Goal: Information Seeking & Learning: Find specific fact

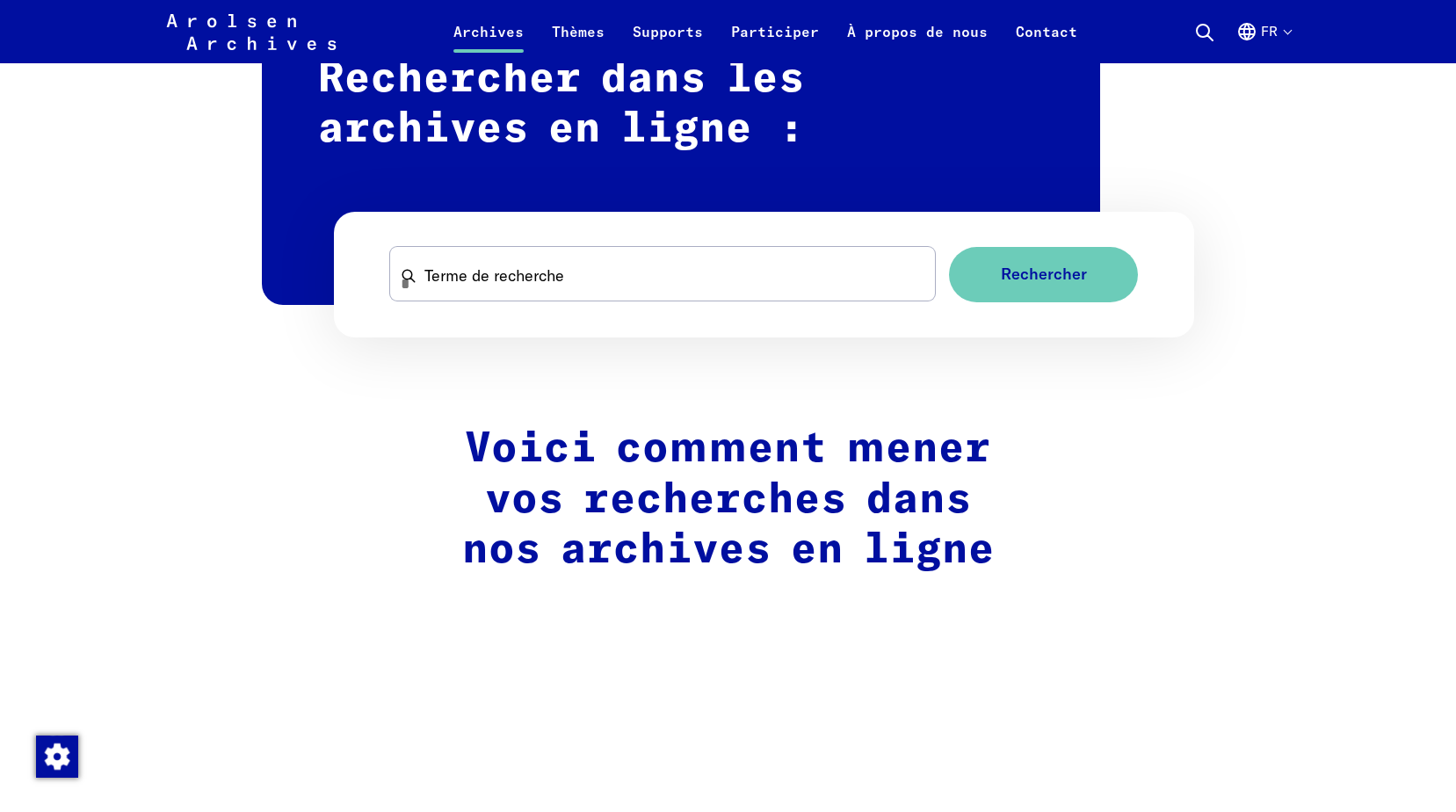
scroll to position [1142, 0]
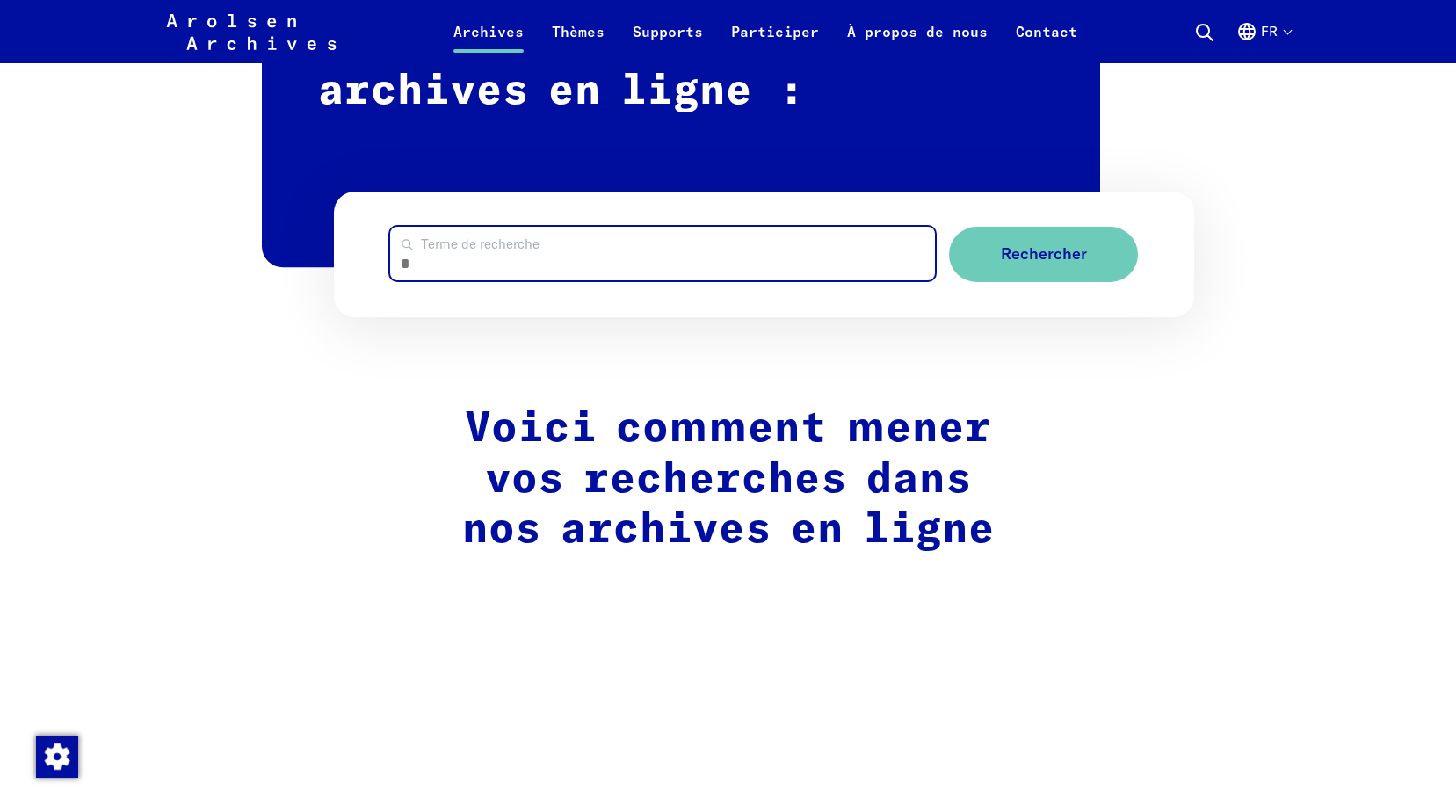
click at [513, 251] on input "Terme de recherche" at bounding box center [663, 252] width 545 height 53
type input "******"
click at [949, 226] on button "Rechercher" at bounding box center [1044, 253] width 189 height 55
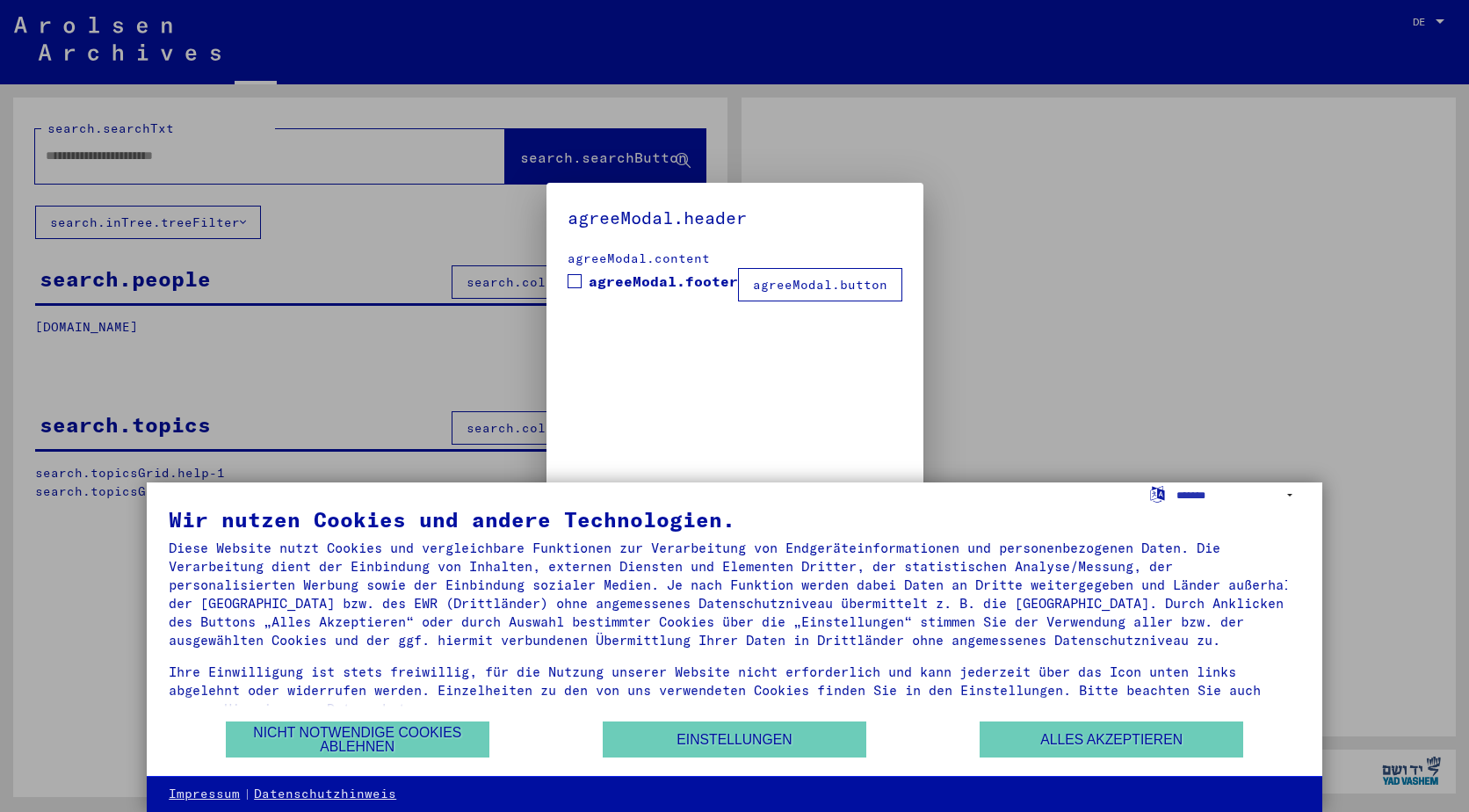
type input "******"
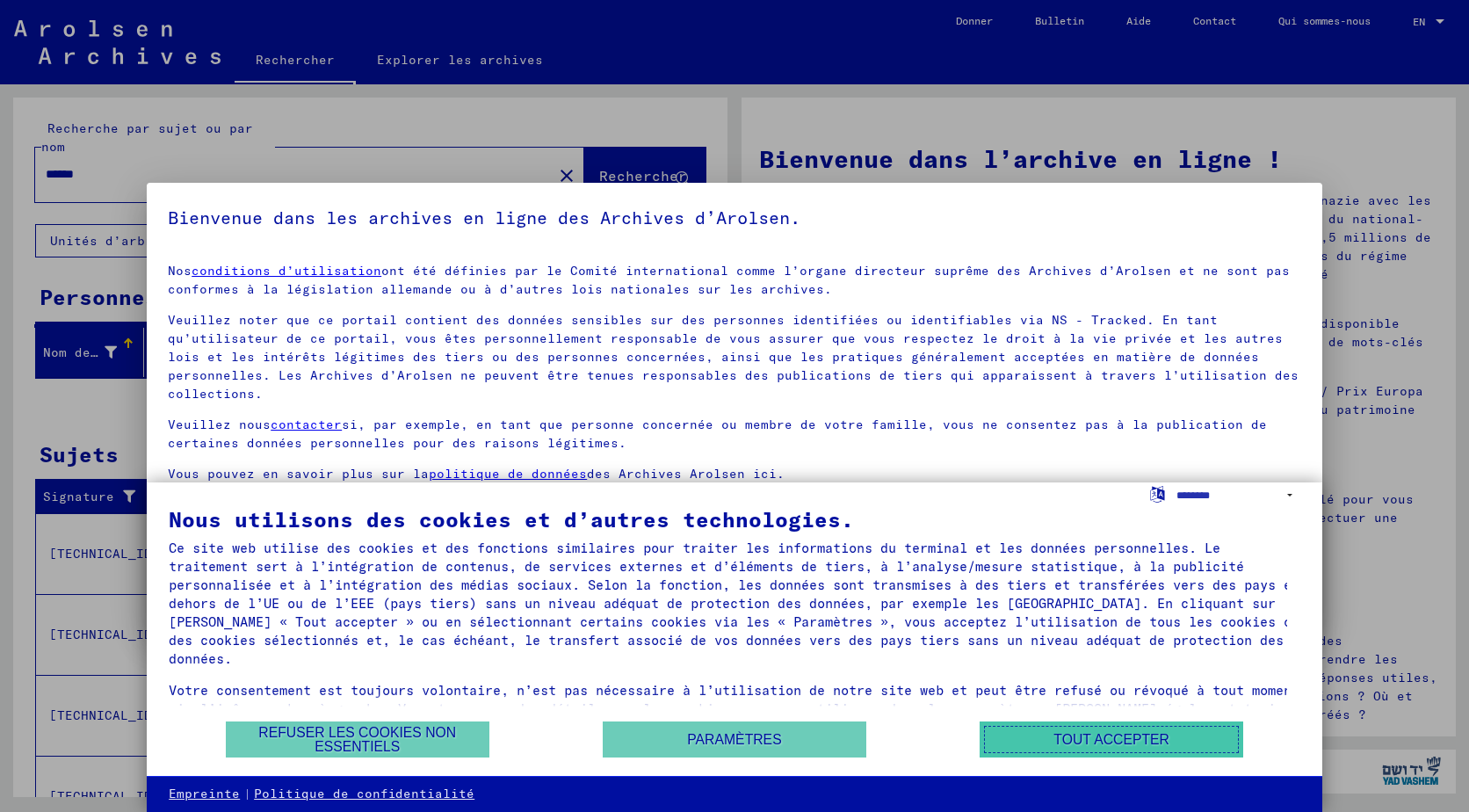
click at [1092, 747] on button "Tout accepter" at bounding box center [1111, 739] width 263 height 36
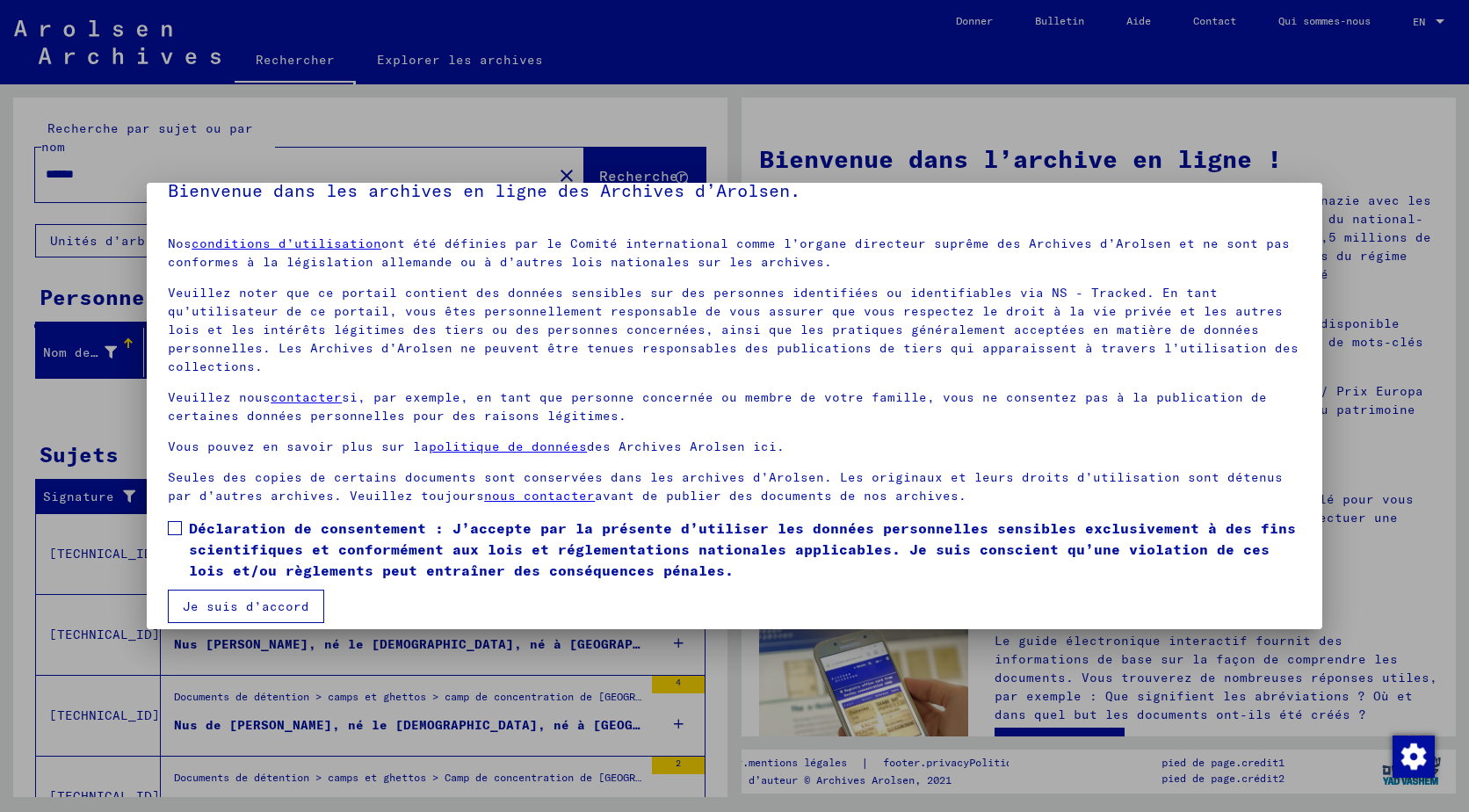
scroll to position [42, 0]
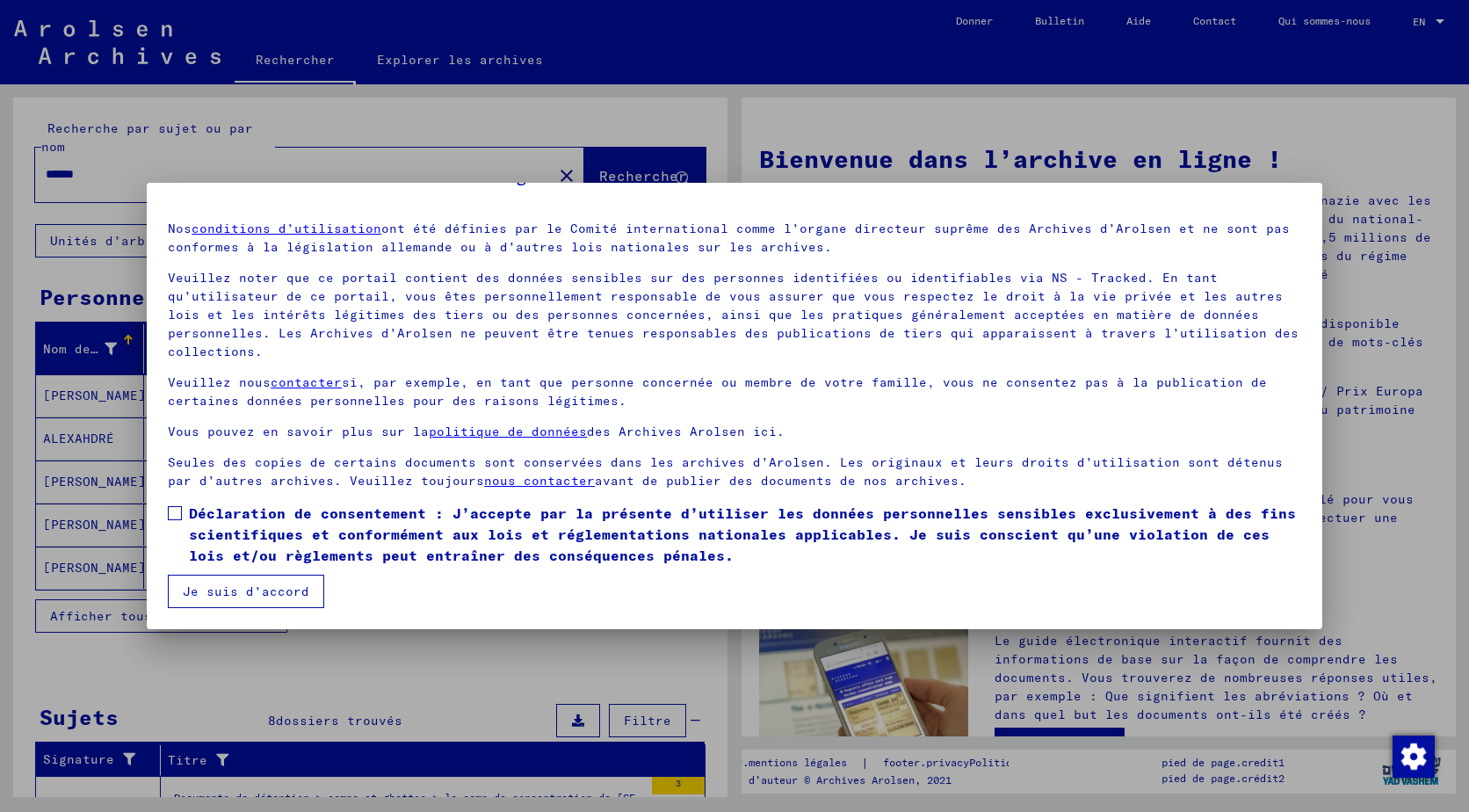
click at [253, 579] on button "Je suis d’accord" at bounding box center [246, 590] width 157 height 33
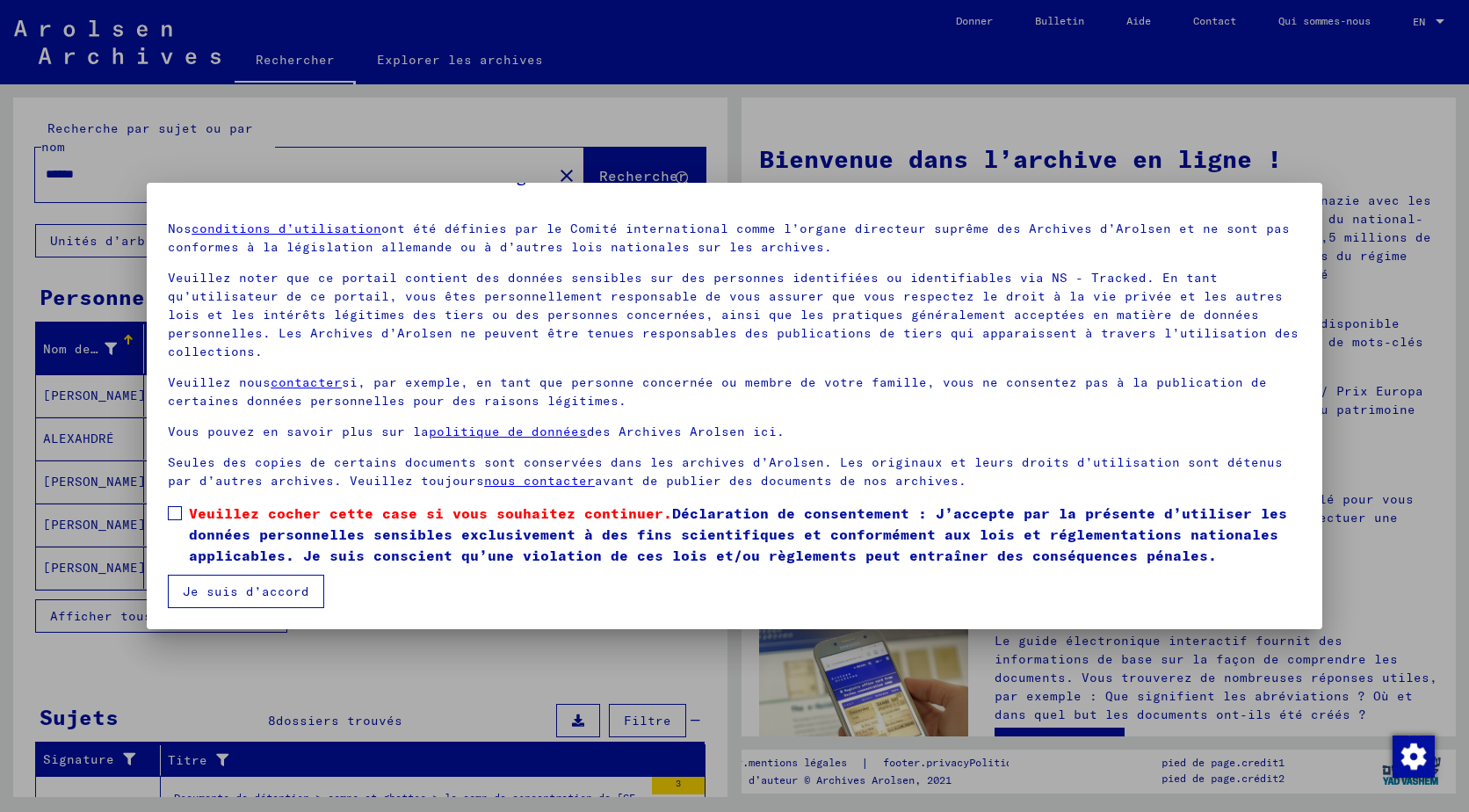
click at [173, 499] on mat-dialog-content "Nos conditions d’utilisation ont été définies par le Comité international comme…" at bounding box center [734, 407] width 1175 height 400
click at [170, 509] on span at bounding box center [175, 513] width 14 height 14
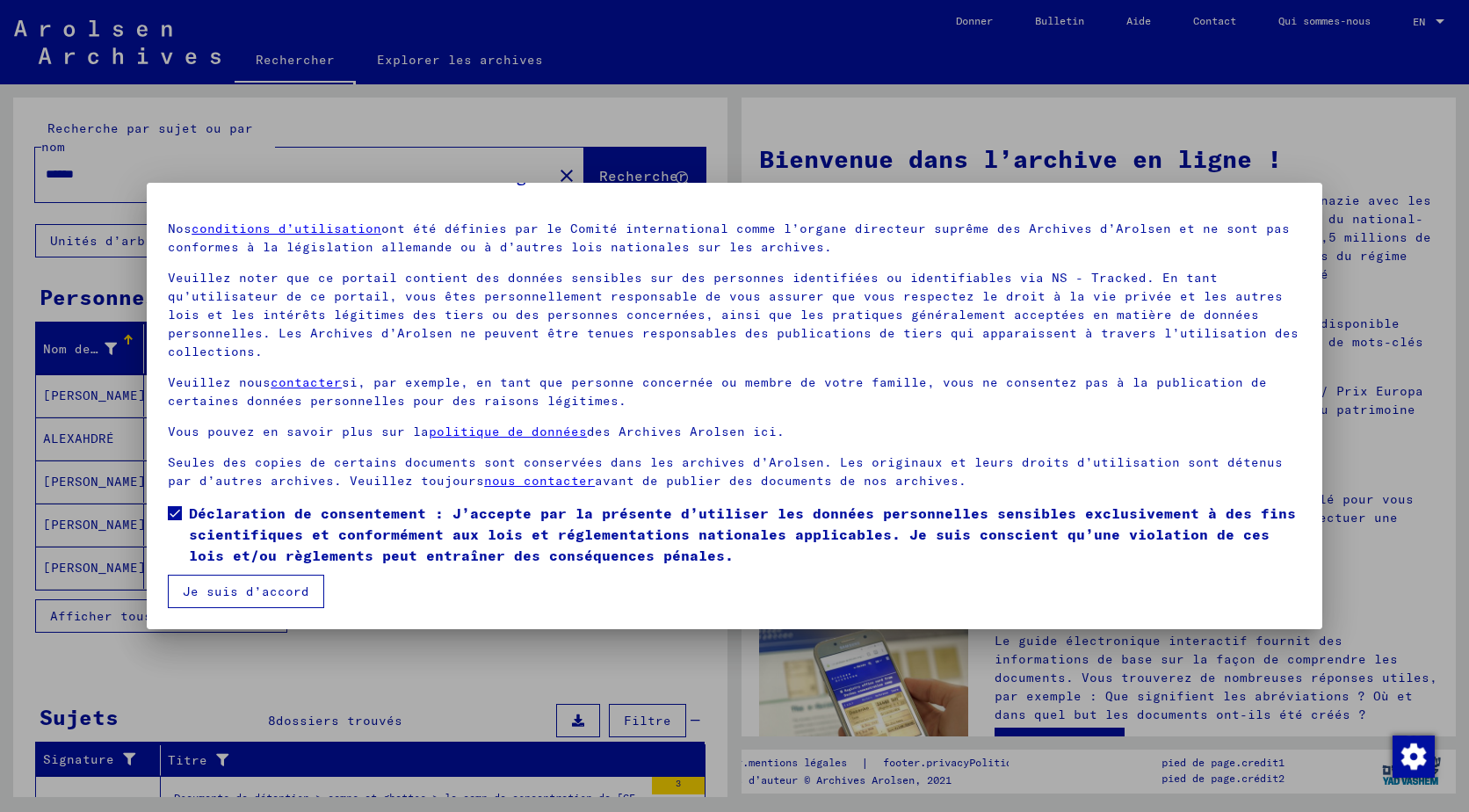
click at [222, 599] on button "Je suis d’accord" at bounding box center [246, 590] width 157 height 33
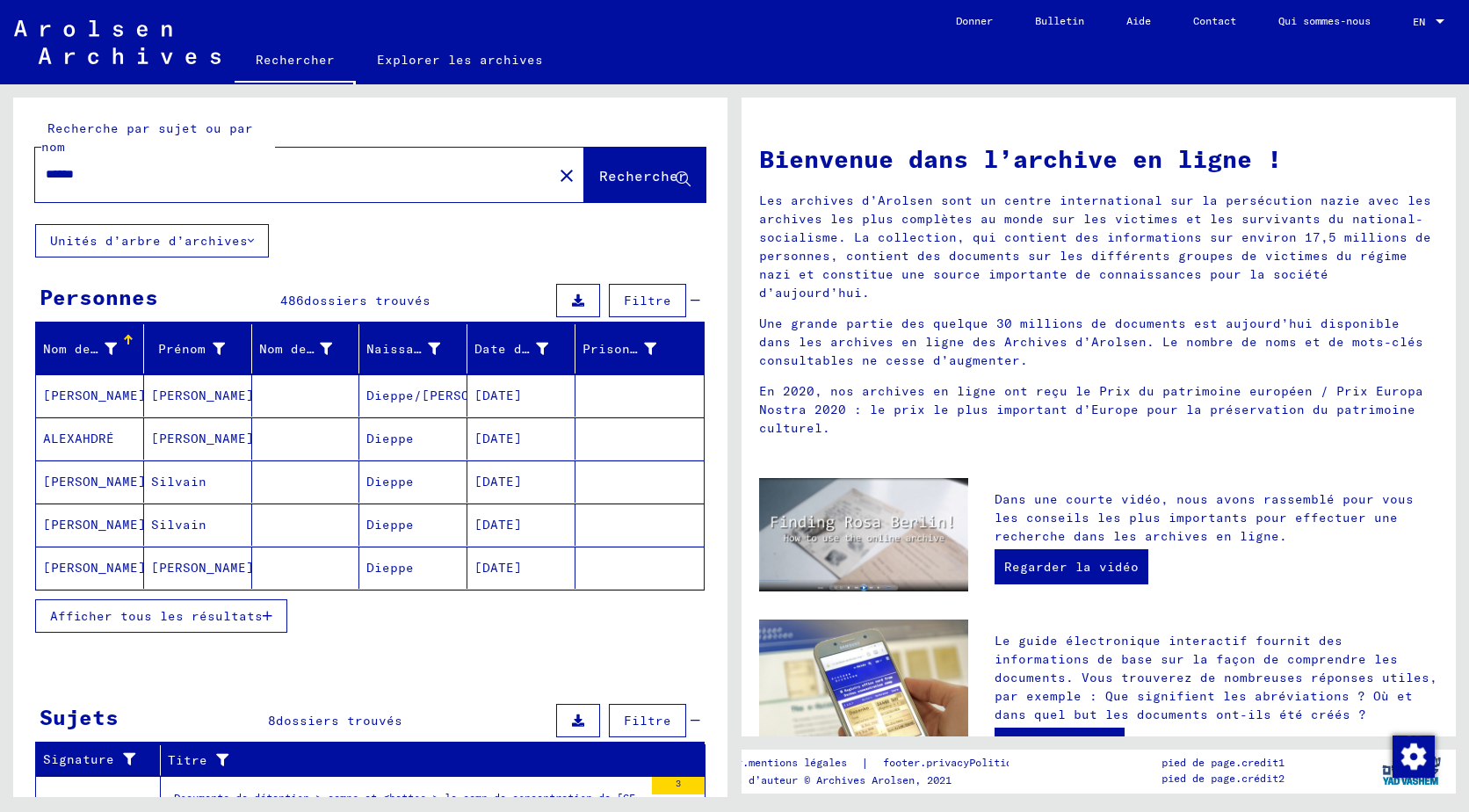
click at [713, 259] on div "Recherche par sujet ou par nom ****** close Rechercher Unités d’arbre d’archive…" at bounding box center [370, 671] width 714 height 1148
drag, startPoint x: 713, startPoint y: 259, endPoint x: 715, endPoint y: 283, distance: 24.1
click at [715, 283] on div "Recherche par sujet ou par nom ****** close Rechercher Unités d’arbre d’archive…" at bounding box center [370, 453] width 714 height 713
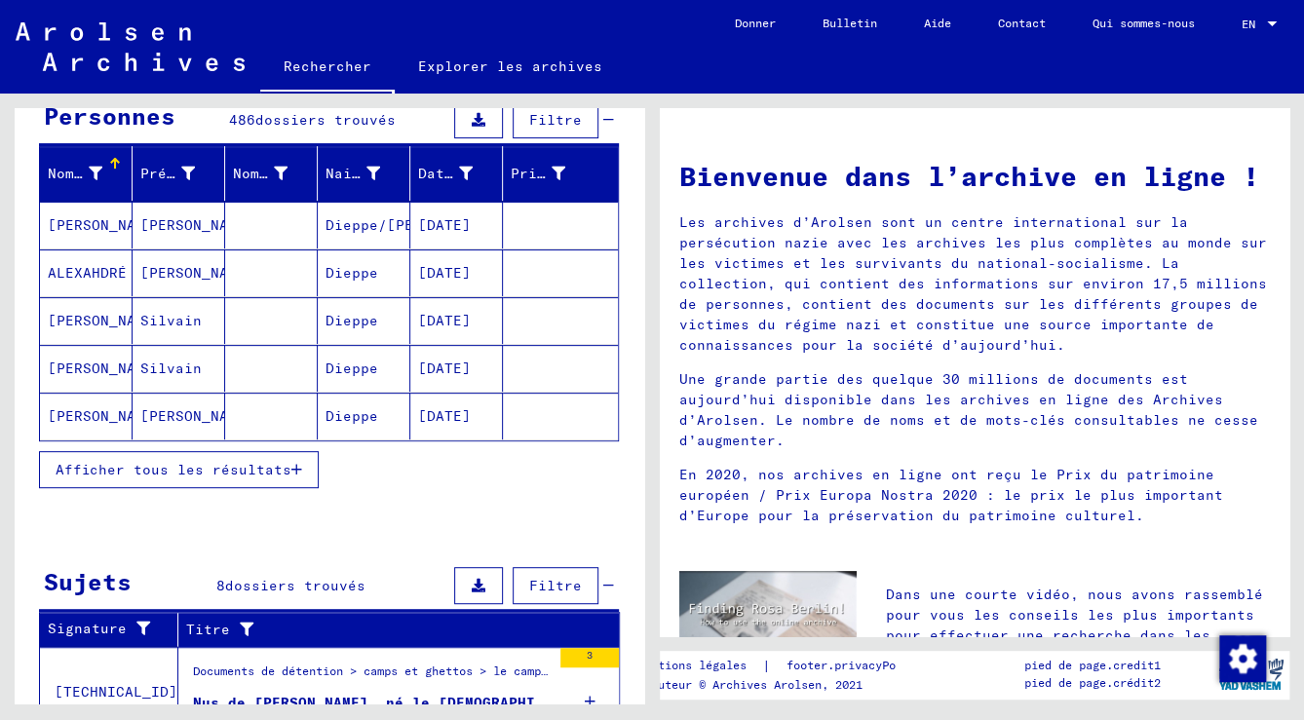
scroll to position [213, 0]
click at [211, 471] on span "Afficher tous les résultats" at bounding box center [174, 470] width 236 height 18
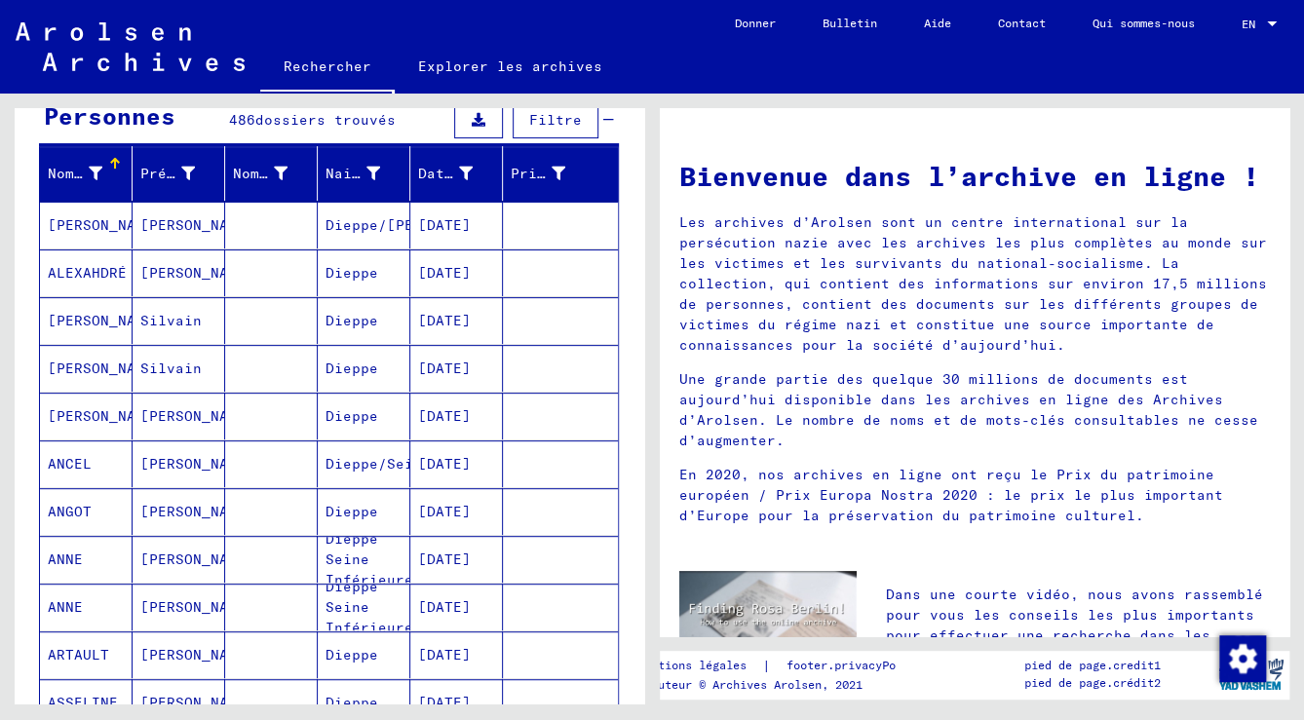
click at [169, 501] on mat-cell "[PERSON_NAME]" at bounding box center [179, 511] width 93 height 47
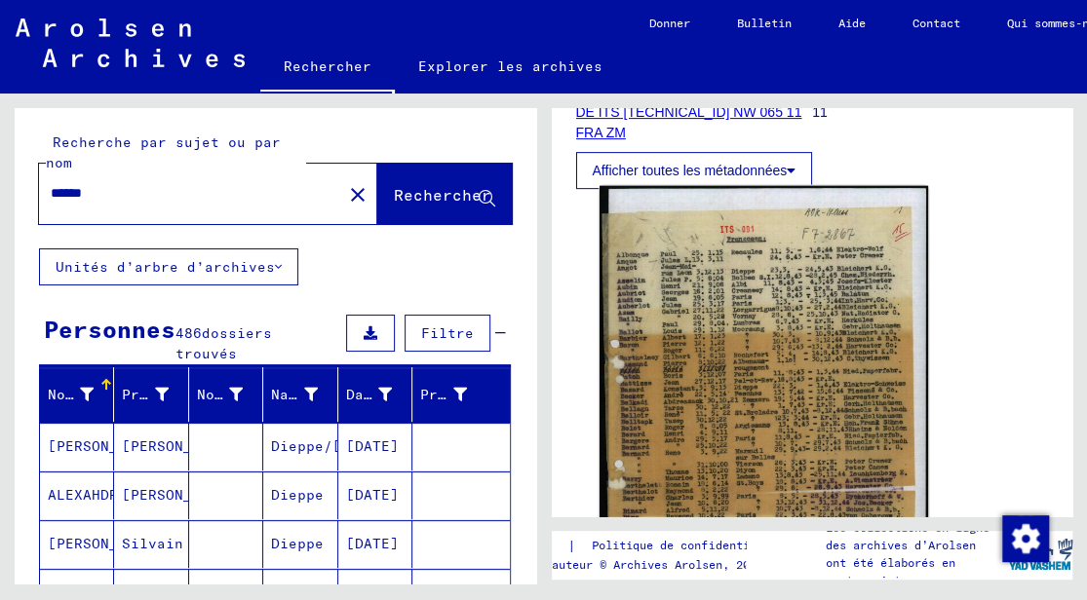
scroll to position [390, 0]
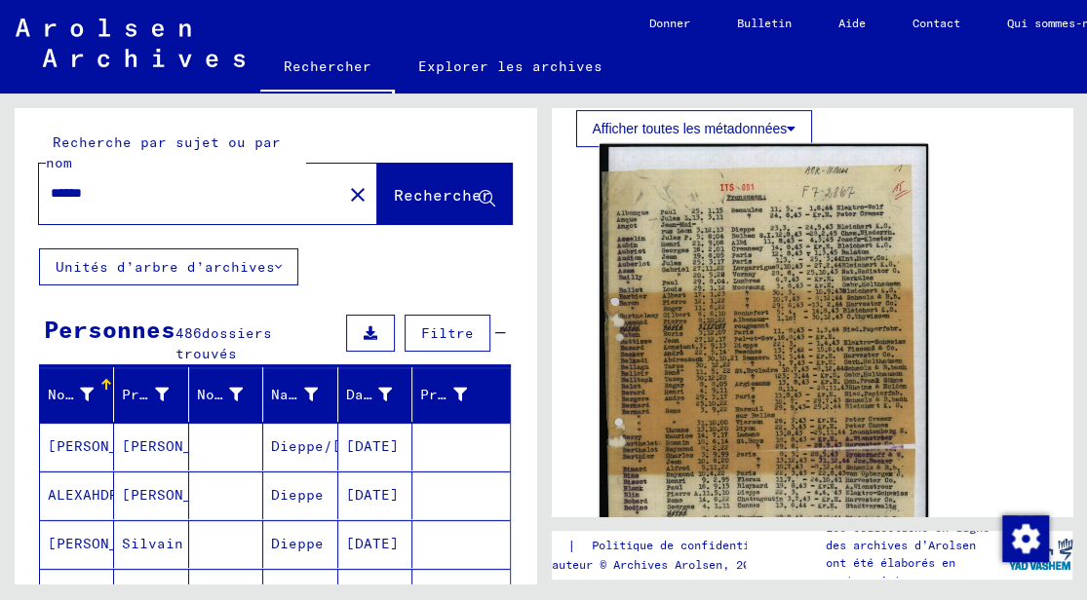
click at [655, 225] on img at bounding box center [762, 370] width 328 height 453
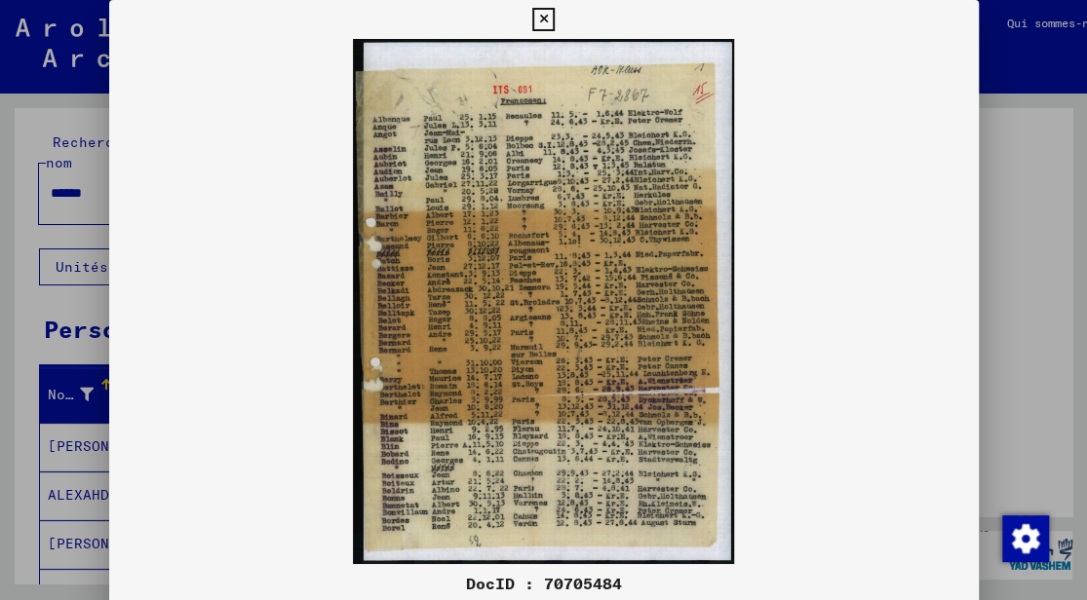
click at [542, 14] on icon at bounding box center [543, 19] width 22 height 23
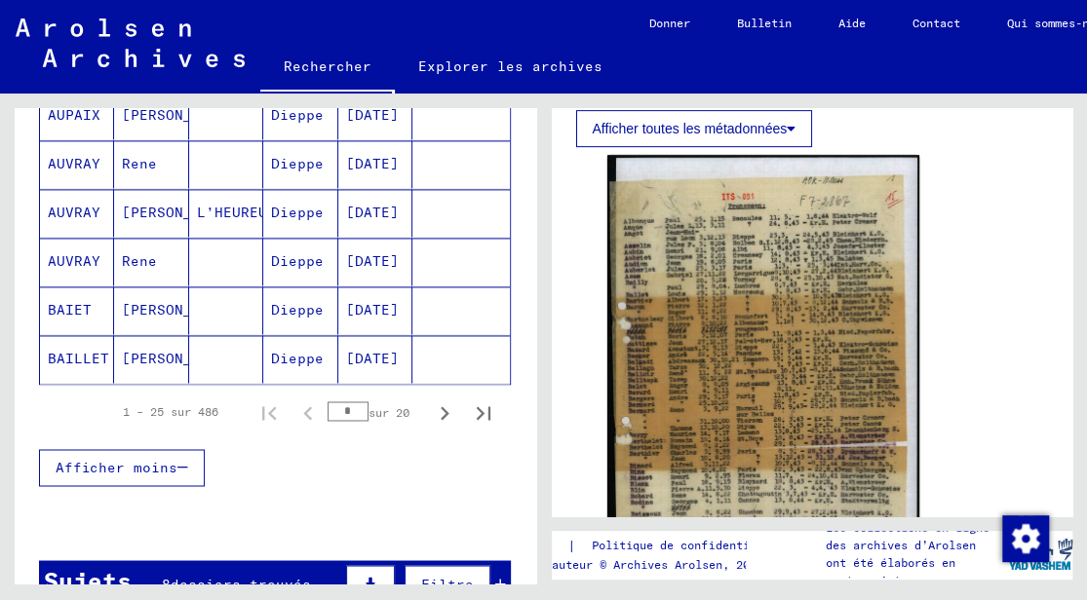
scroll to position [1234, 0]
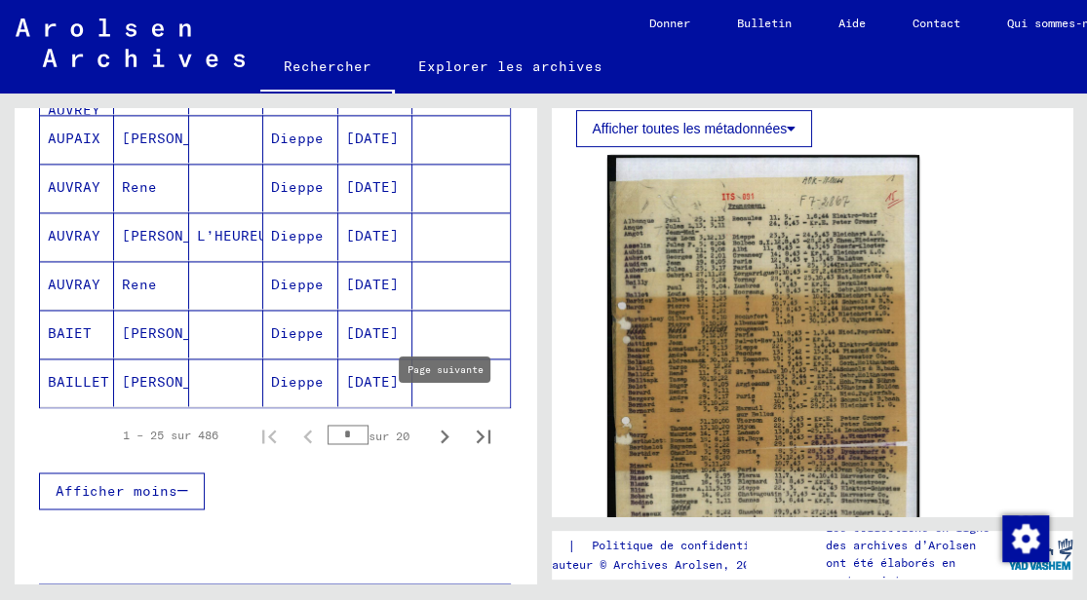
click at [431, 423] on icon "Page suivante" at bounding box center [444, 436] width 27 height 27
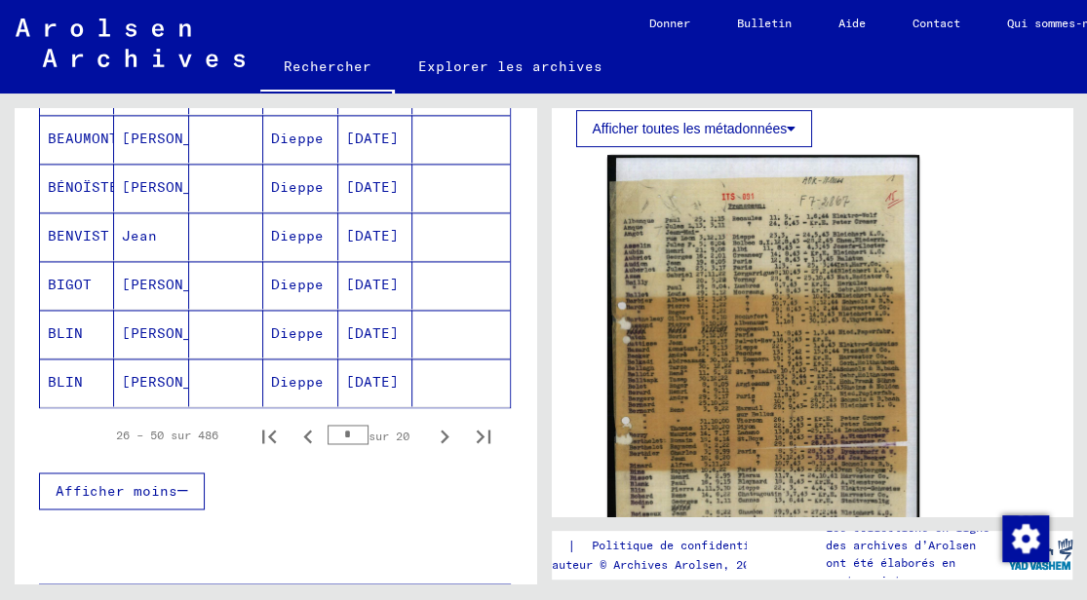
click at [431, 423] on icon "Page suivante" at bounding box center [444, 436] width 27 height 27
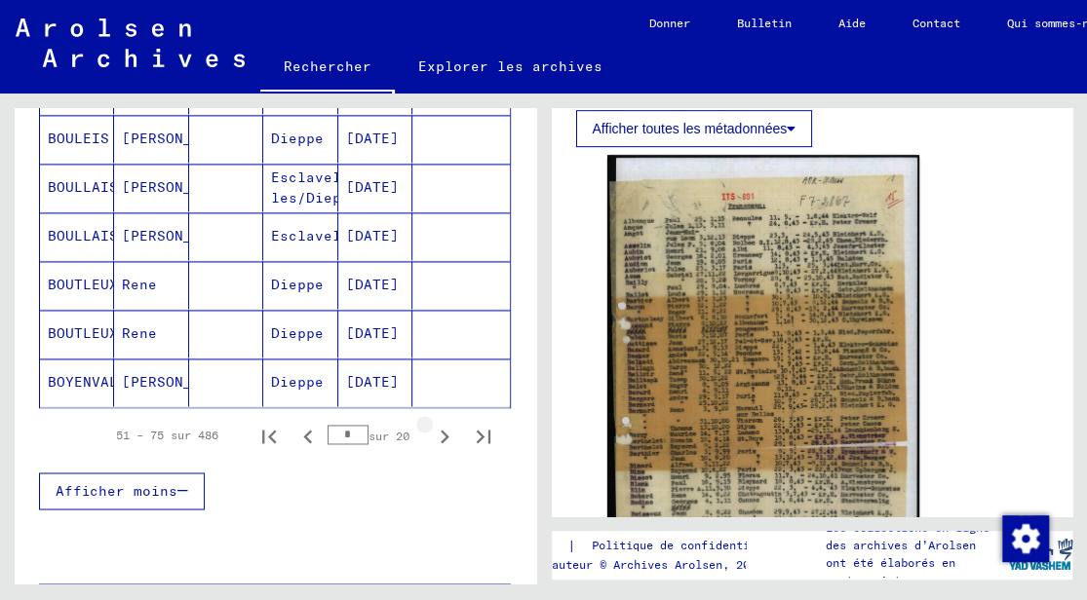
click at [431, 423] on icon "Page suivante" at bounding box center [444, 436] width 27 height 27
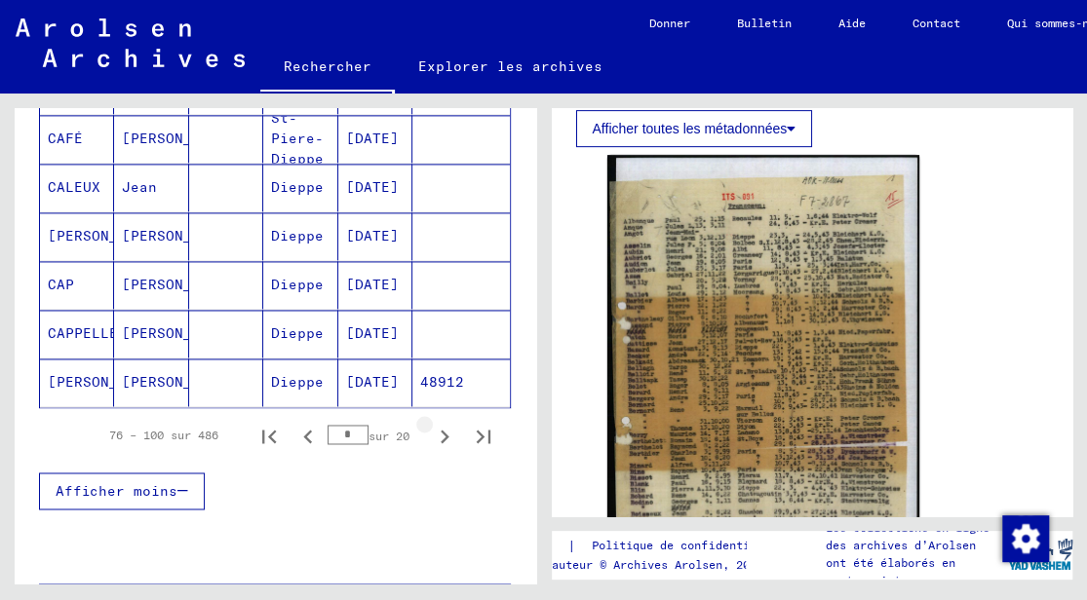
click at [431, 423] on icon "Page suivante" at bounding box center [444, 436] width 27 height 27
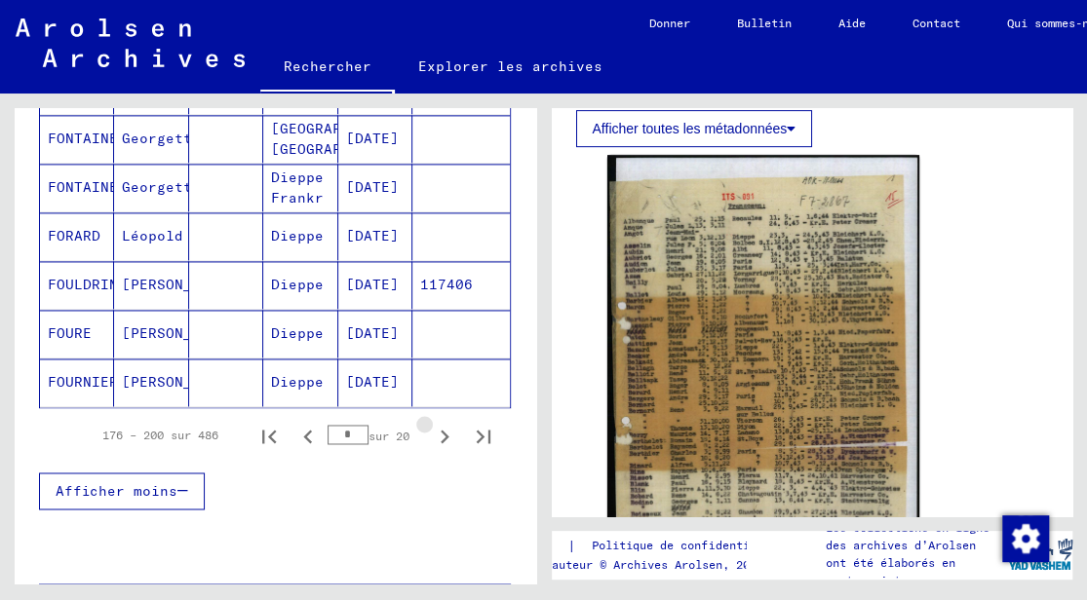
click at [431, 423] on icon "Page suivante" at bounding box center [444, 436] width 27 height 27
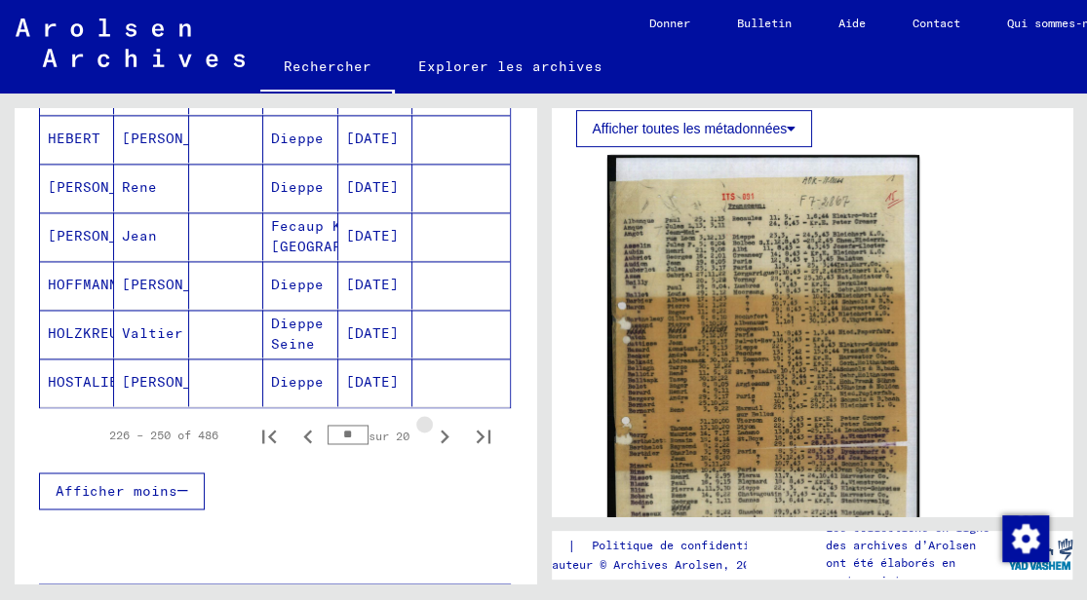
click at [431, 423] on icon "Page suivante" at bounding box center [444, 436] width 27 height 27
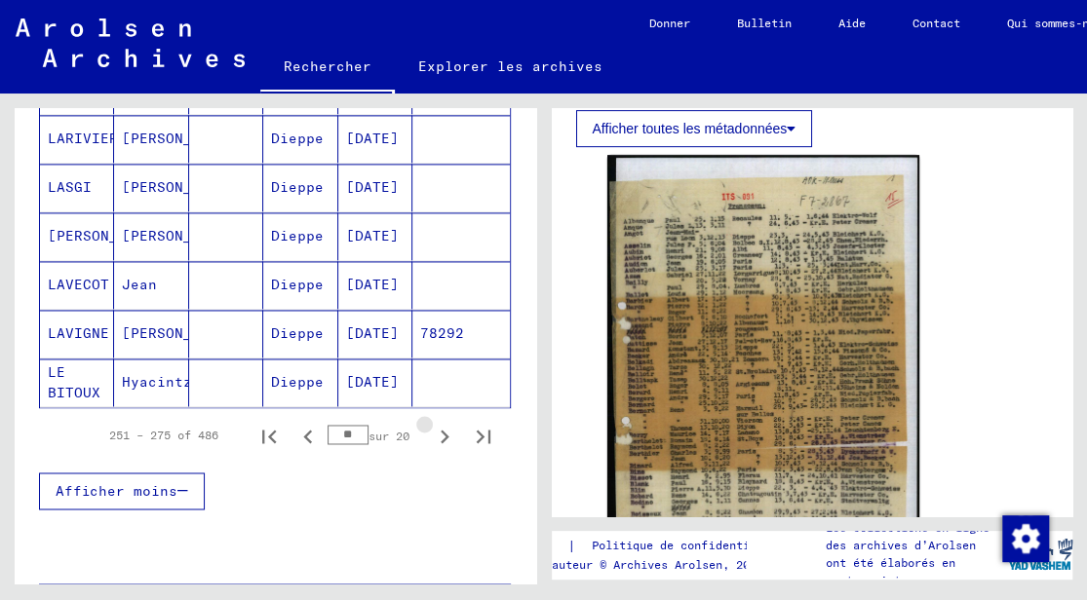
click at [431, 423] on icon "Page suivante" at bounding box center [444, 436] width 27 height 27
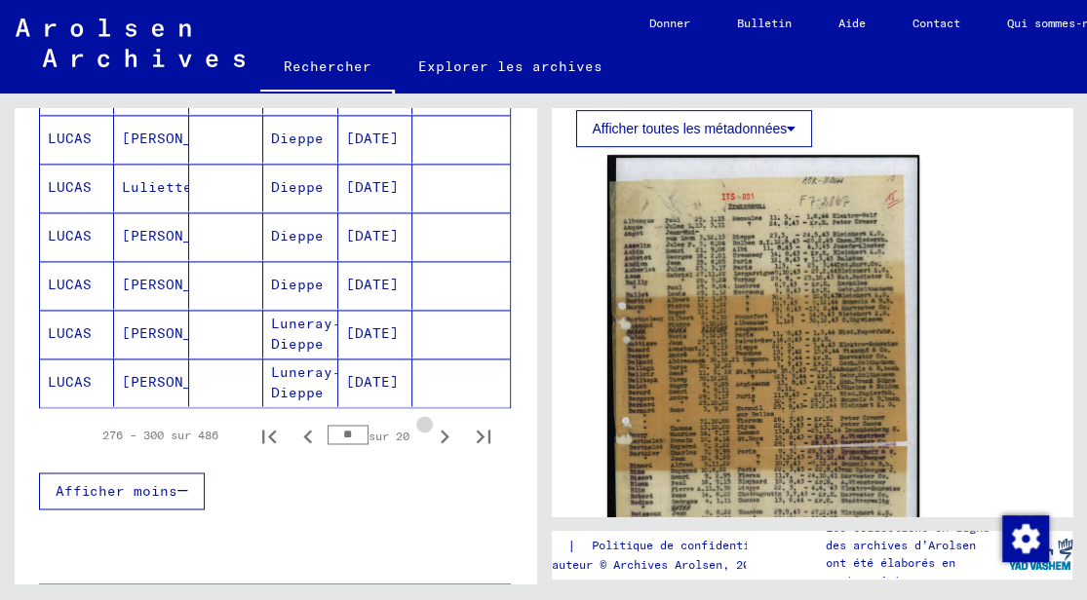
click at [431, 423] on icon "Page suivante" at bounding box center [444, 436] width 27 height 27
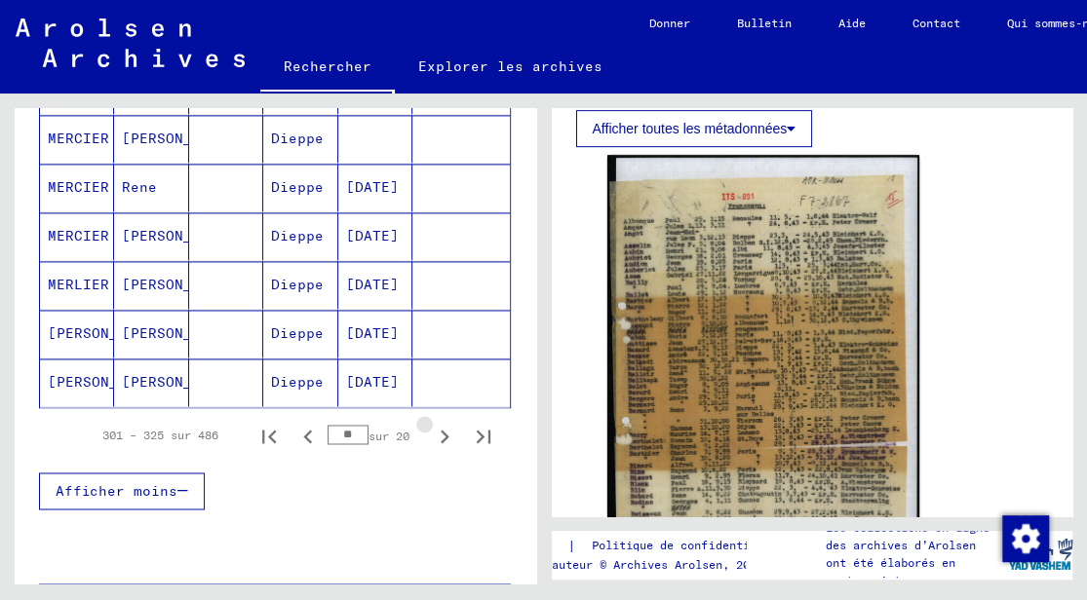
click at [431, 423] on icon "Page suivante" at bounding box center [444, 436] width 27 height 27
type input "**"
click at [349, 368] on mat-cell "[DATE]" at bounding box center [375, 383] width 74 height 48
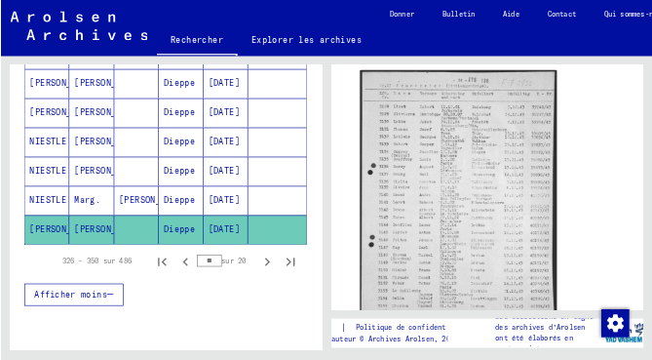
scroll to position [390, 0]
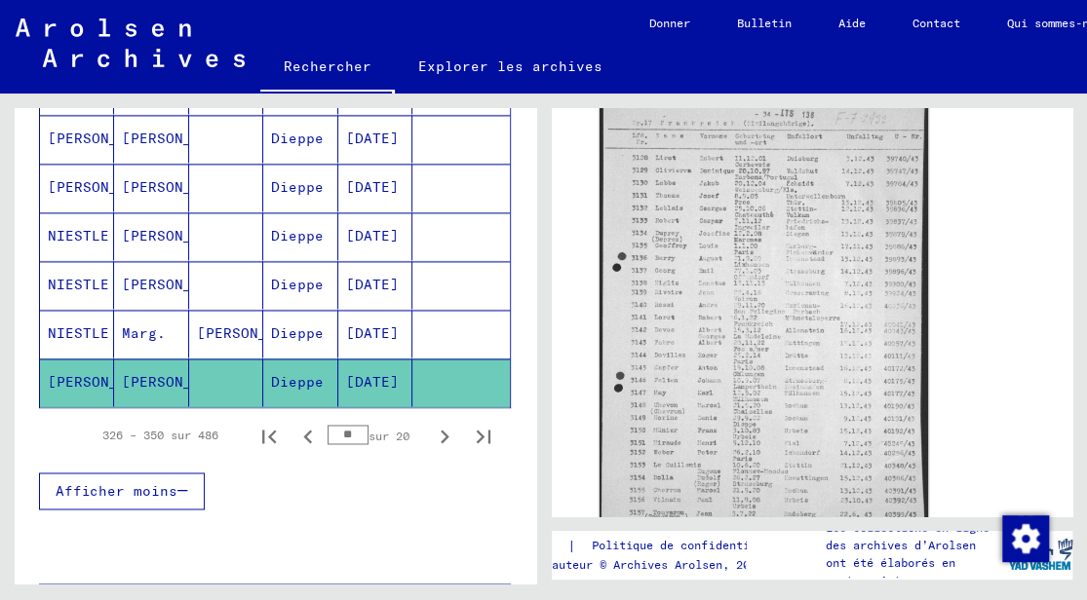
click at [790, 251] on img at bounding box center [762, 320] width 328 height 447
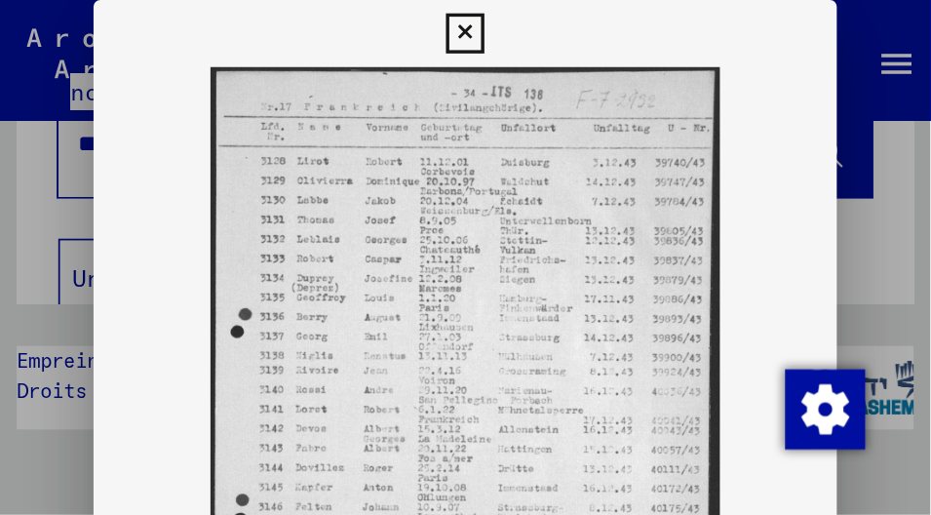
scroll to position [44, 0]
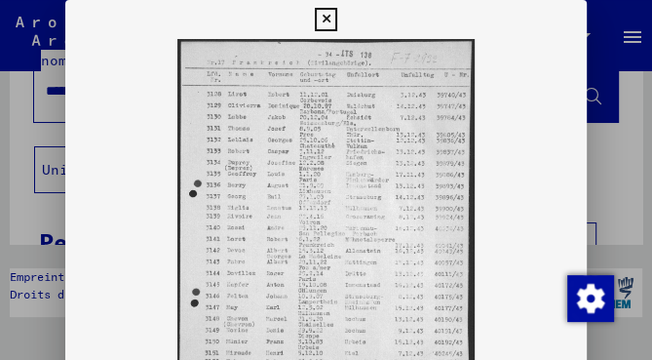
click at [328, 20] on icon at bounding box center [326, 19] width 22 height 23
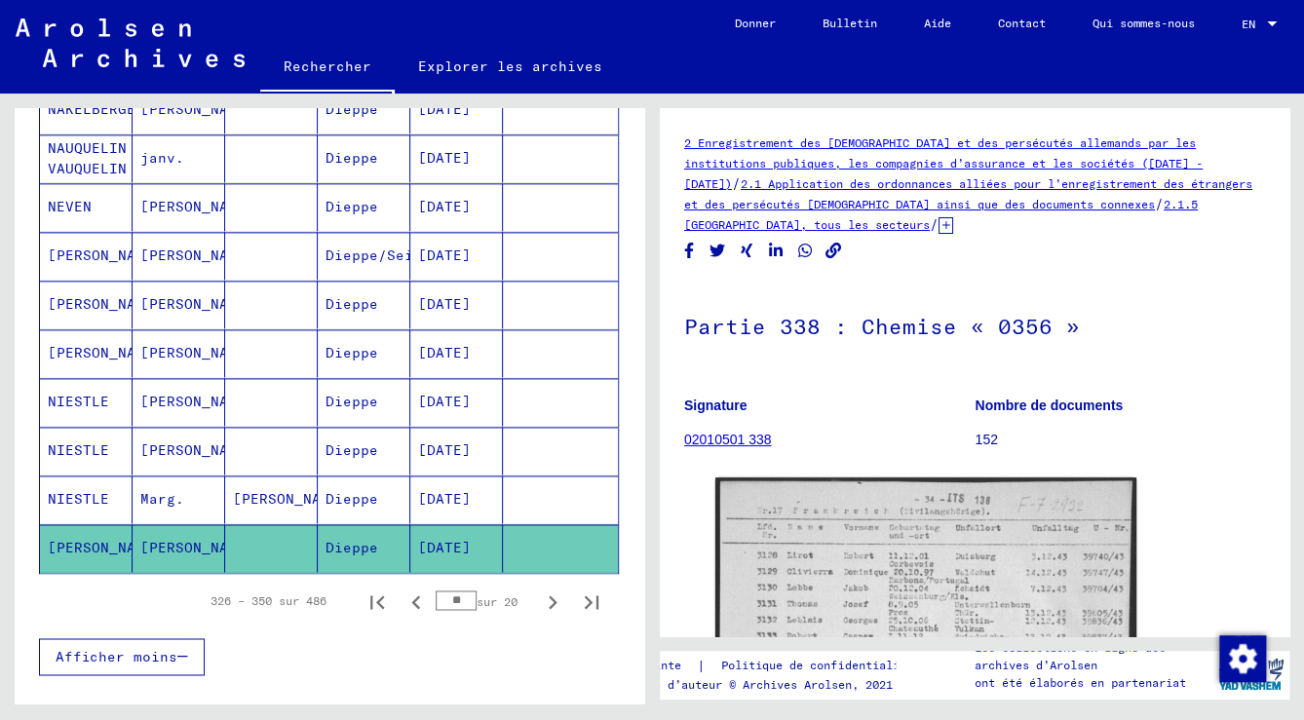
scroll to position [1088, 0]
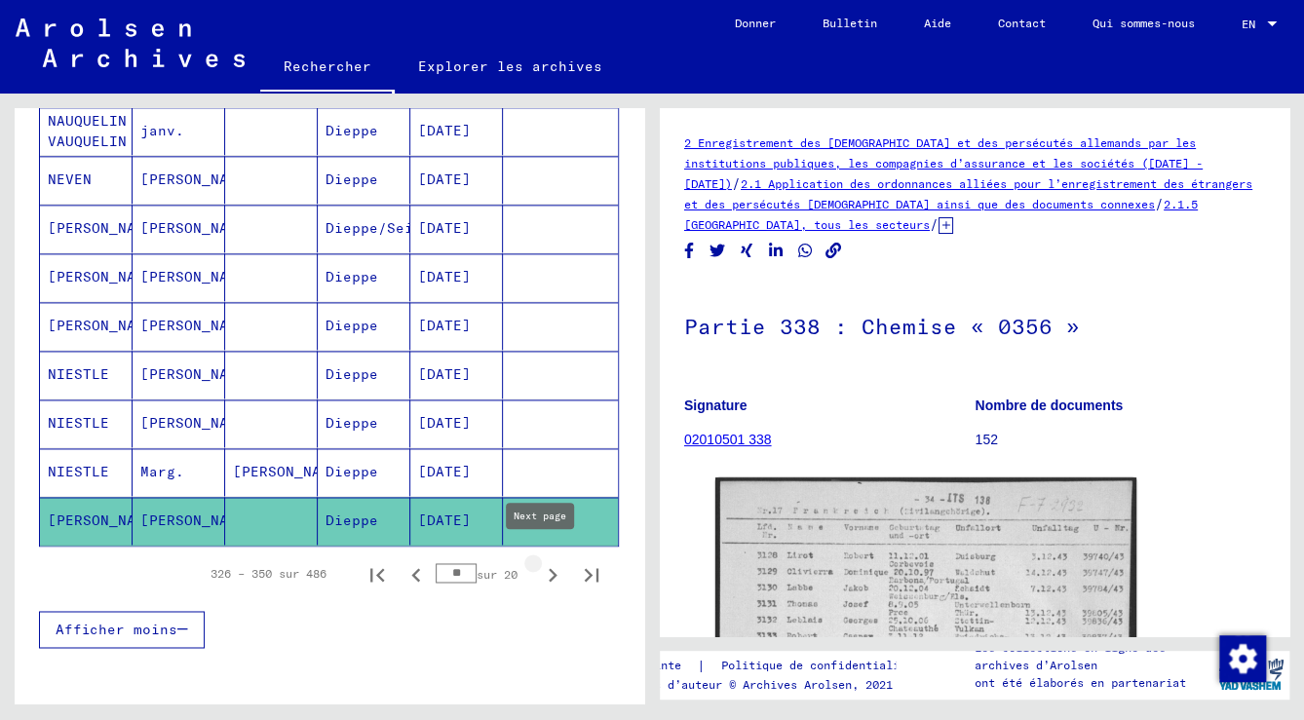
click at [539, 561] on icon "Page suivante" at bounding box center [552, 574] width 27 height 27
type input "**"
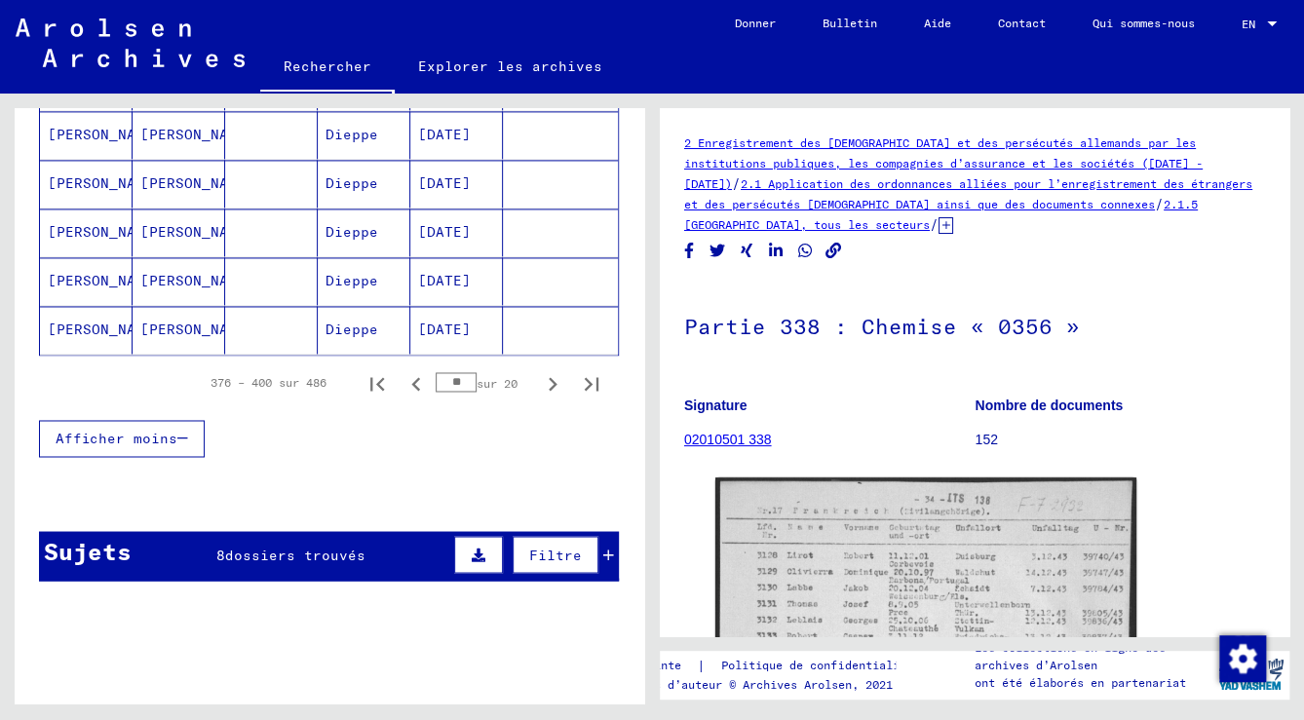
scroll to position [1273, 0]
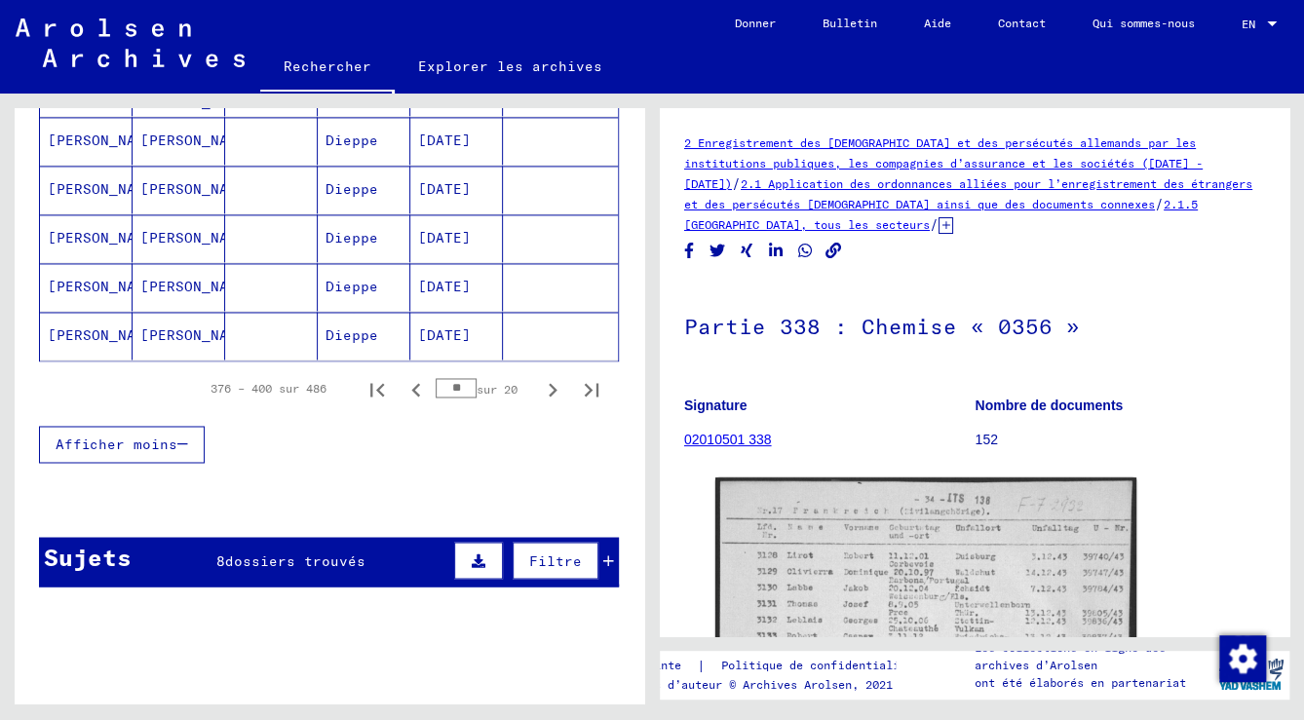
drag, startPoint x: 450, startPoint y: 371, endPoint x: 434, endPoint y: 374, distance: 16.8
click at [436, 378] on input "**" at bounding box center [456, 387] width 41 height 19
type input "*"
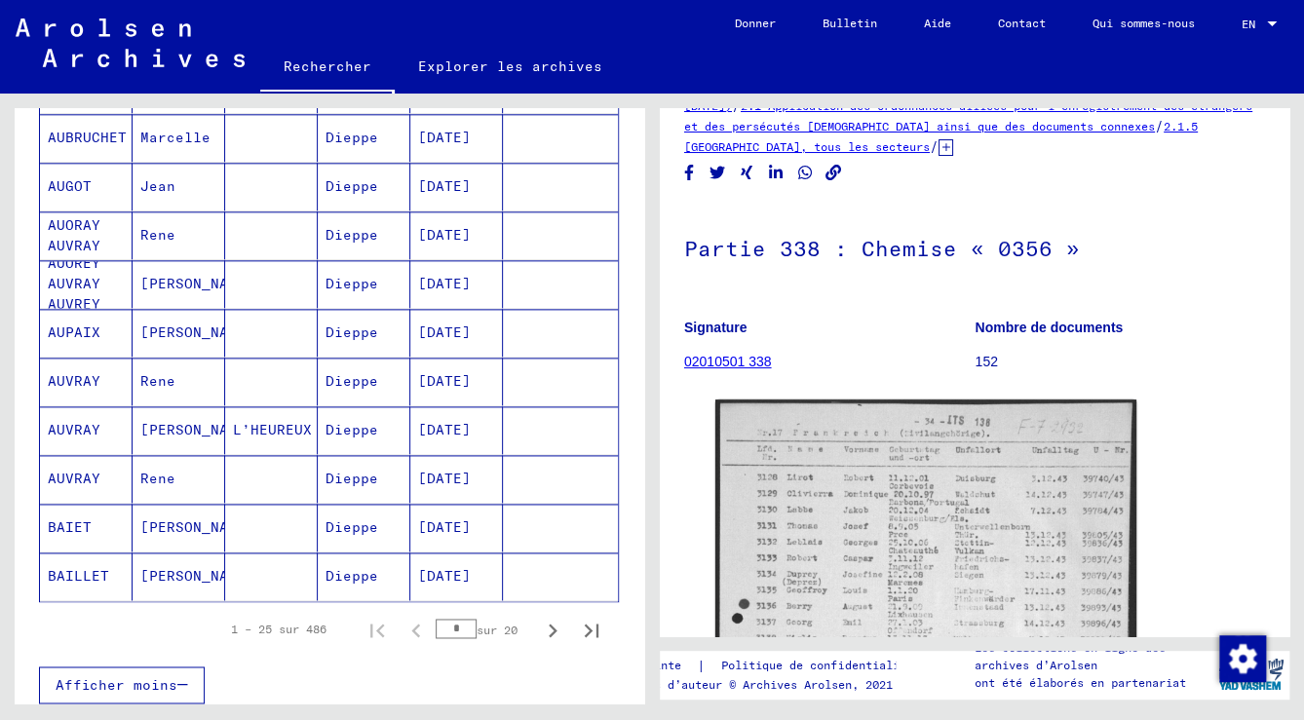
scroll to position [1063, 0]
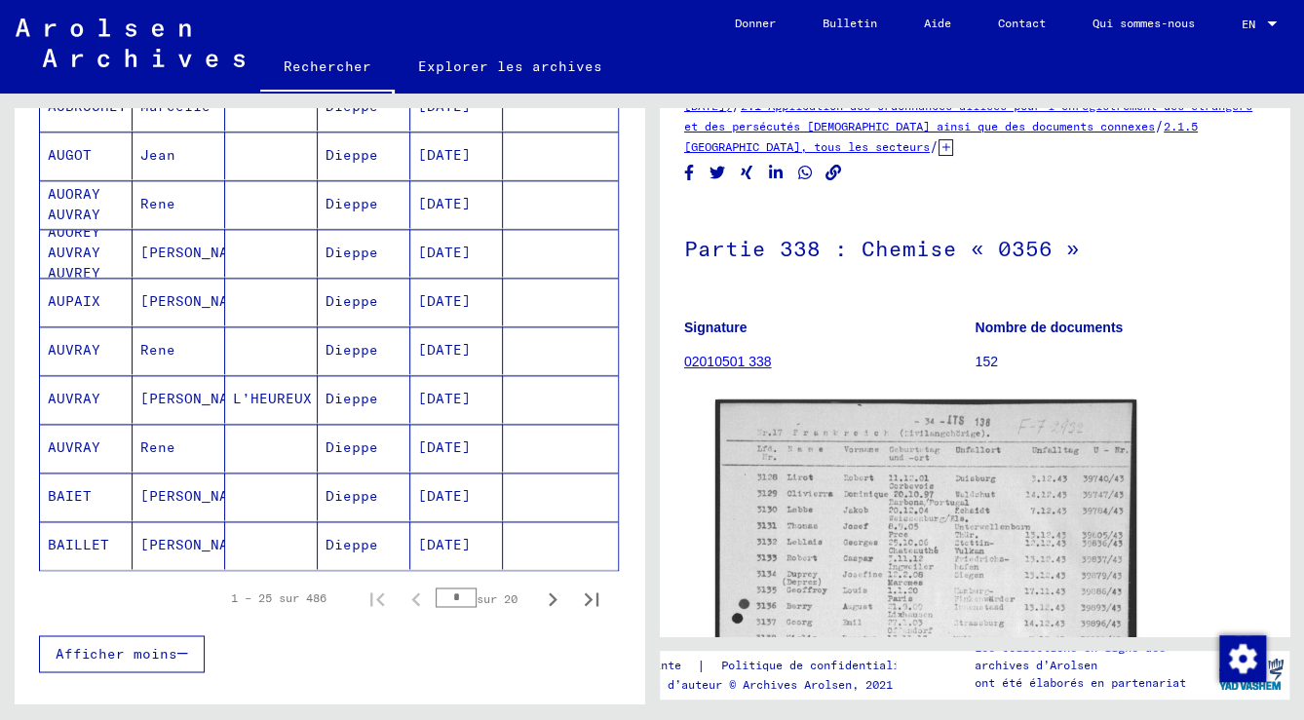
type input "*"
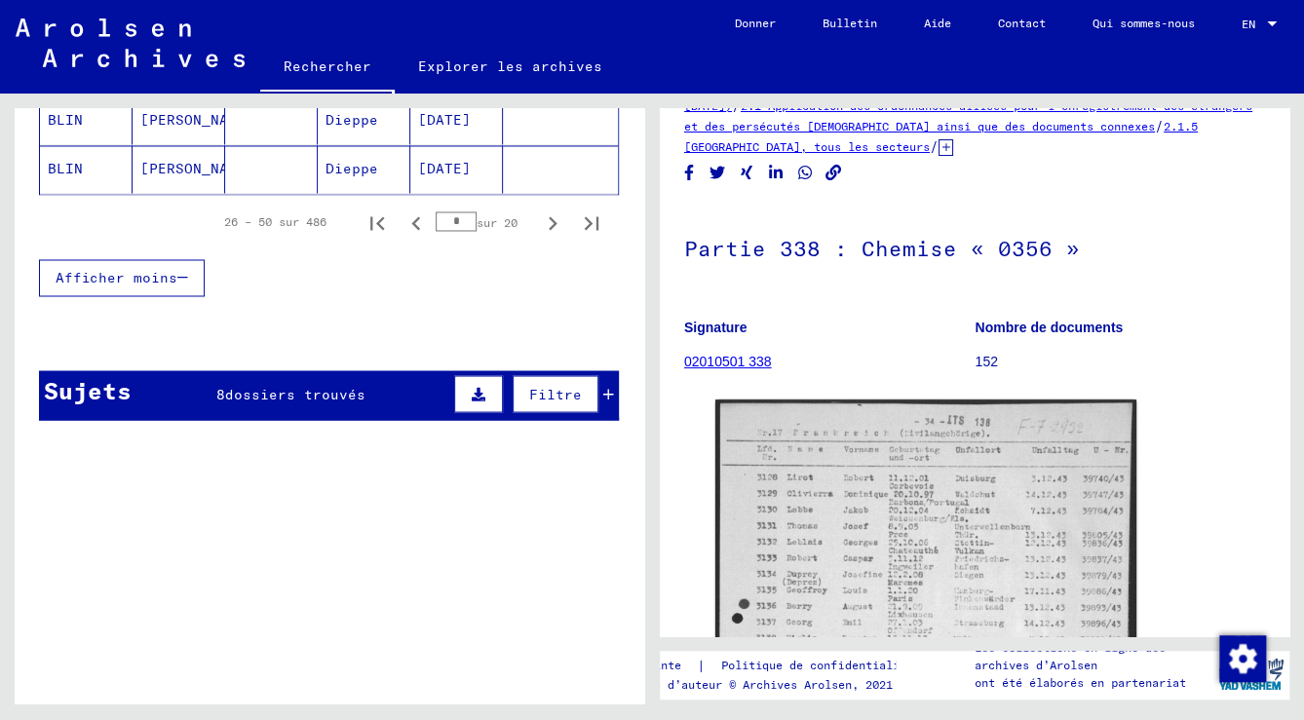
scroll to position [1432, 0]
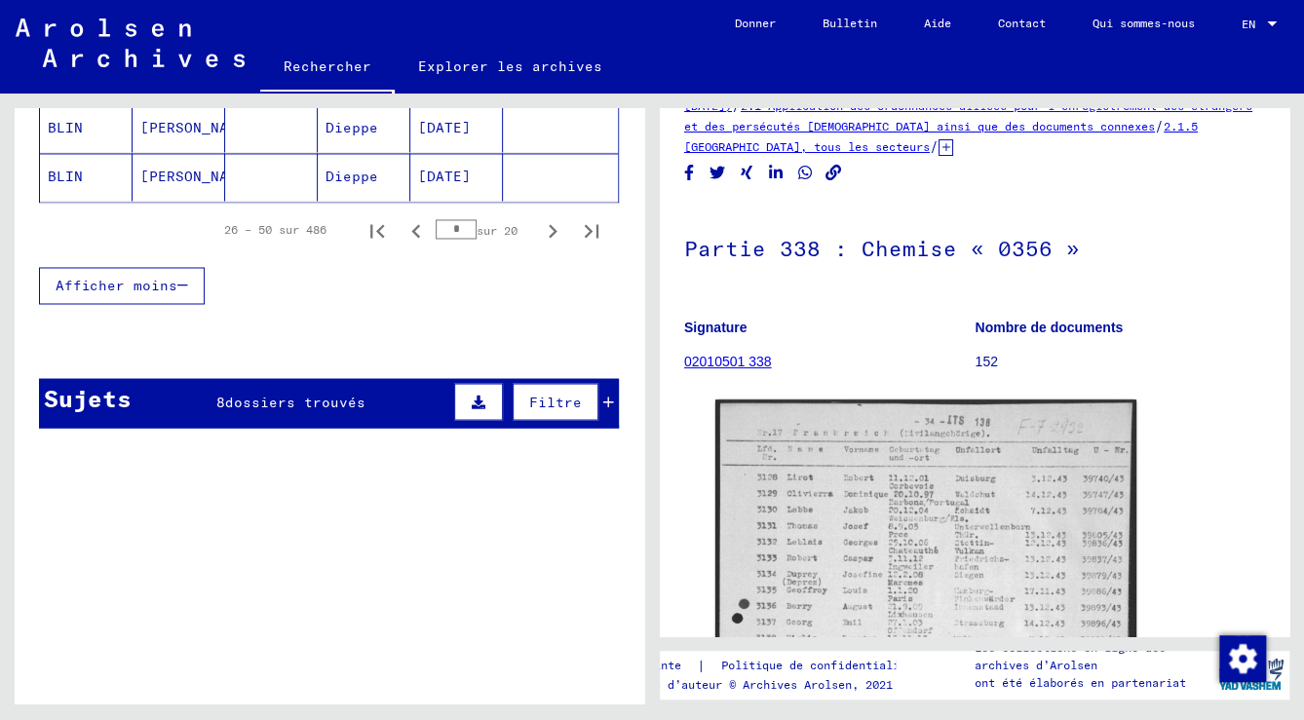
type input "*"
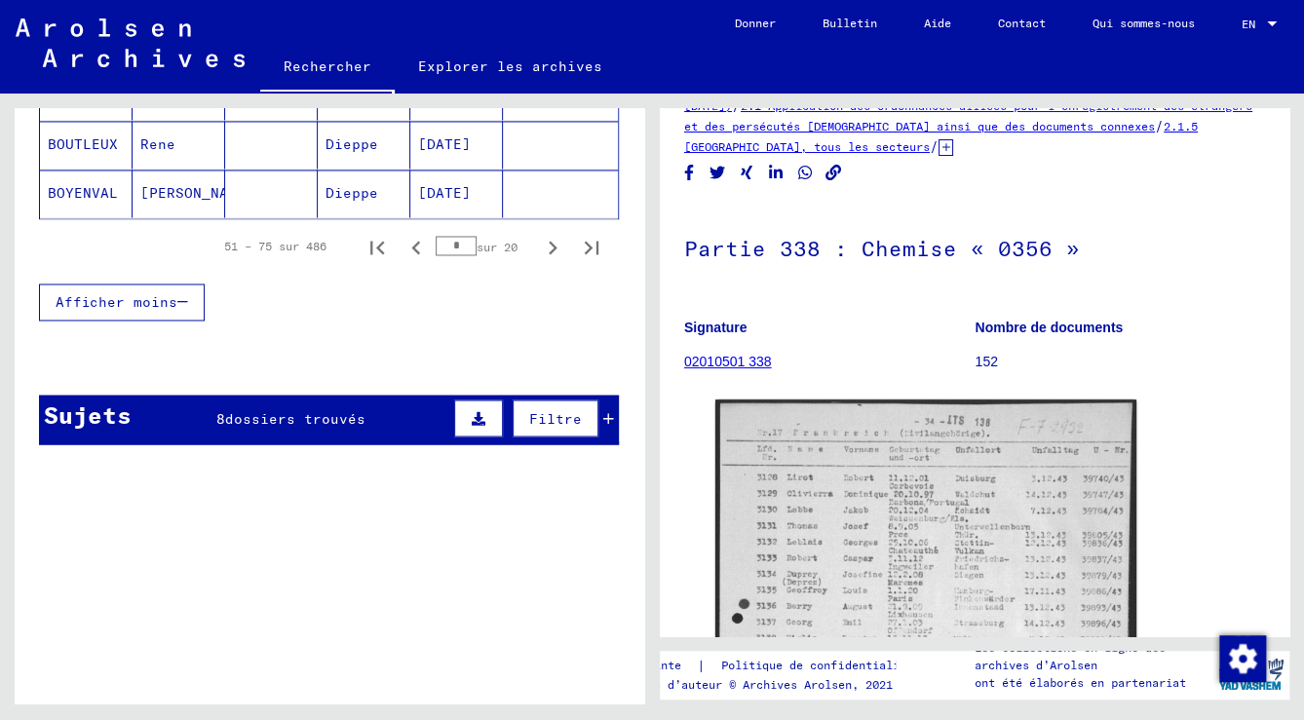
scroll to position [1248, 0]
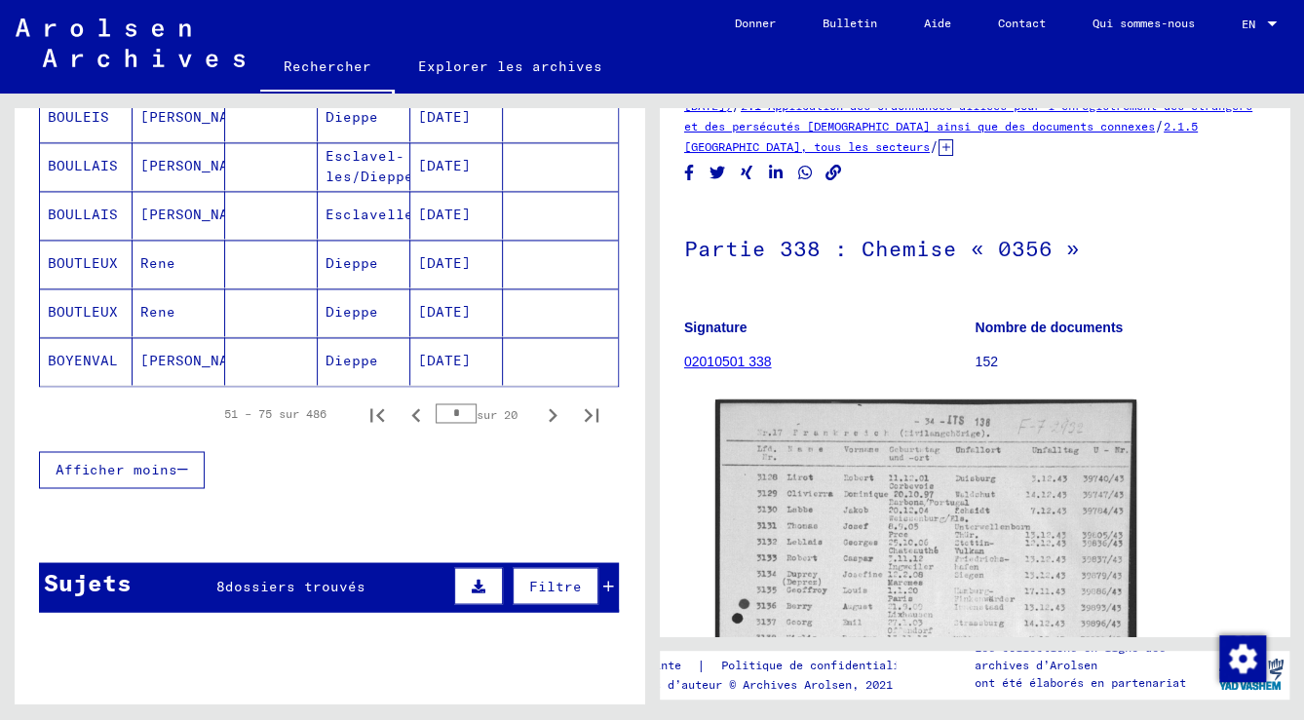
type input "*"
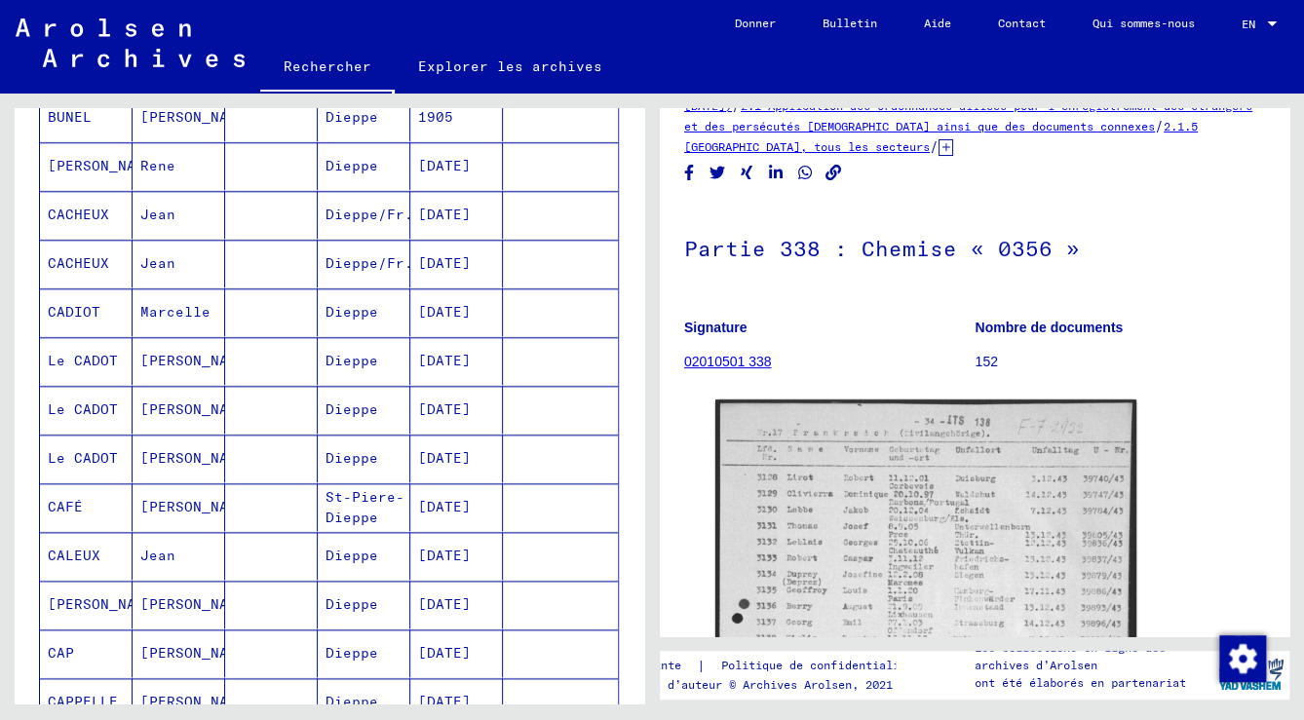
scroll to position [1404, 0]
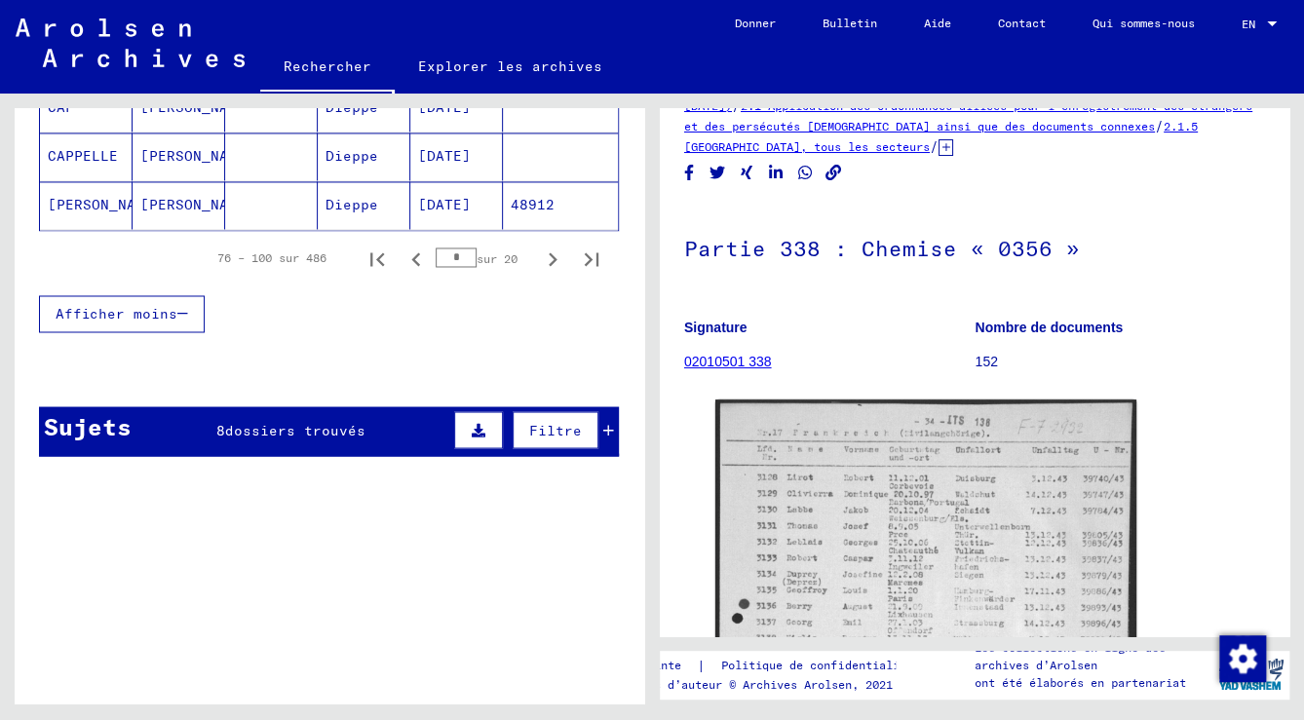
type input "*"
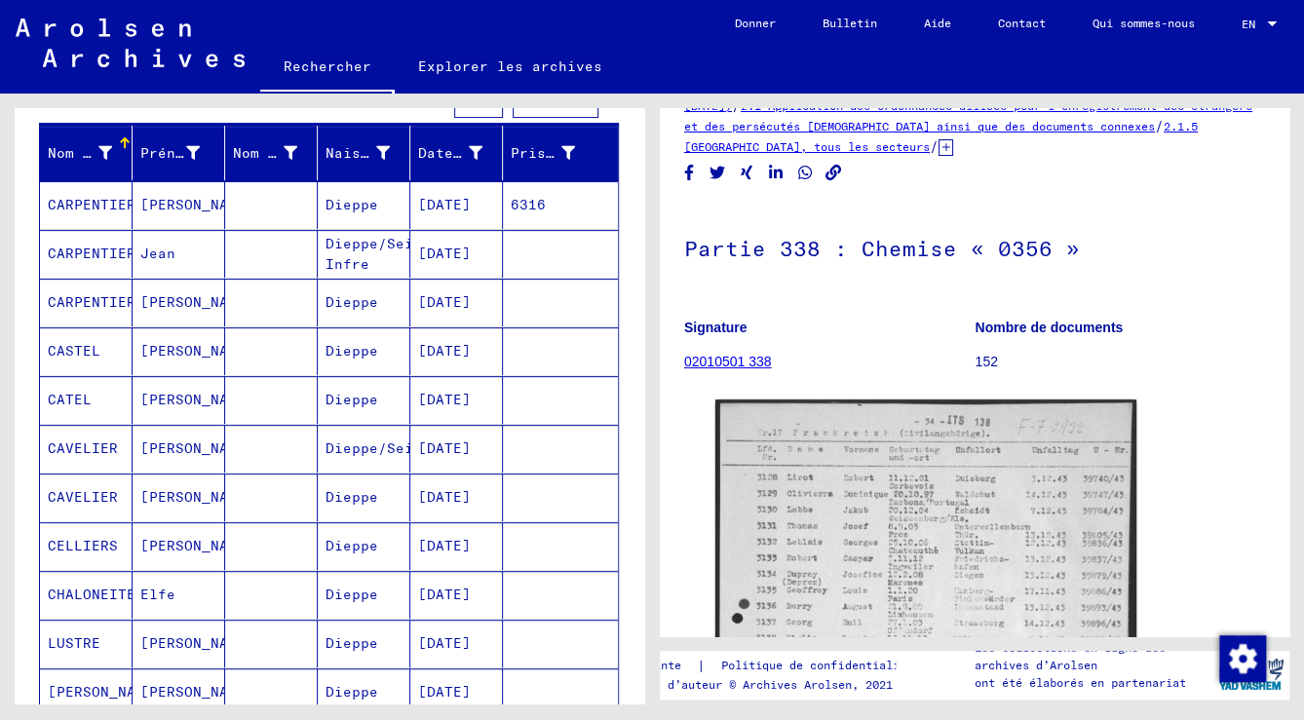
scroll to position [225, 0]
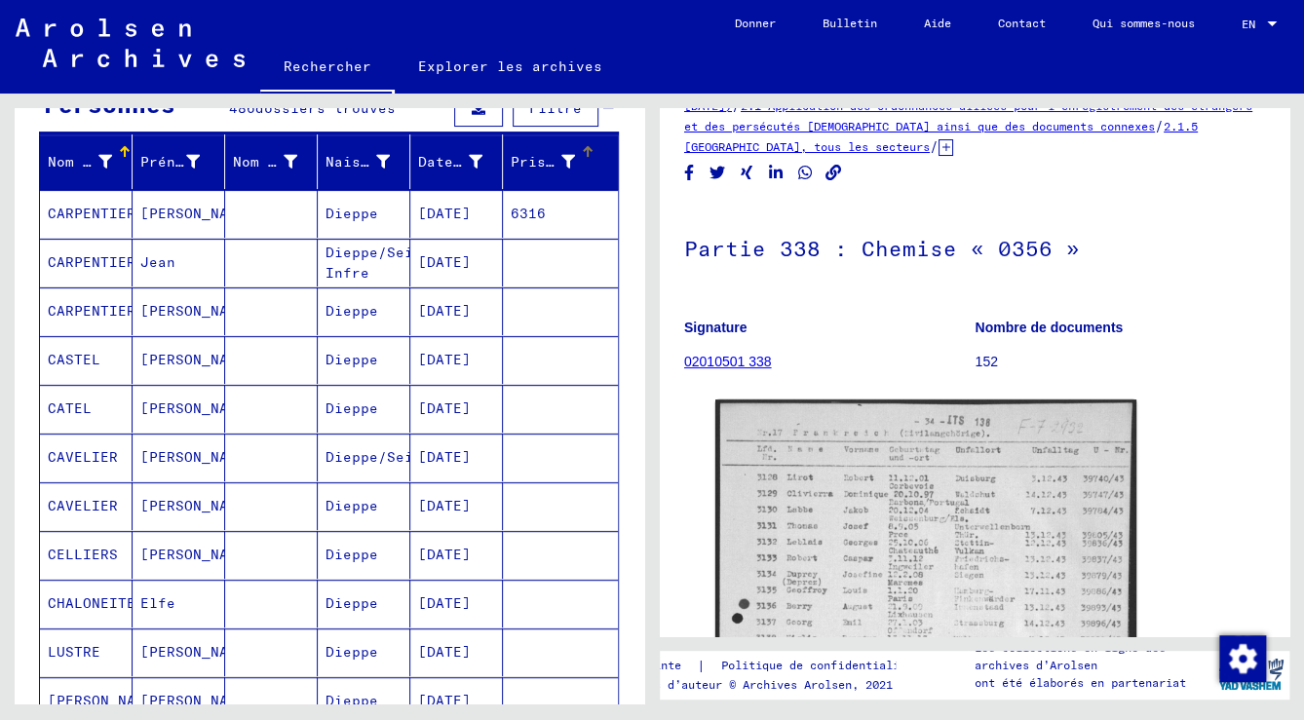
click at [537, 153] on font "Prisonnier #" at bounding box center [563, 162] width 105 height 18
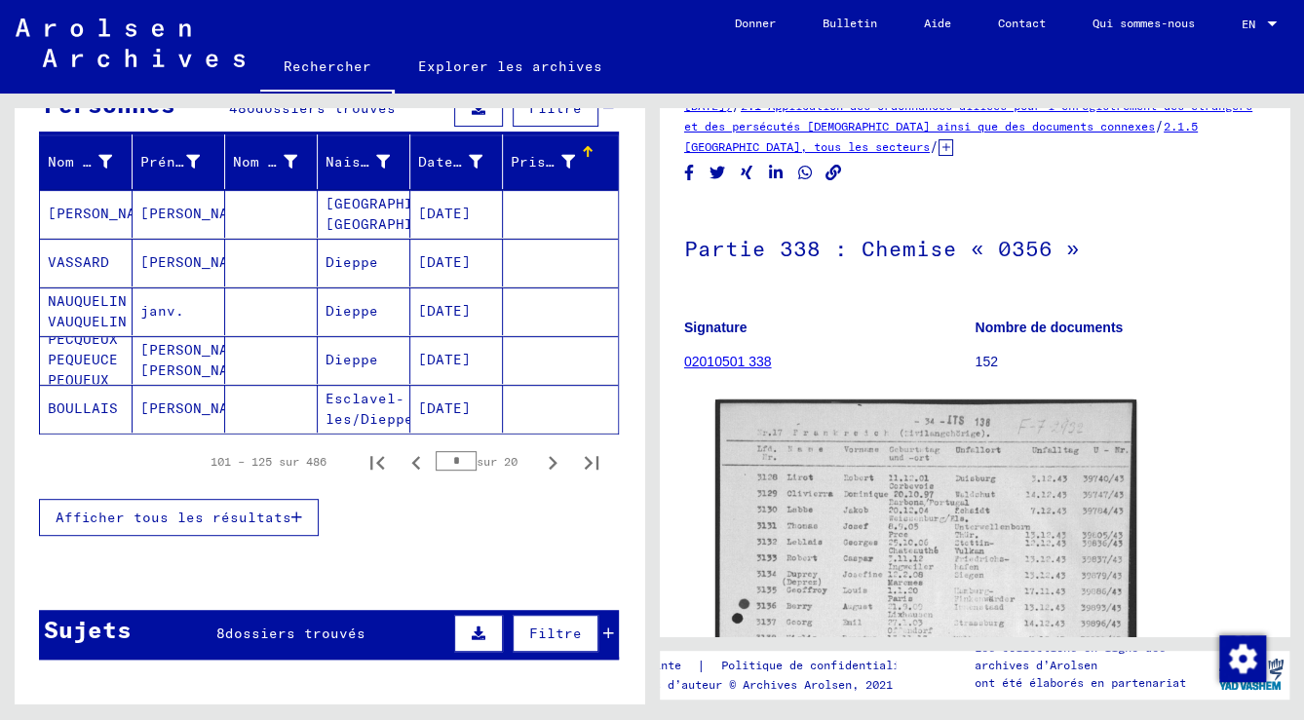
click at [443, 452] on input "*" at bounding box center [456, 460] width 41 height 19
click at [444, 454] on input "*" at bounding box center [456, 460] width 41 height 19
type input "*"
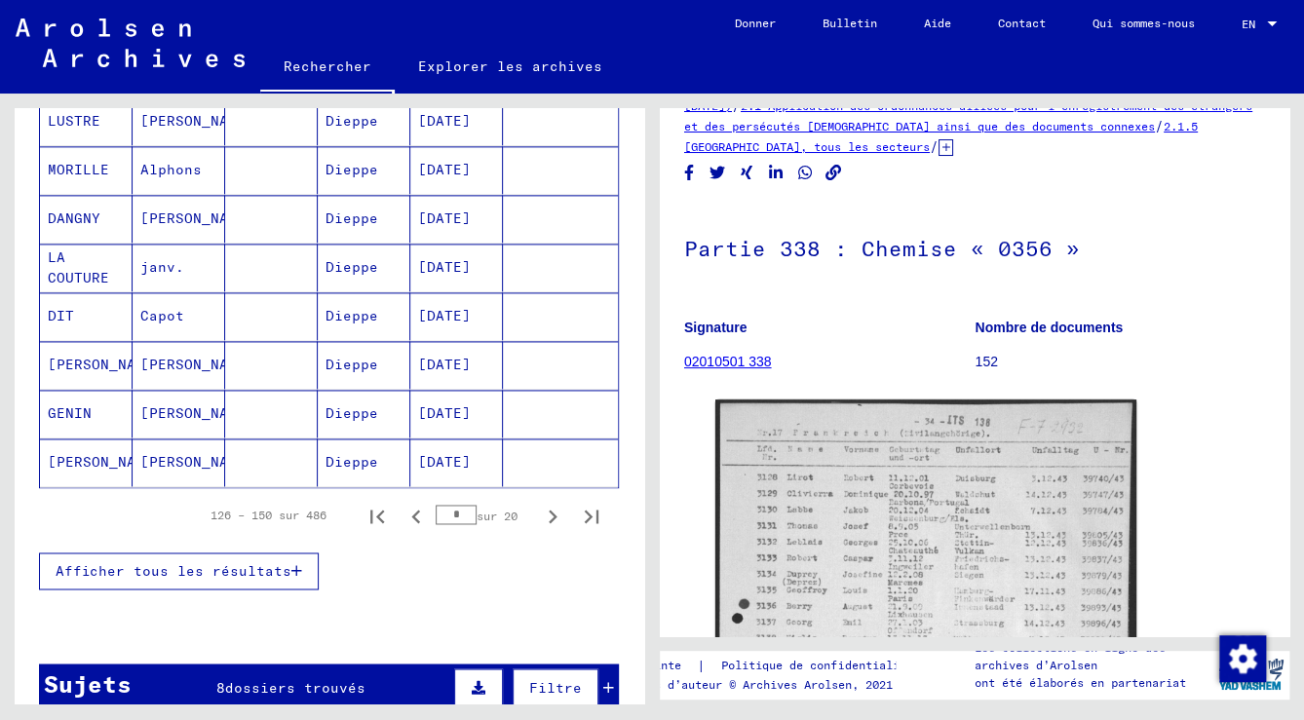
scroll to position [1252, 0]
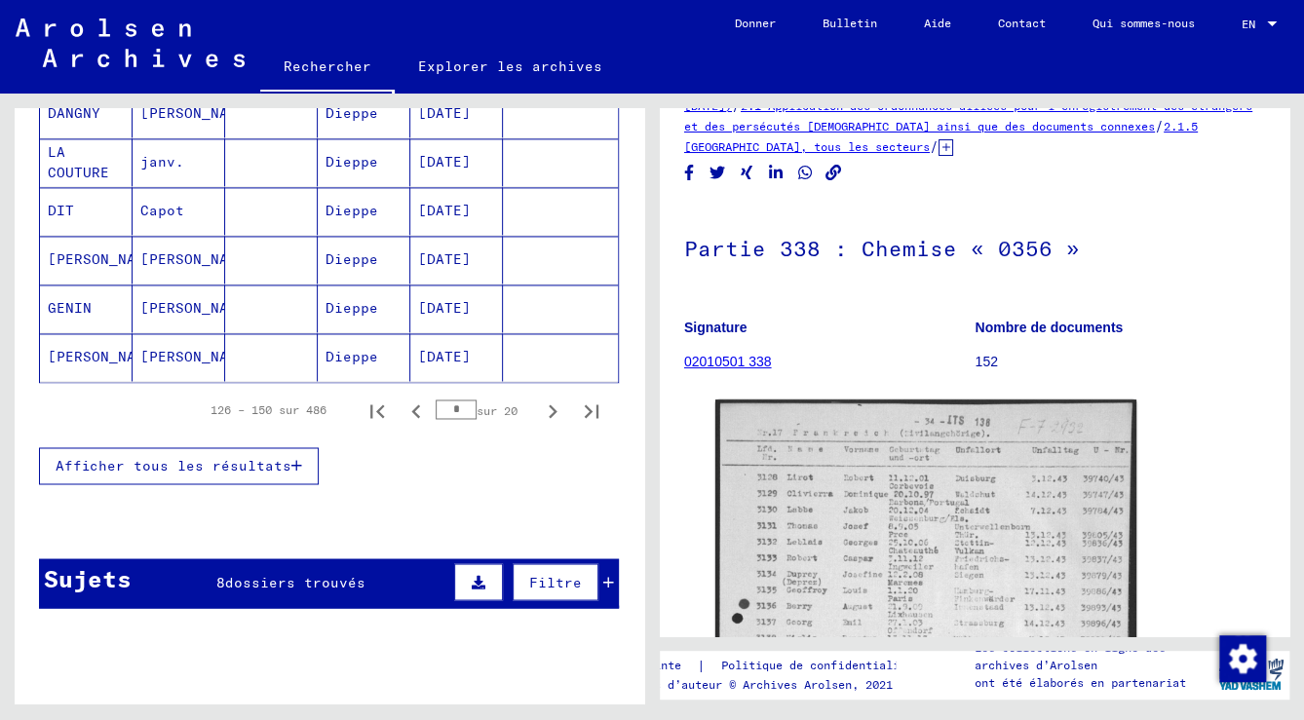
type input "*"
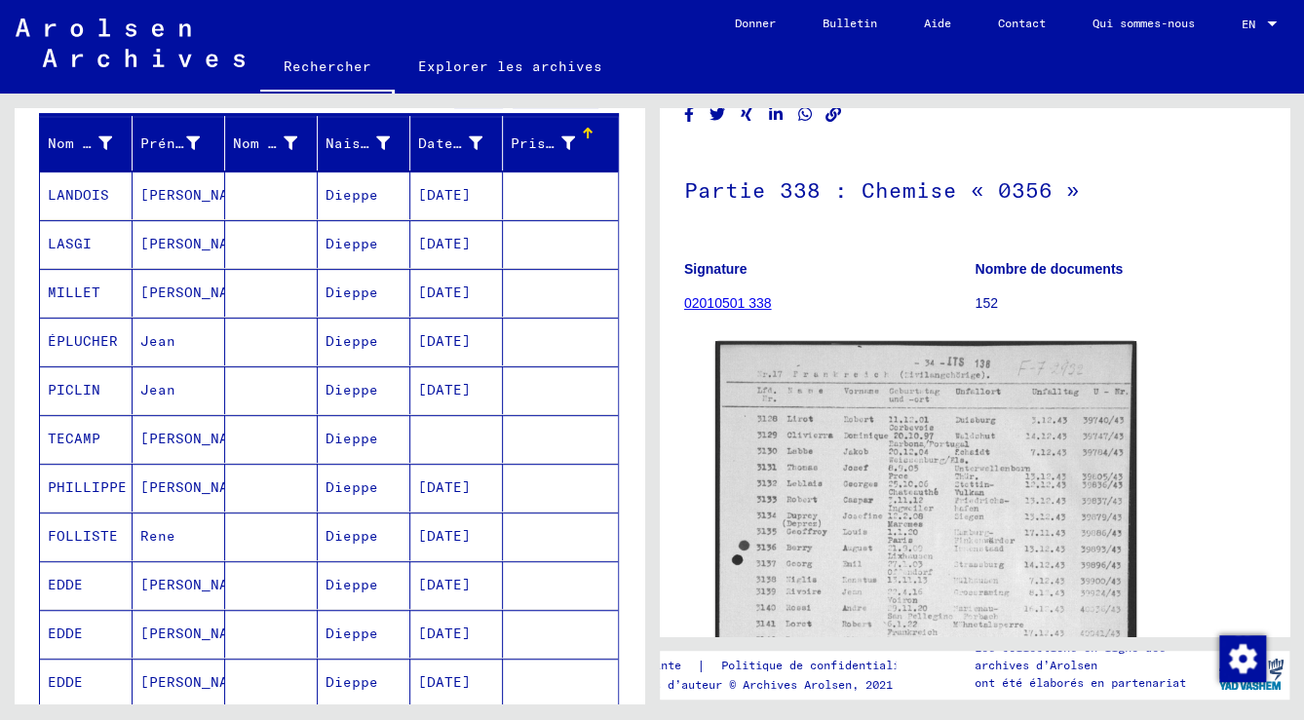
scroll to position [234, 0]
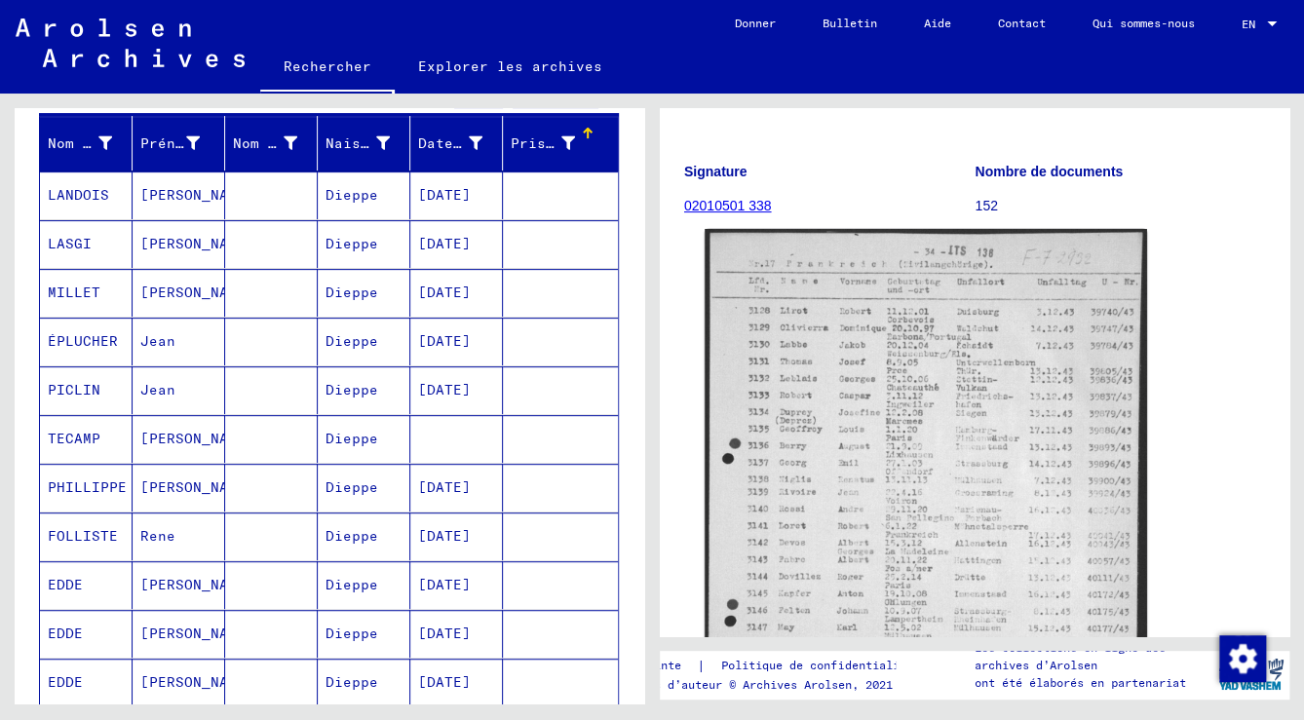
click at [1021, 546] on img at bounding box center [926, 530] width 443 height 602
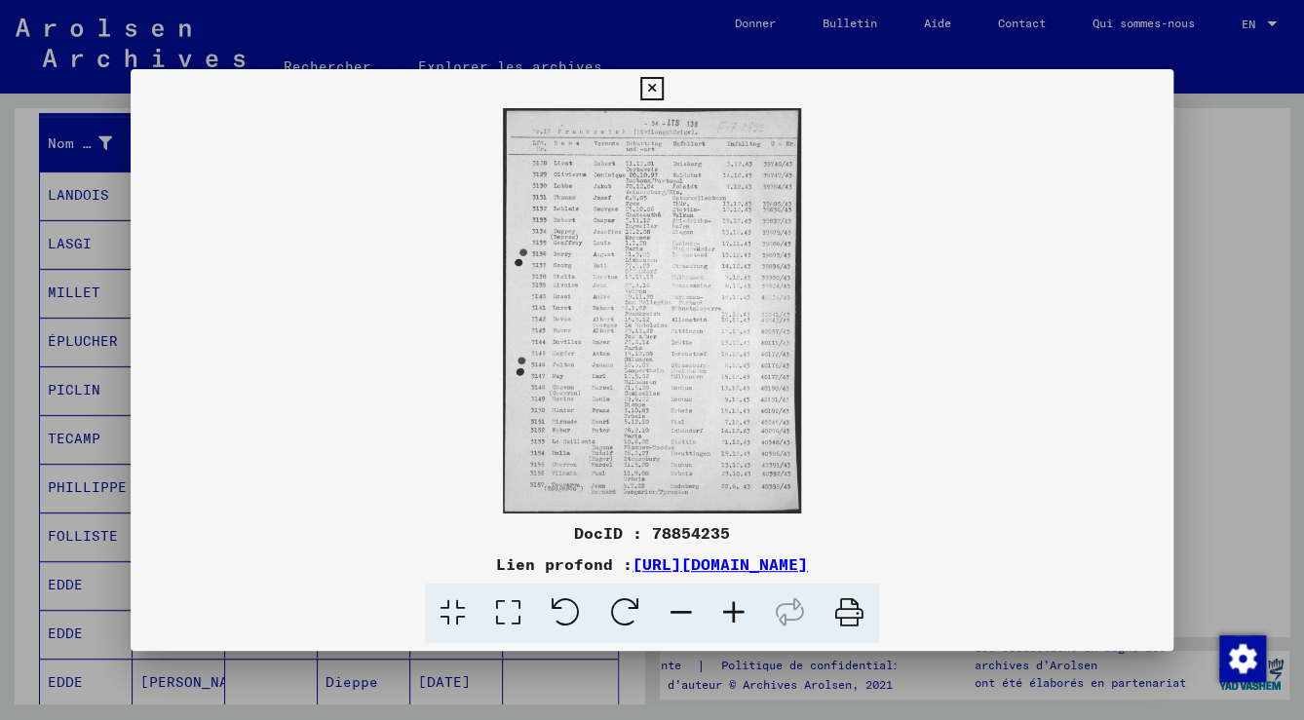
click at [643, 453] on img at bounding box center [652, 310] width 1043 height 405
click at [659, 100] on button at bounding box center [652, 88] width 34 height 39
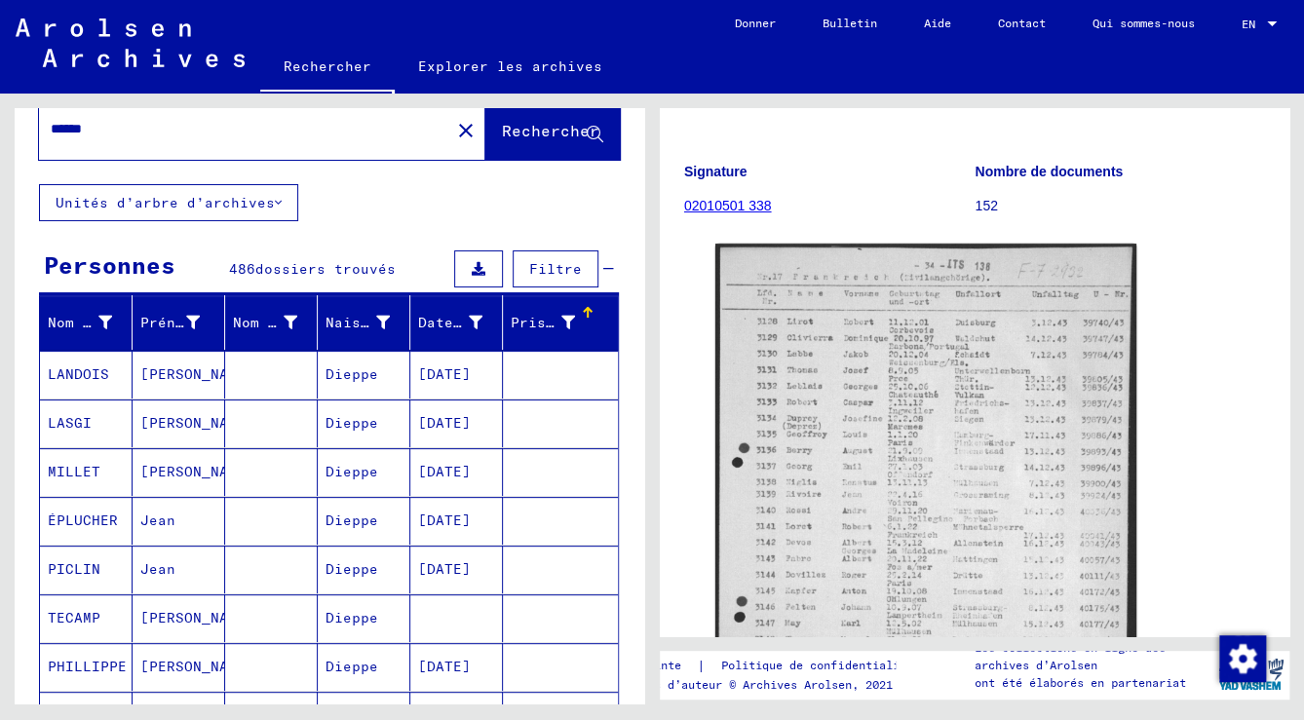
scroll to position [195, 0]
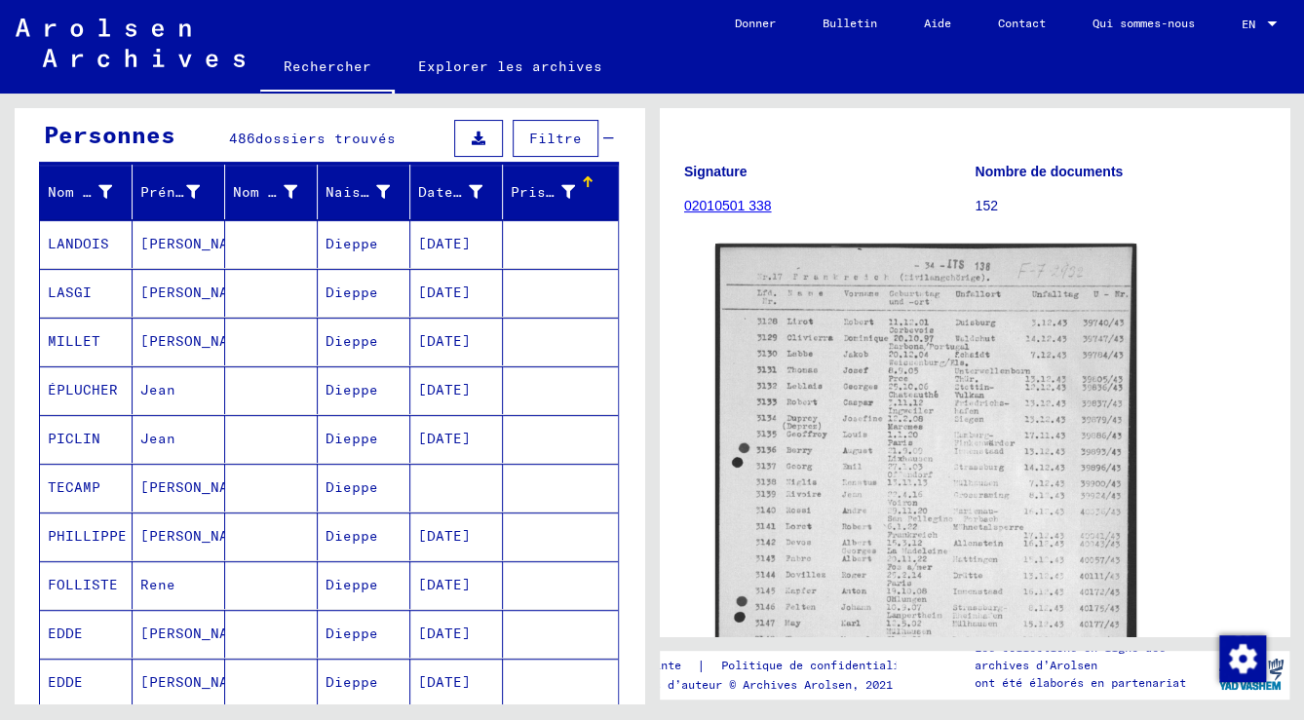
click at [430, 230] on mat-cell "[DATE]" at bounding box center [456, 244] width 93 height 48
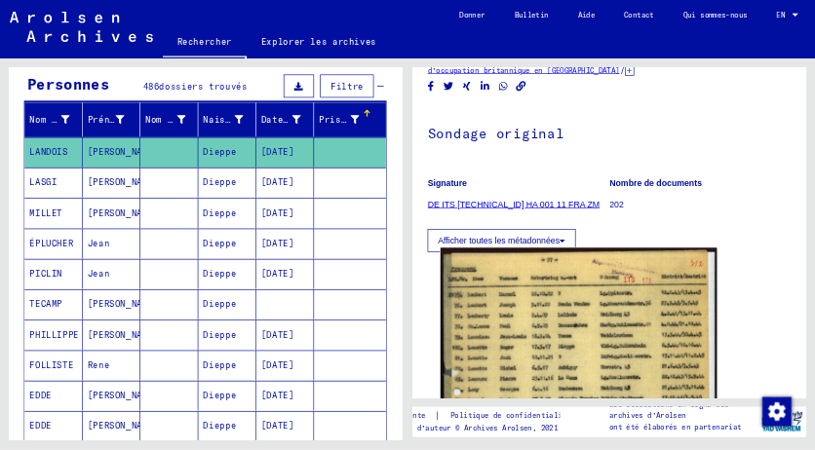
scroll to position [340, 0]
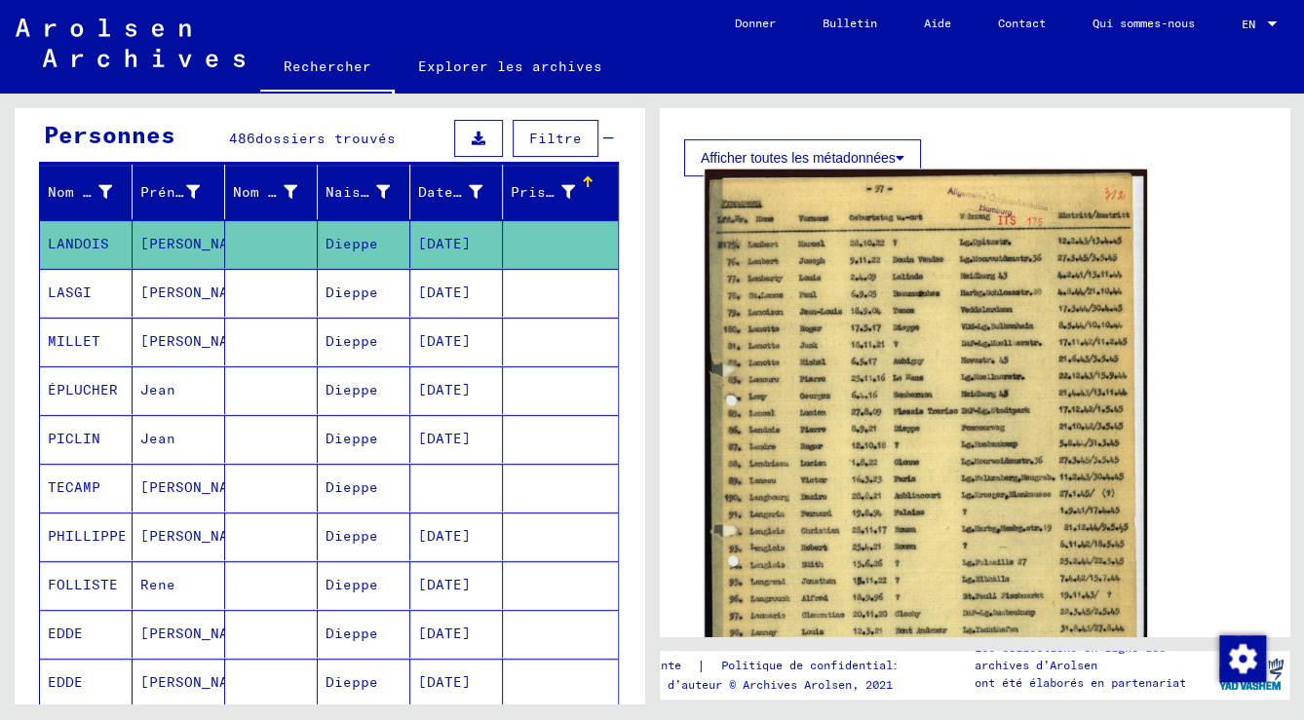
click at [896, 362] on img at bounding box center [926, 475] width 443 height 610
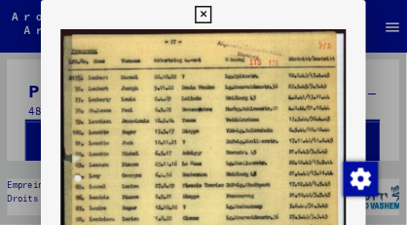
scroll to position [195, 0]
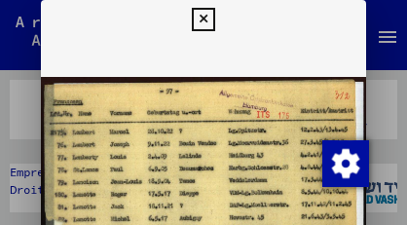
click at [407, 47] on html "Suchen Archiv erkunden Spenden Newsletter Hilfe Kontakt Über Uns Rechercher Exp…" at bounding box center [203, 112] width 407 height 225
click at [406, 56] on div at bounding box center [203, 112] width 407 height 225
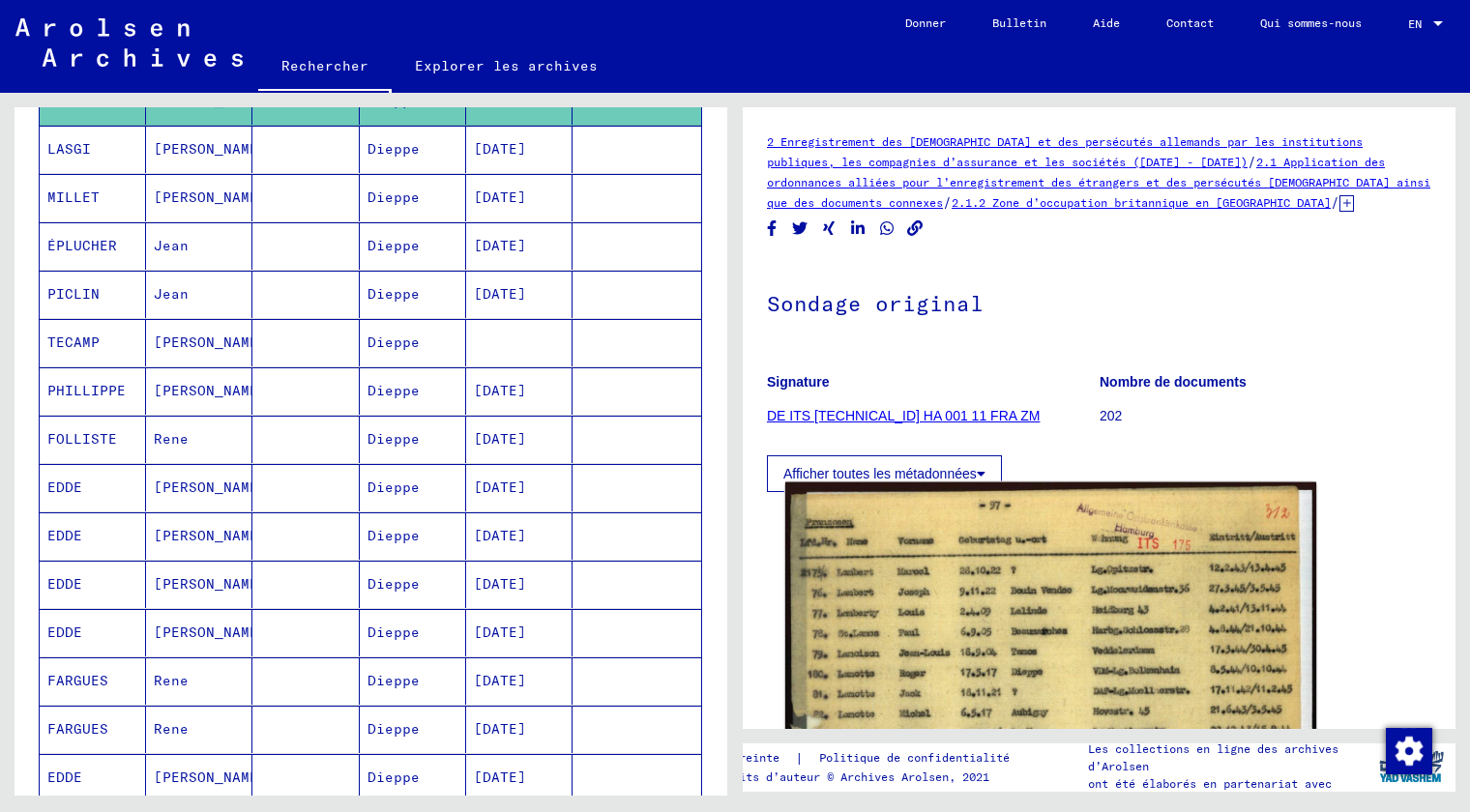
scroll to position [0, 0]
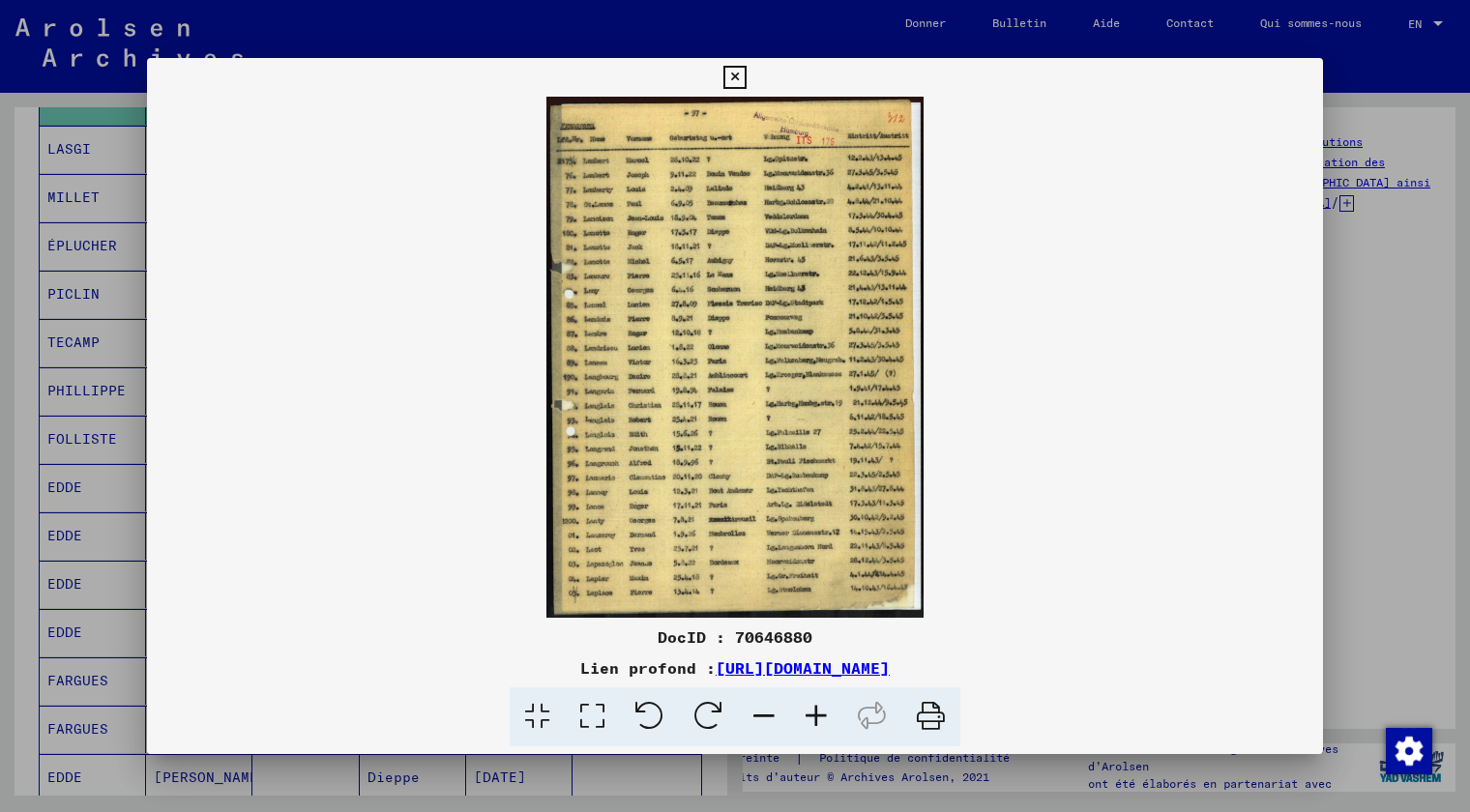
click at [753, 492] on img at bounding box center [734, 356] width 1175 height 521
click at [812, 713] on icon at bounding box center [815, 716] width 53 height 58
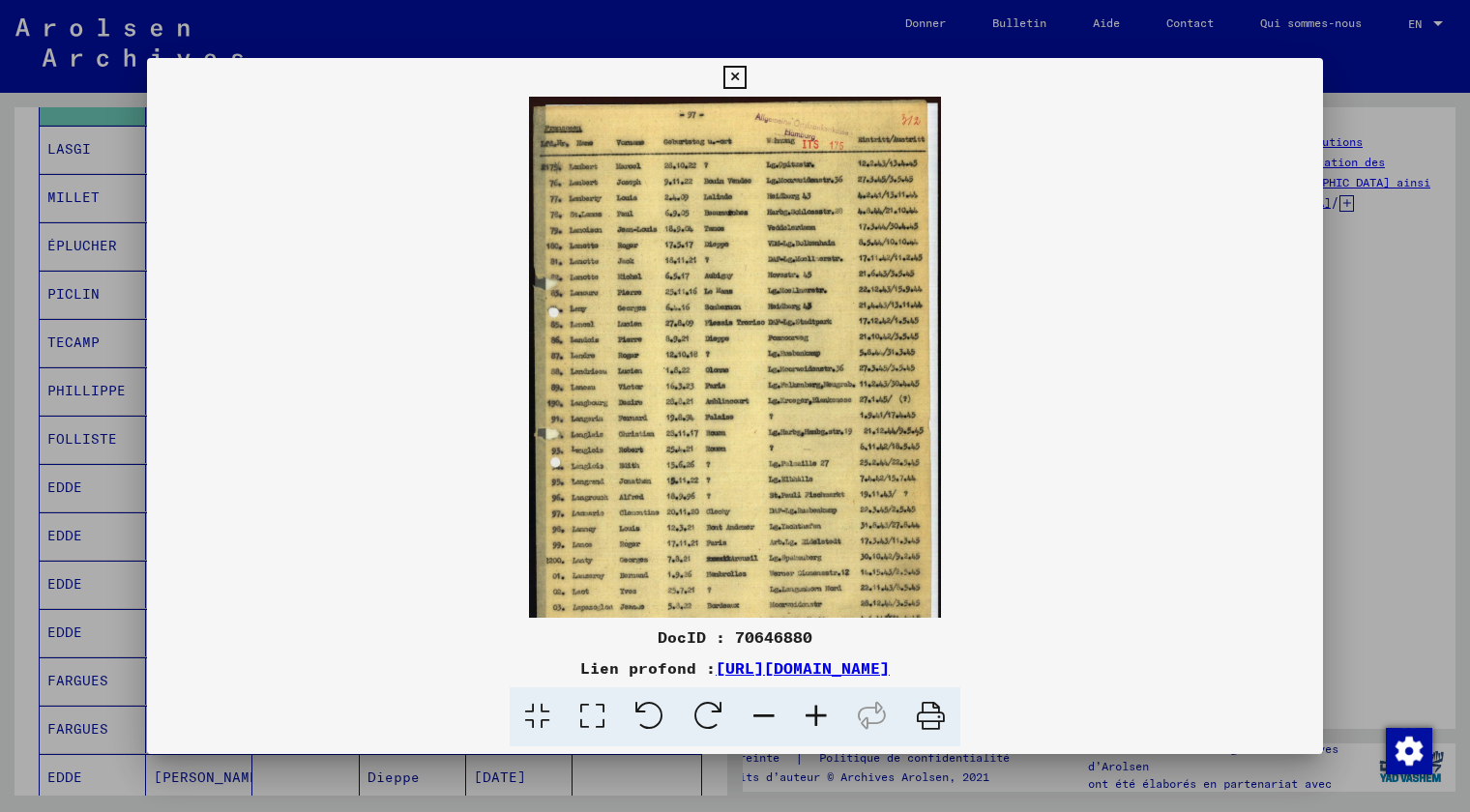
click at [812, 713] on icon at bounding box center [815, 716] width 53 height 58
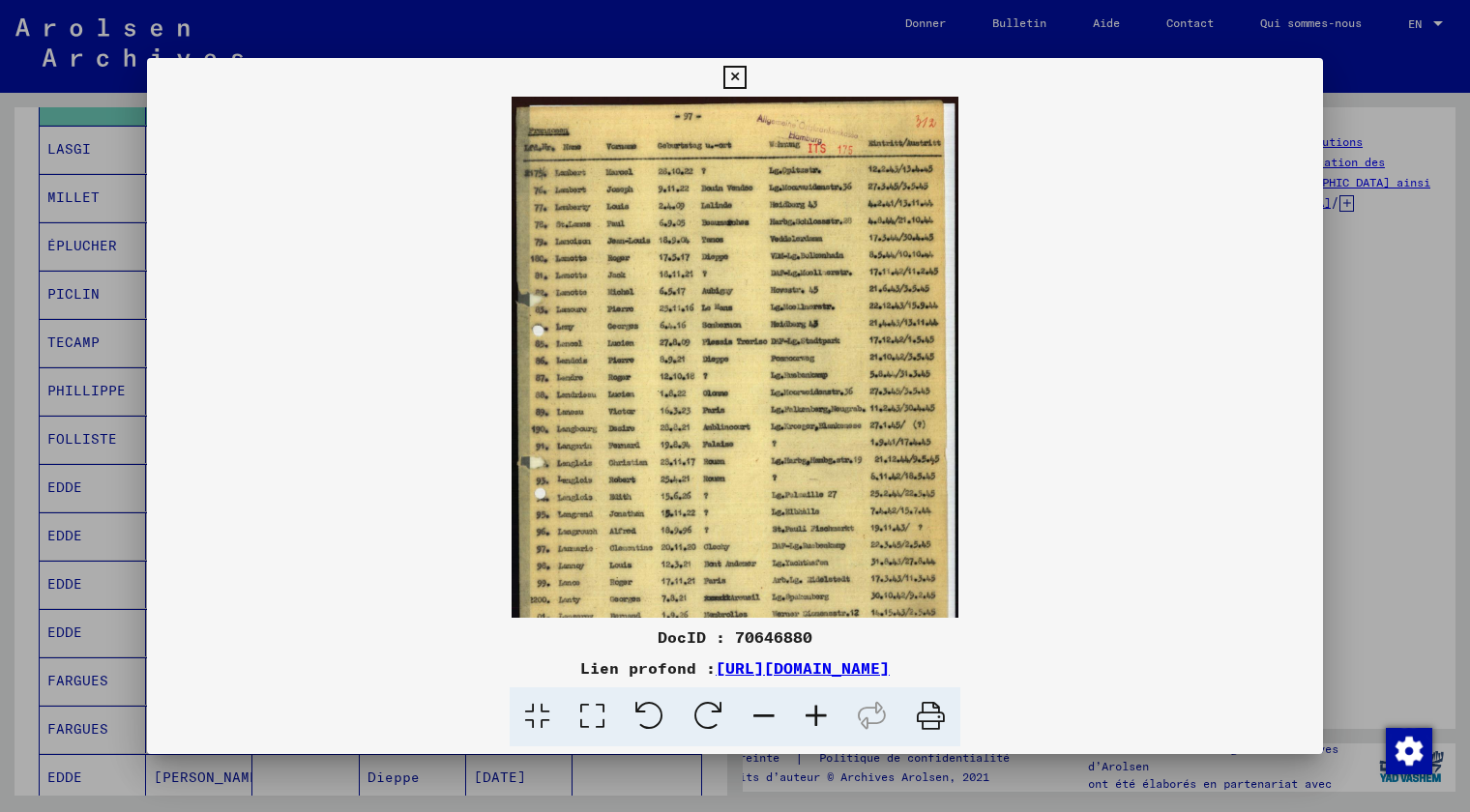
click at [812, 713] on icon at bounding box center [815, 716] width 53 height 58
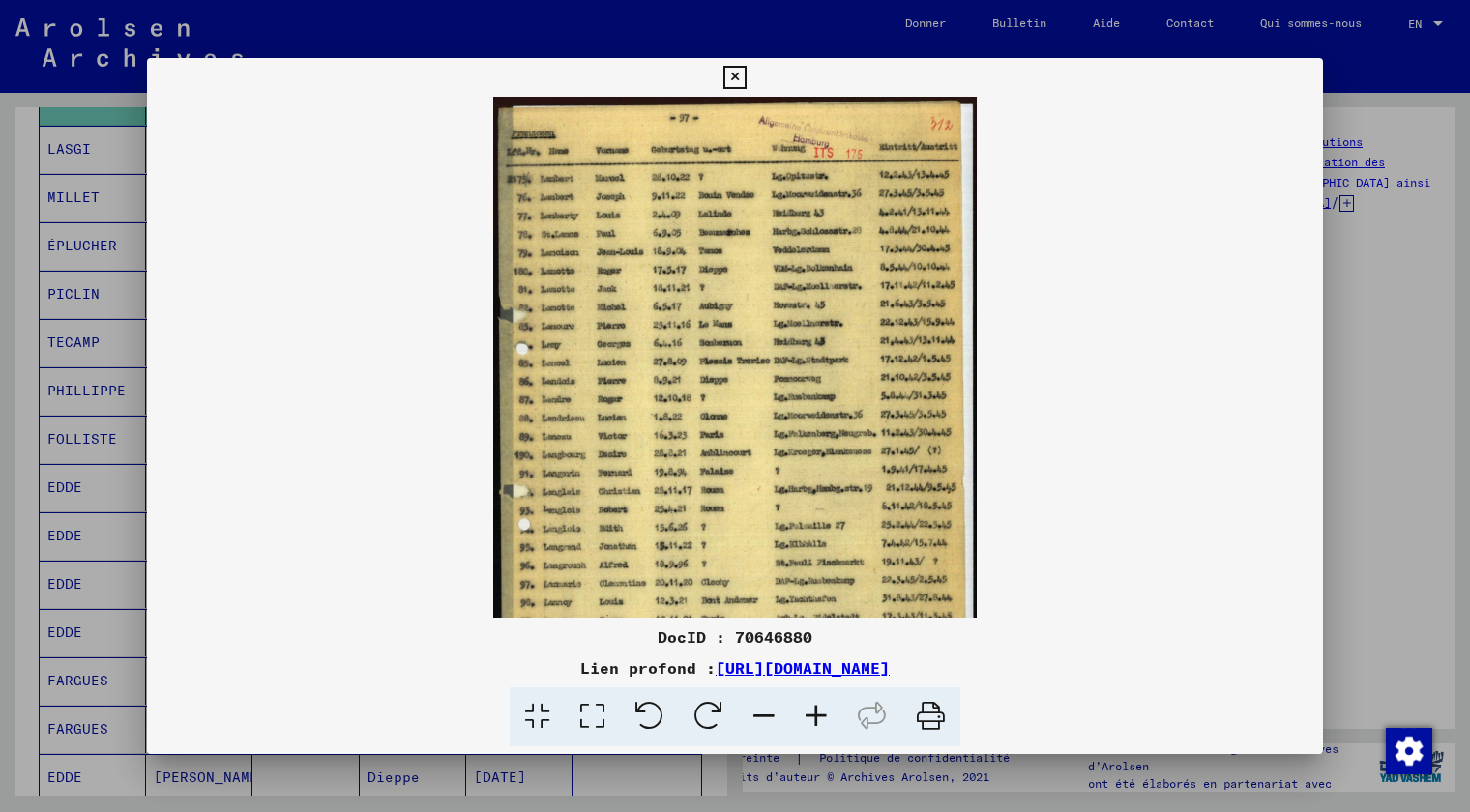
click at [812, 713] on icon at bounding box center [815, 716] width 53 height 58
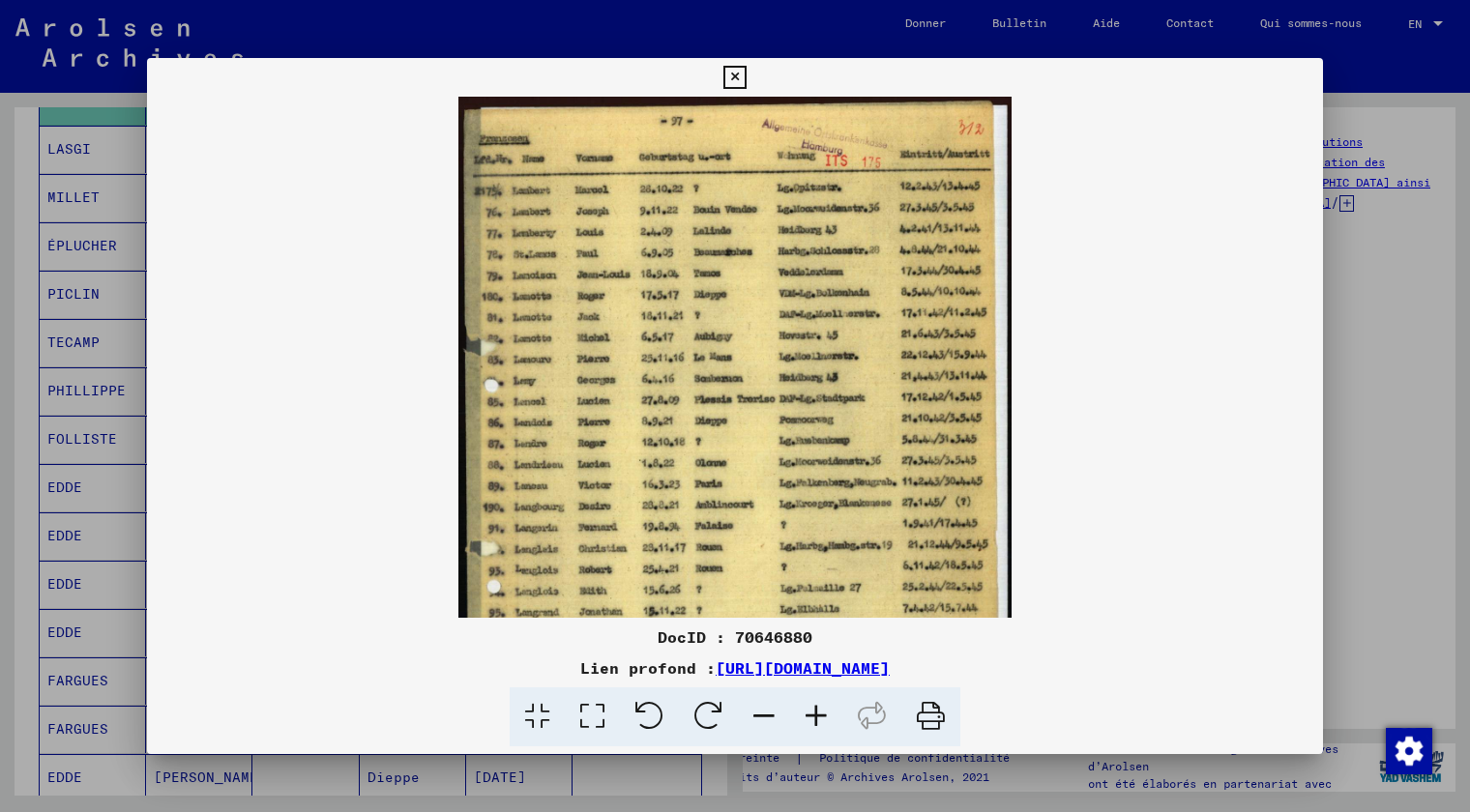
click at [812, 713] on icon at bounding box center [815, 716] width 53 height 58
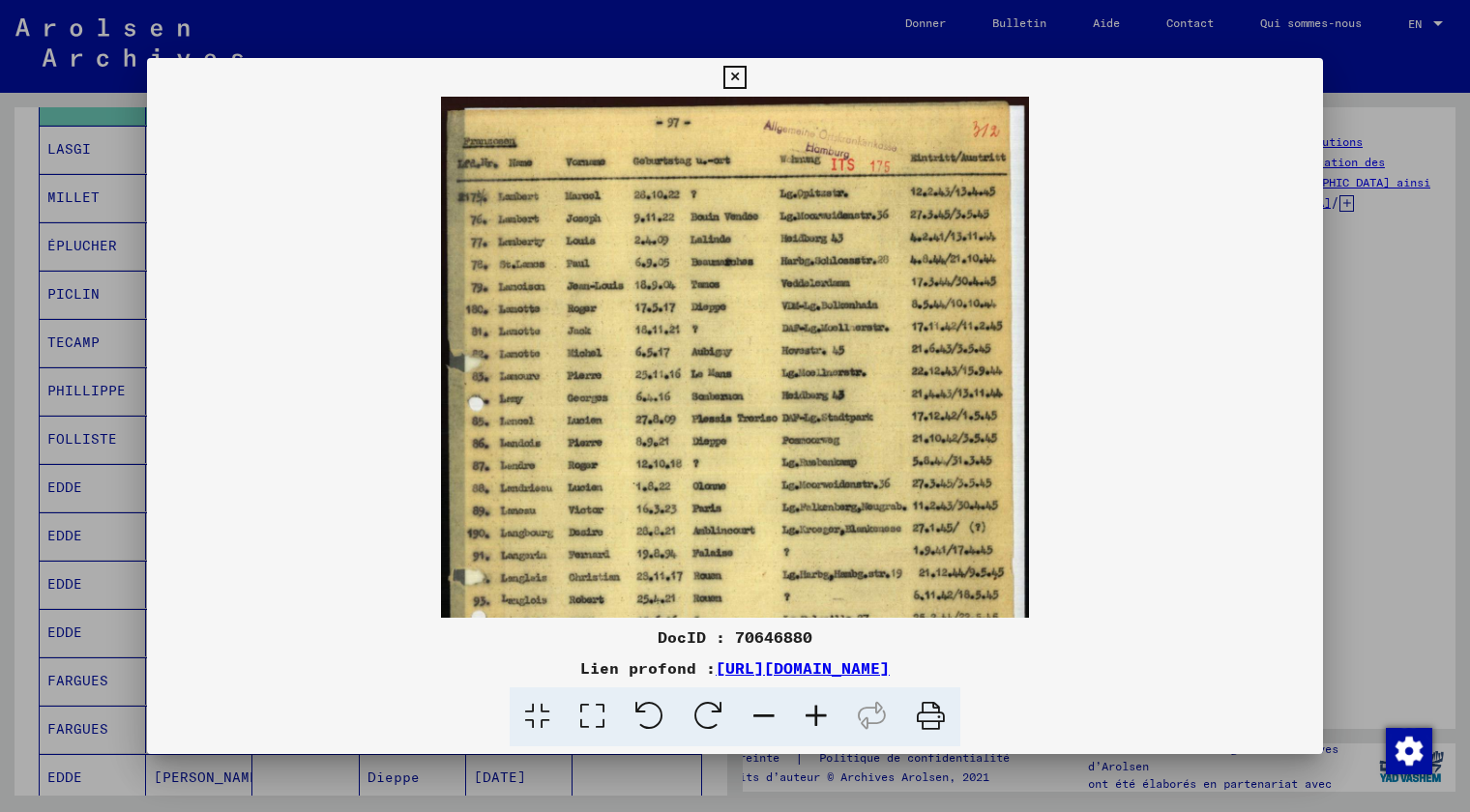
click at [812, 713] on icon at bounding box center [815, 716] width 53 height 58
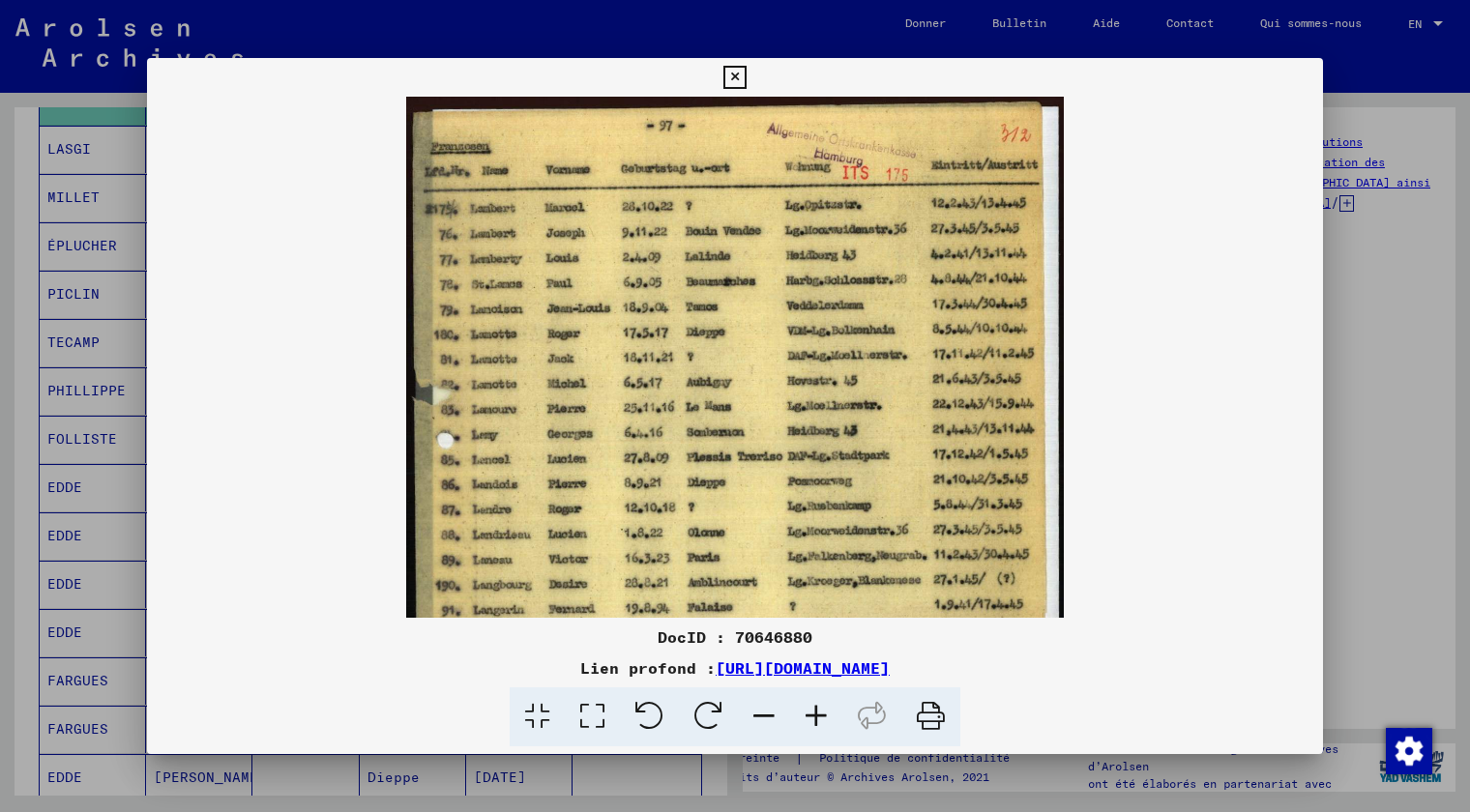
click at [812, 713] on icon at bounding box center [815, 716] width 53 height 58
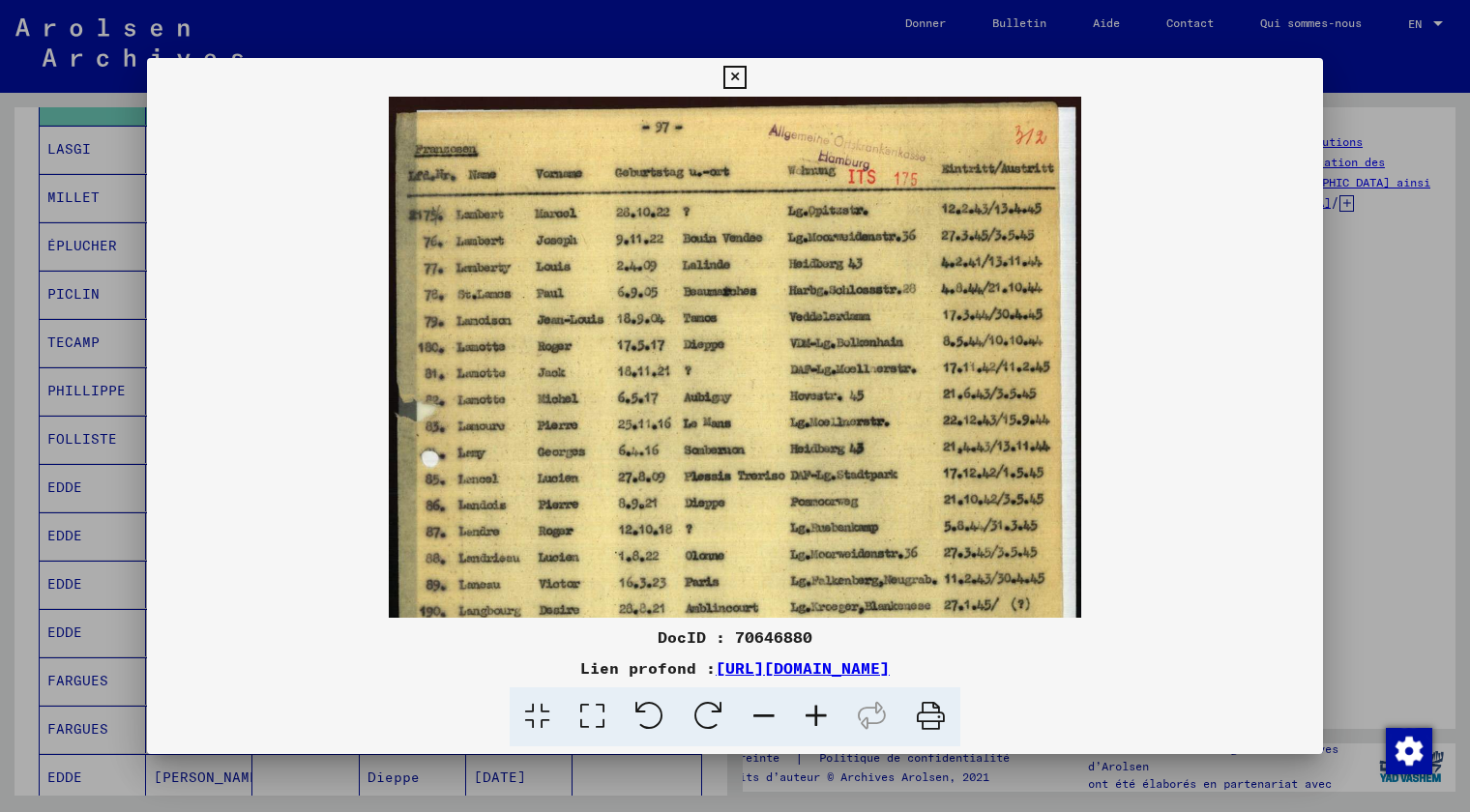
click at [812, 713] on icon at bounding box center [815, 716] width 53 height 58
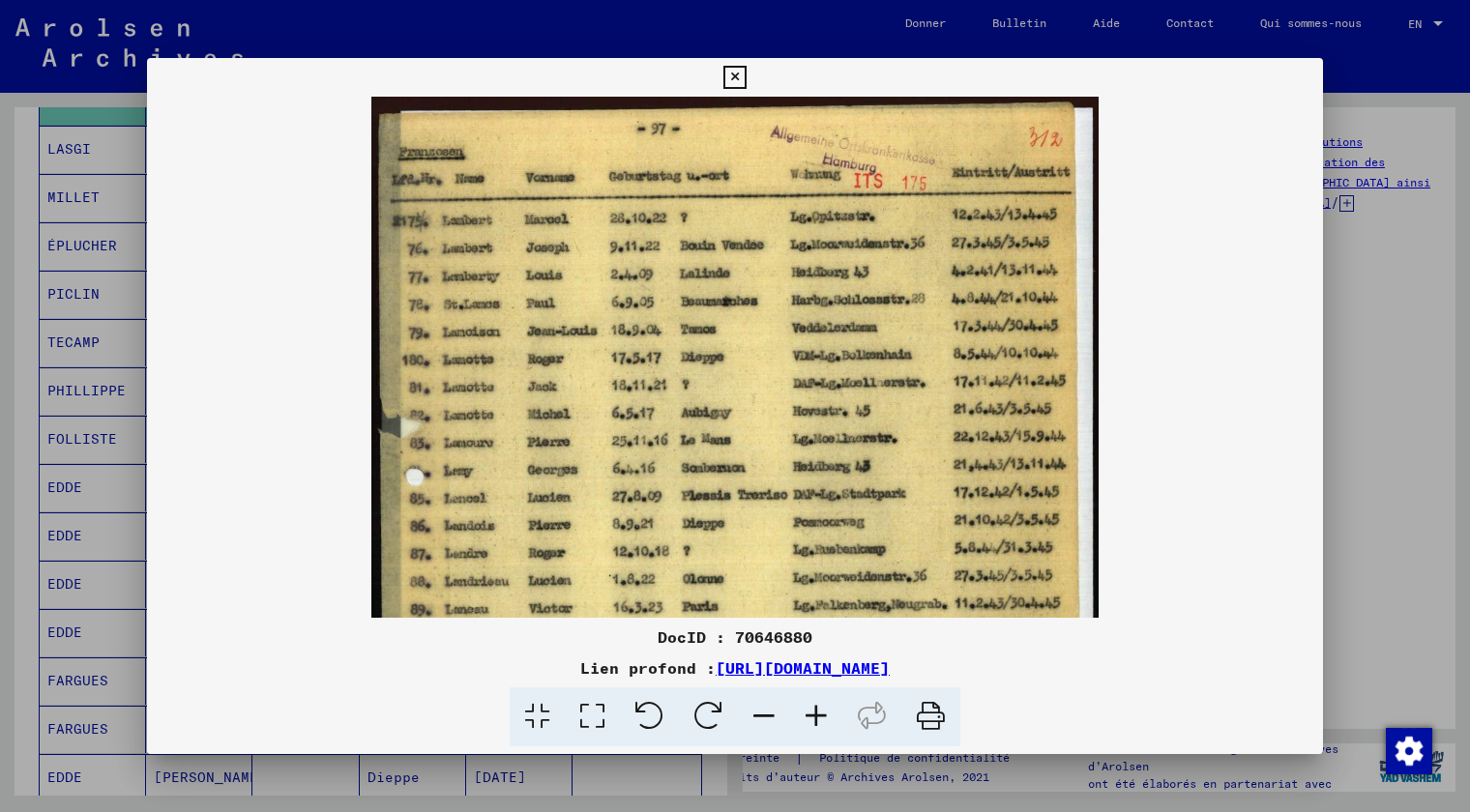
click at [812, 713] on icon at bounding box center [815, 716] width 53 height 58
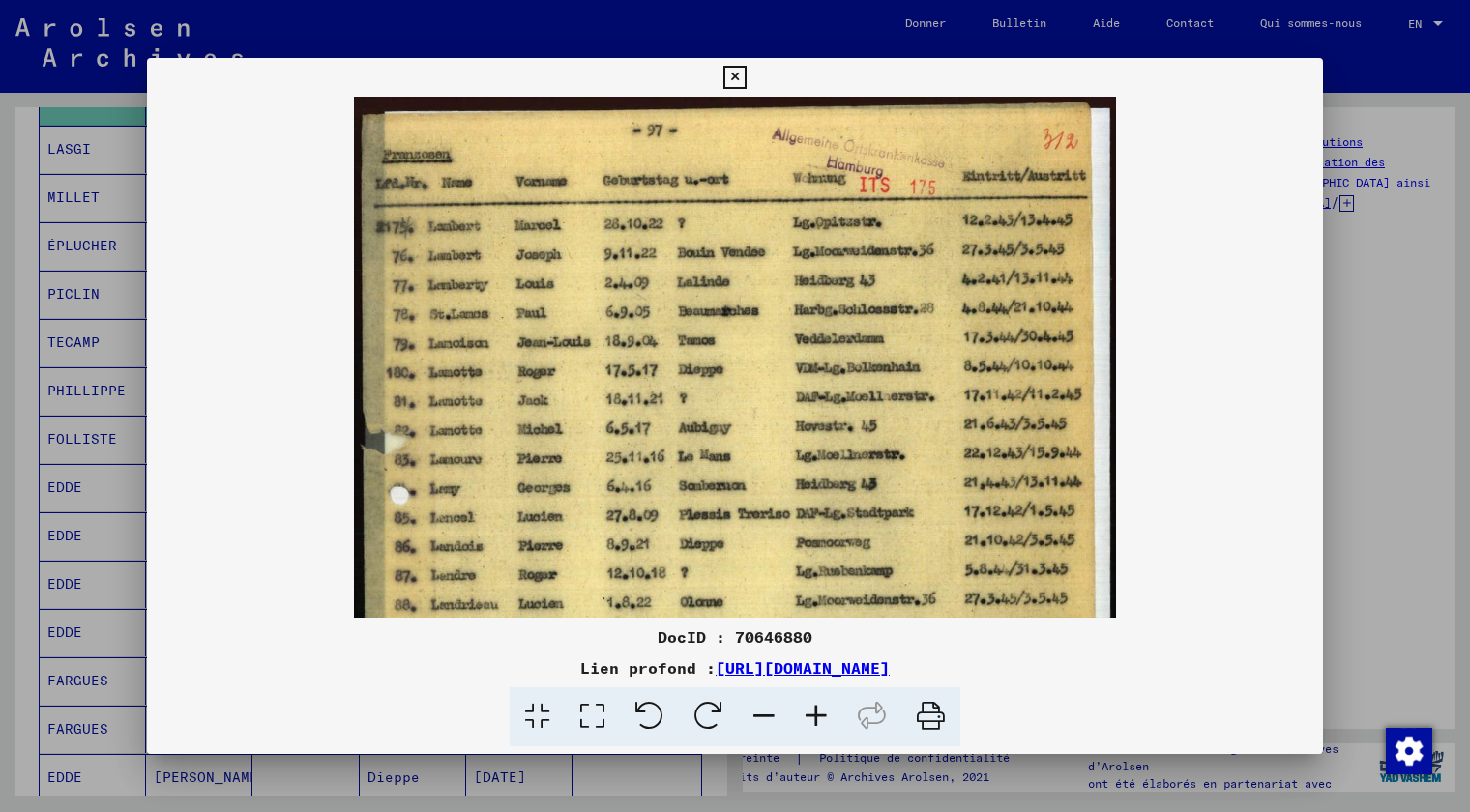
click at [812, 713] on icon at bounding box center [815, 716] width 53 height 58
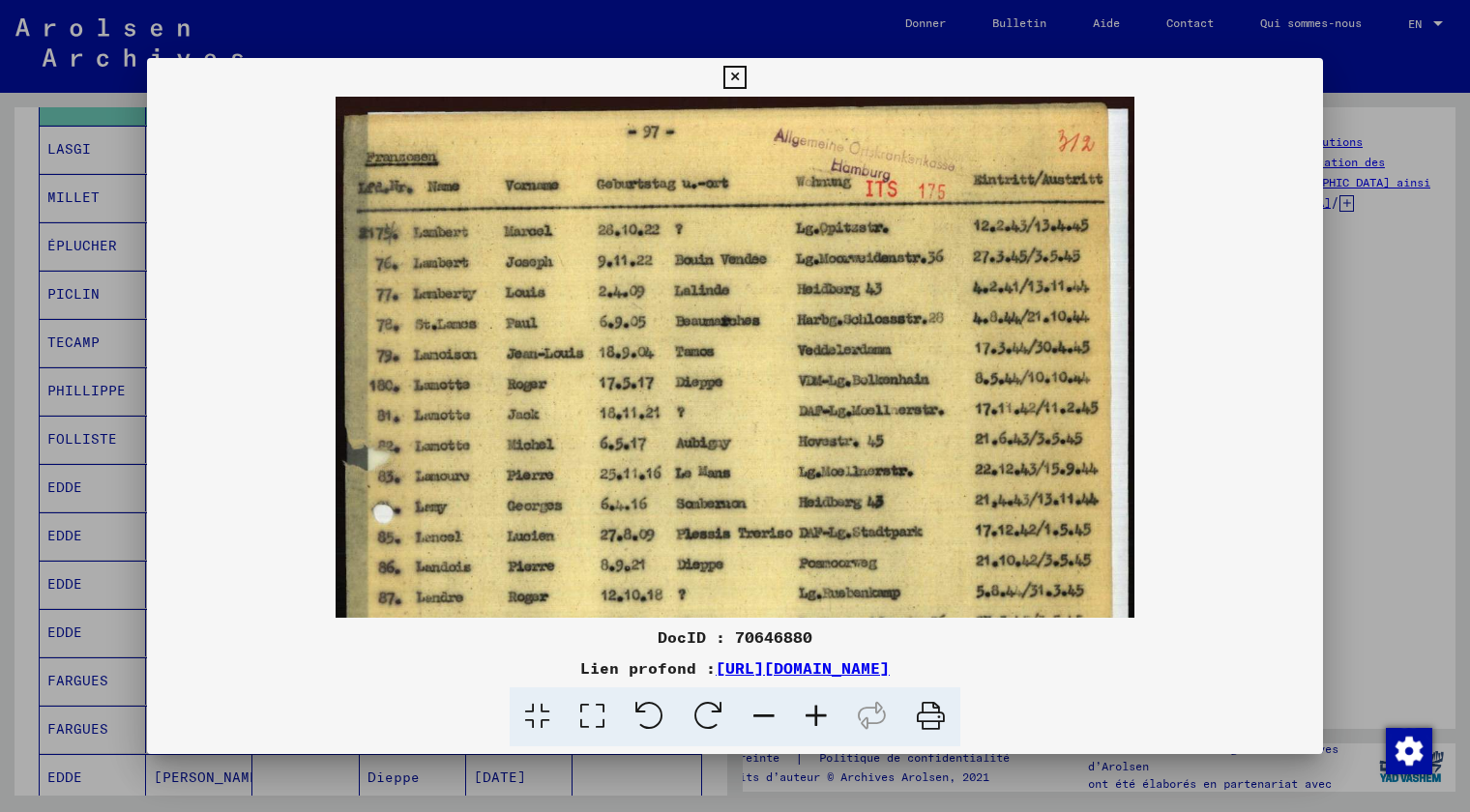
click at [812, 712] on icon at bounding box center [815, 716] width 53 height 58
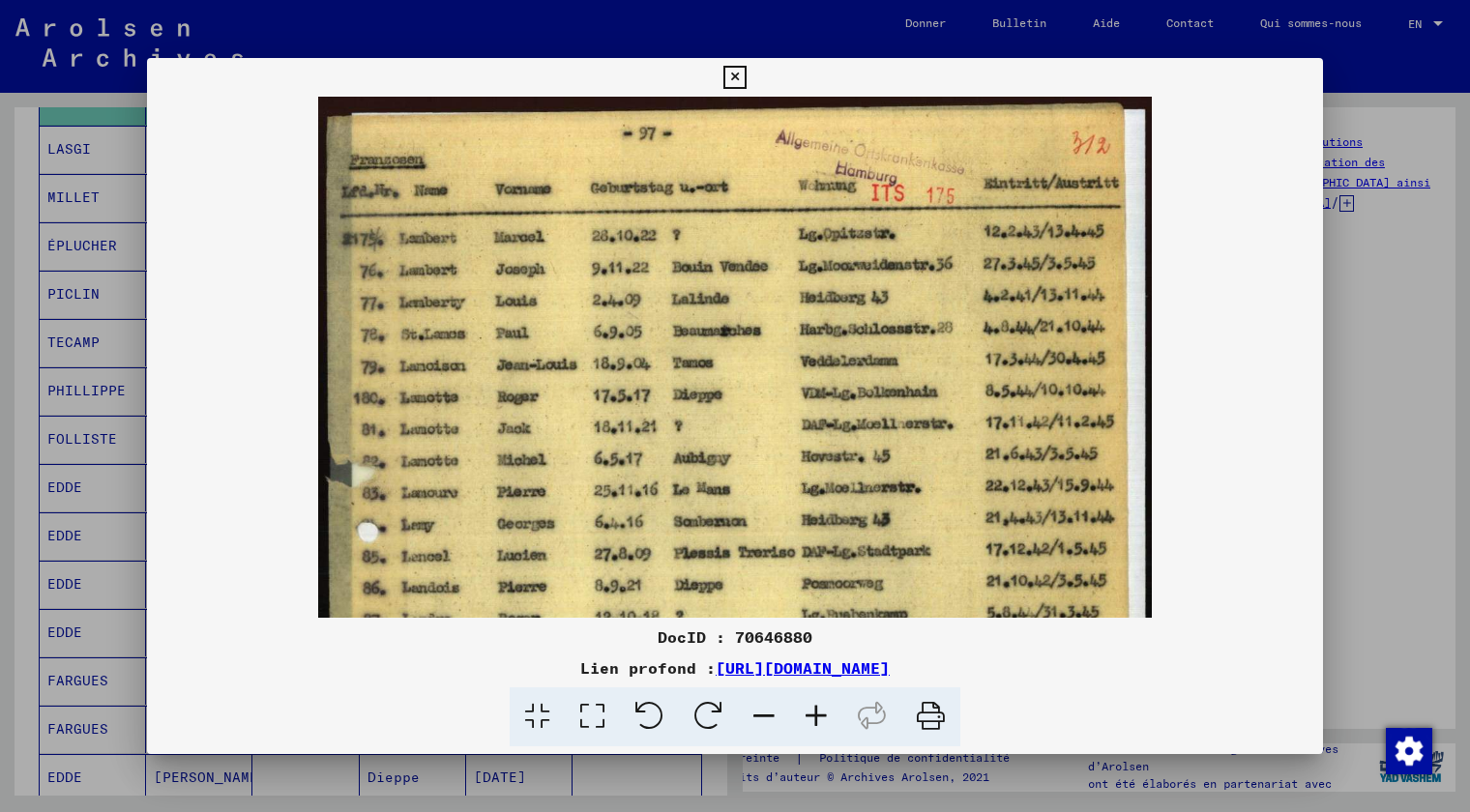
click at [795, 722] on icon at bounding box center [815, 716] width 53 height 58
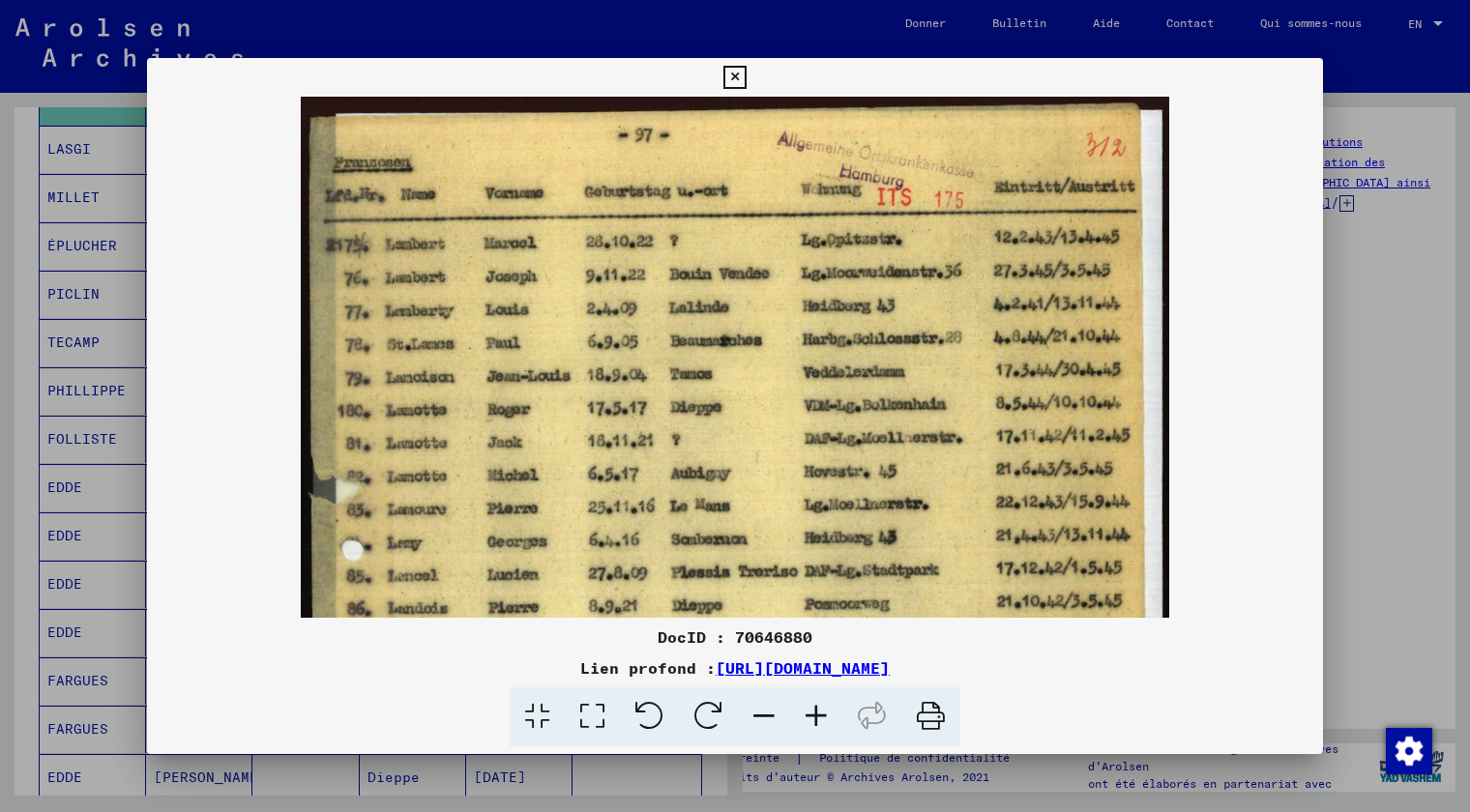
click at [795, 722] on icon at bounding box center [815, 716] width 53 height 58
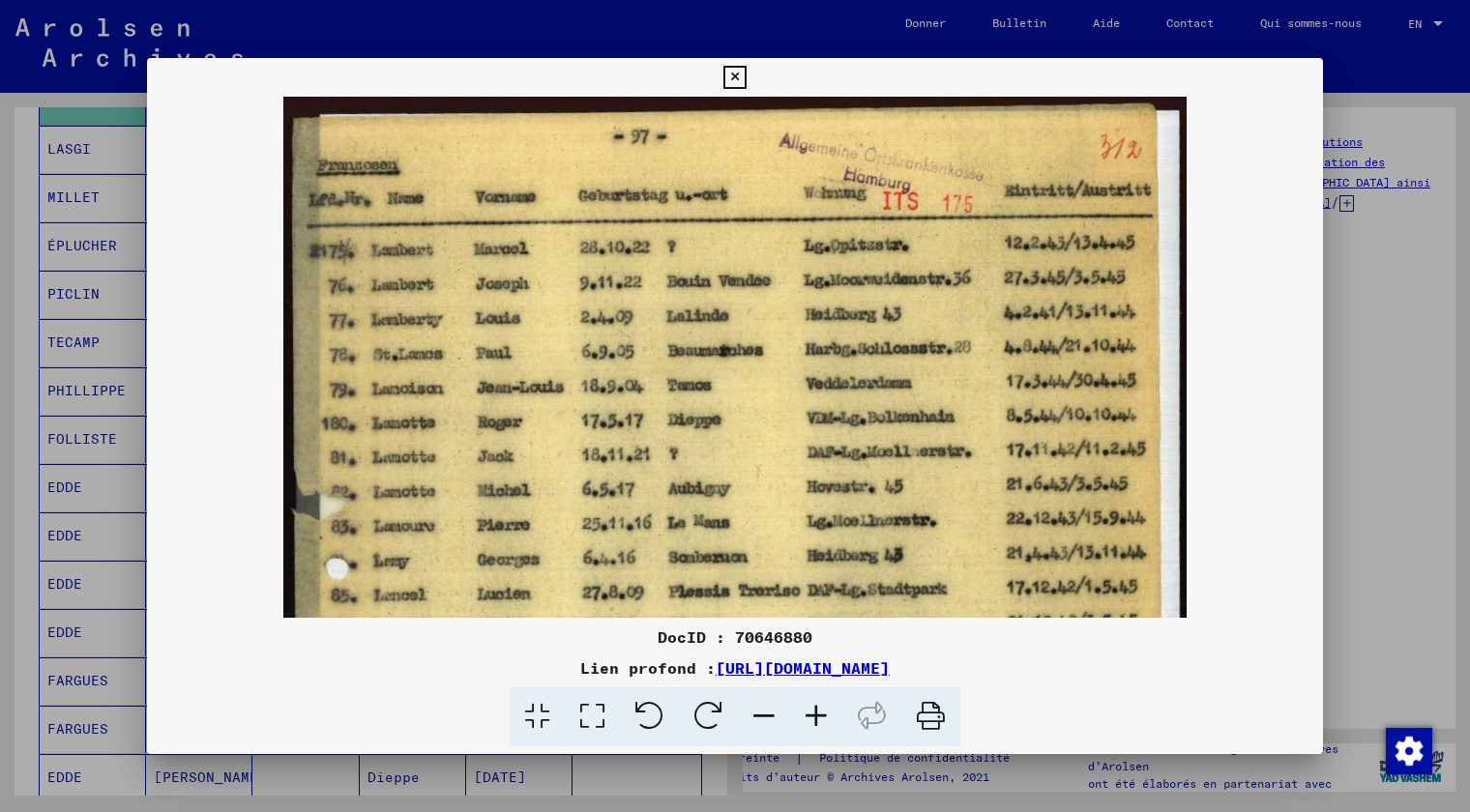
click at [795, 722] on icon at bounding box center [815, 716] width 53 height 58
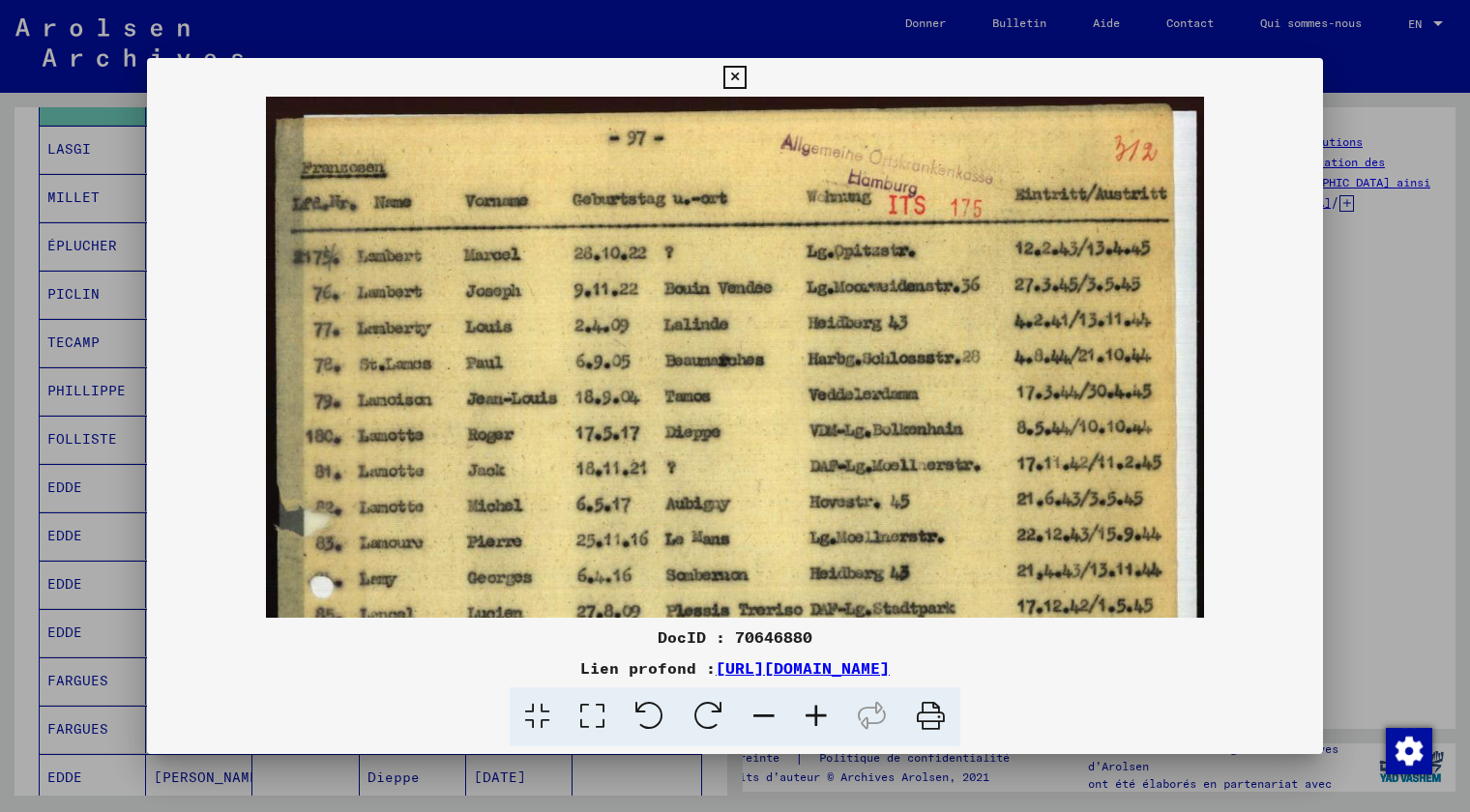
click at [795, 722] on icon at bounding box center [815, 716] width 53 height 58
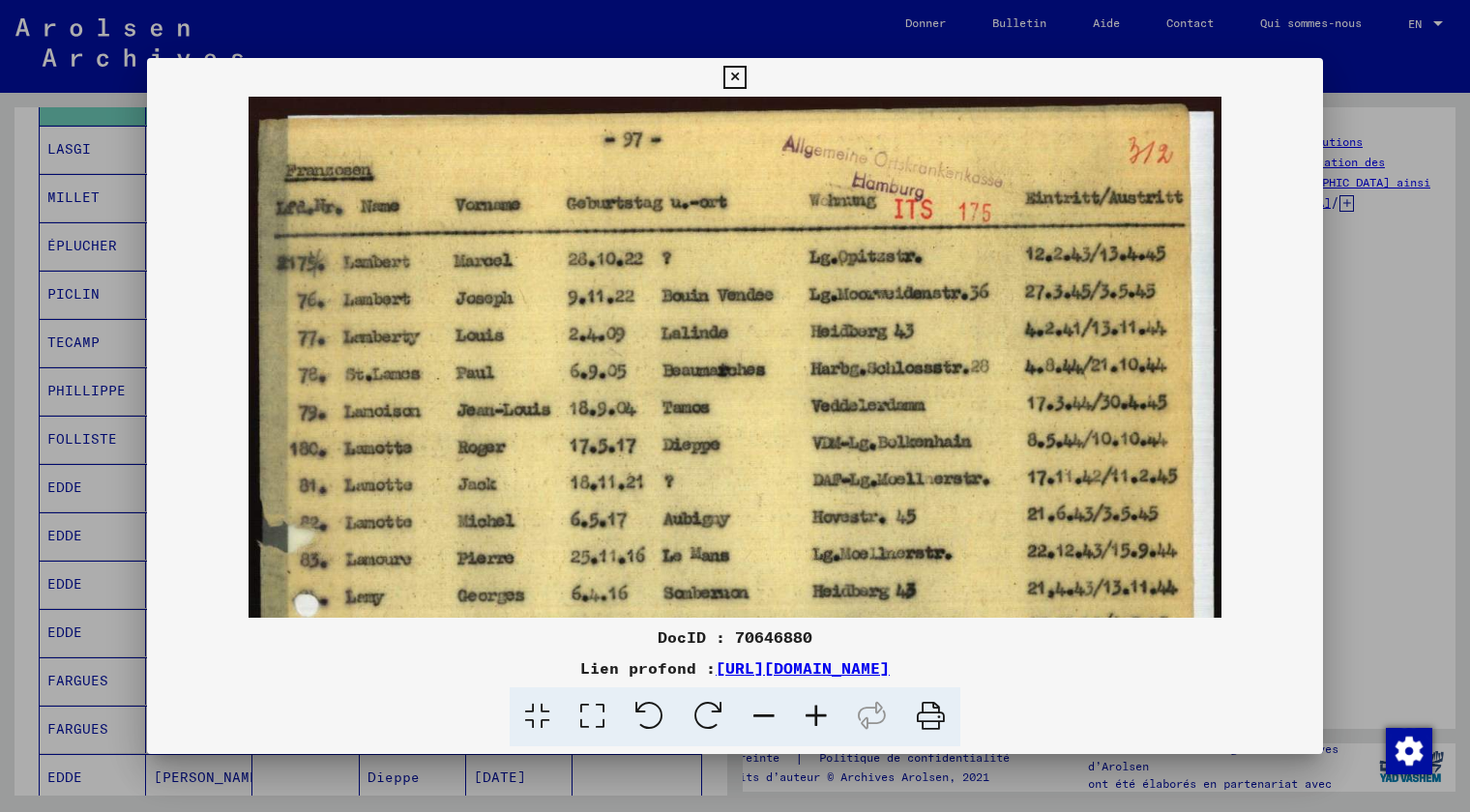
click at [793, 723] on icon at bounding box center [815, 716] width 53 height 58
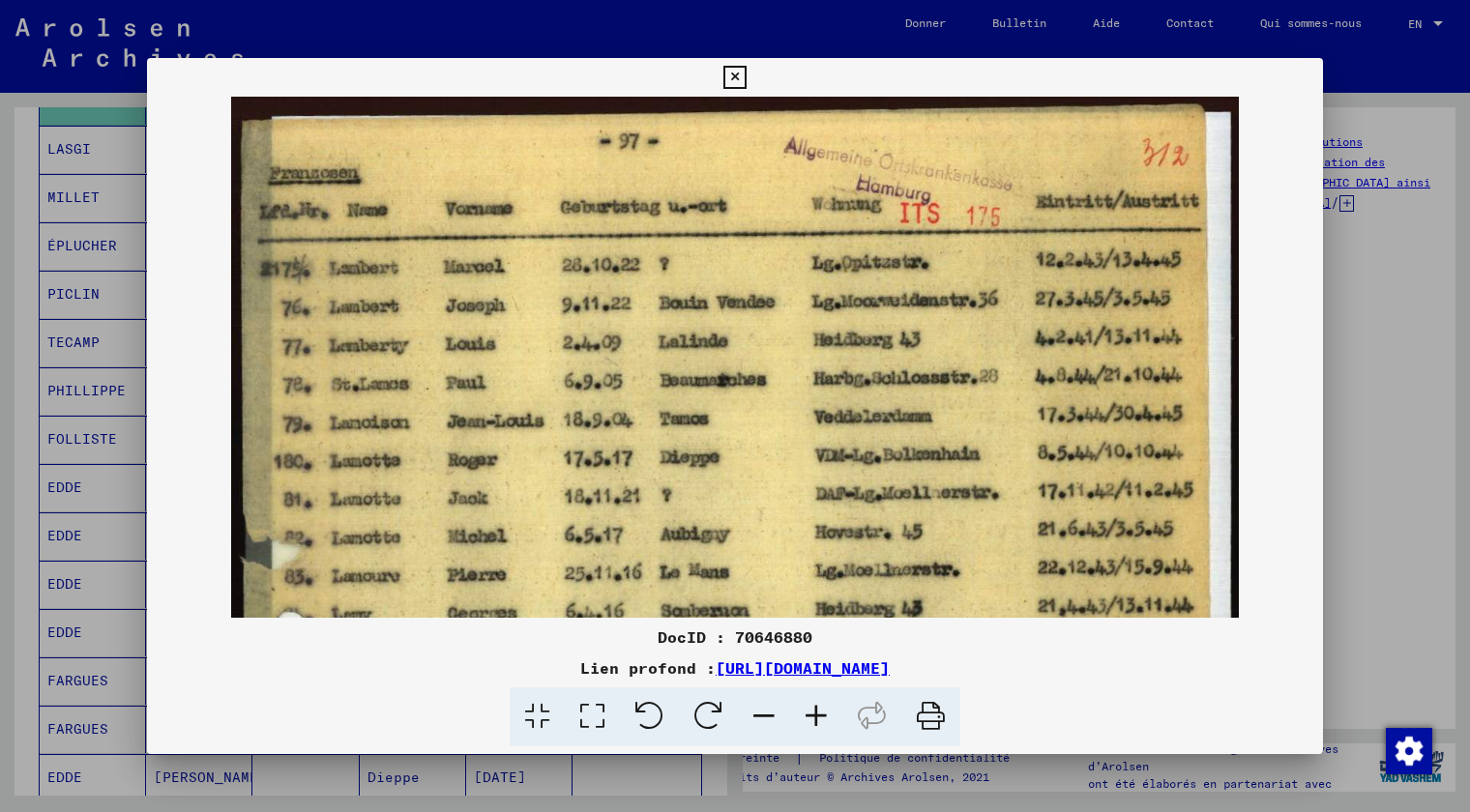
click at [793, 723] on icon at bounding box center [815, 716] width 53 height 58
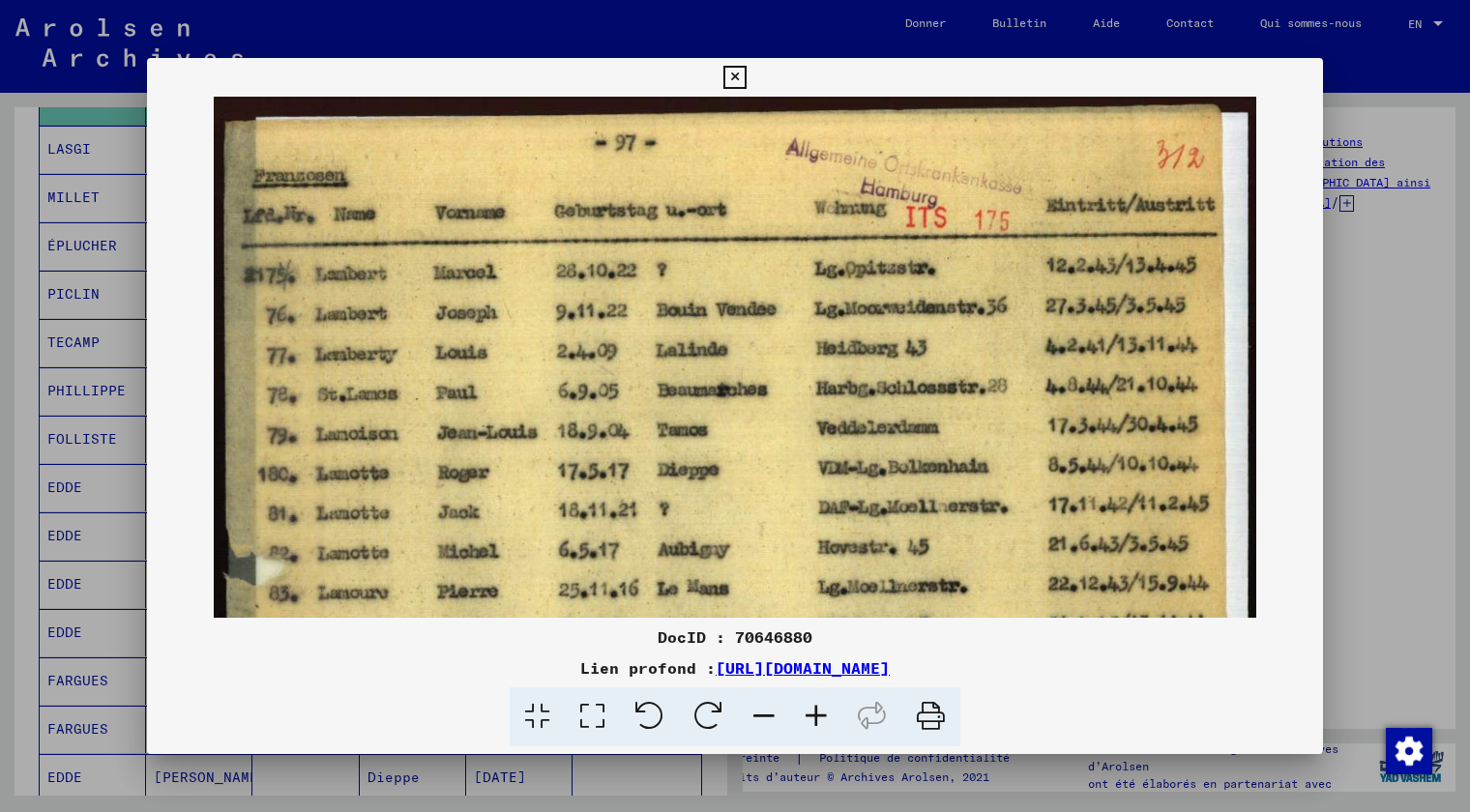
click at [793, 724] on icon at bounding box center [815, 716] width 53 height 58
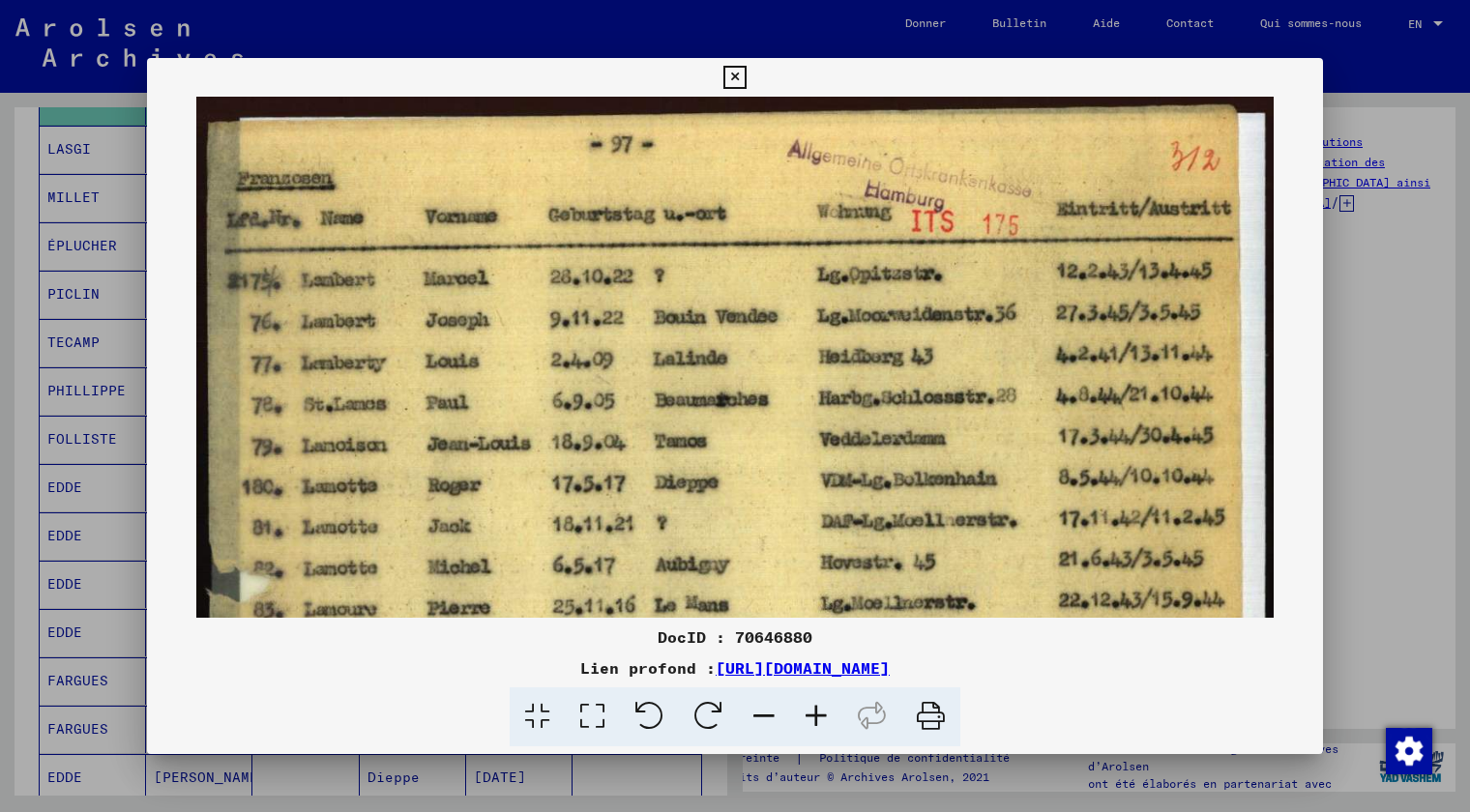
click at [793, 724] on icon at bounding box center [815, 716] width 53 height 58
click at [792, 726] on icon at bounding box center [815, 716] width 53 height 58
click at [739, 69] on icon at bounding box center [734, 76] width 22 height 23
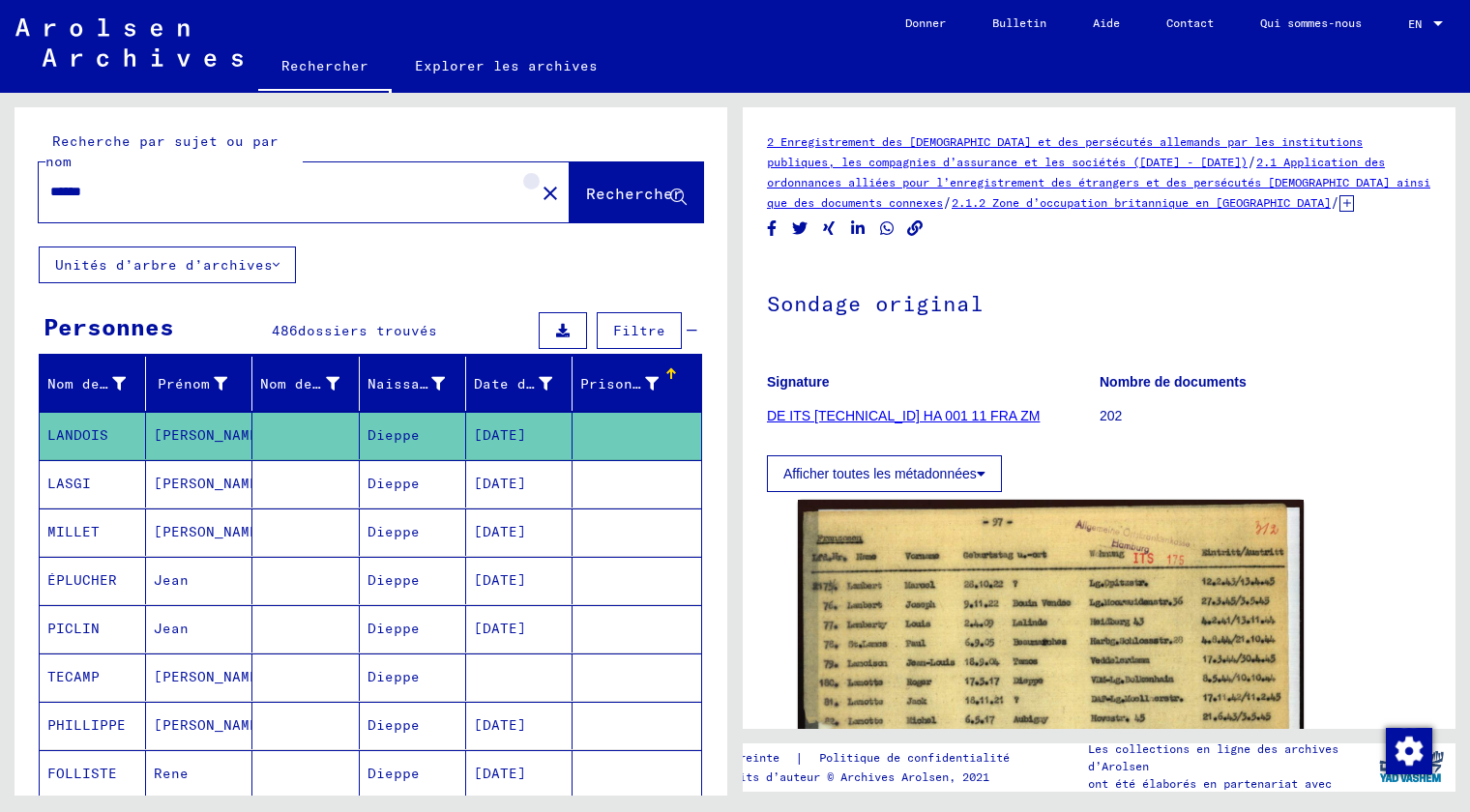
click at [531, 192] on button "close" at bounding box center [550, 191] width 39 height 39
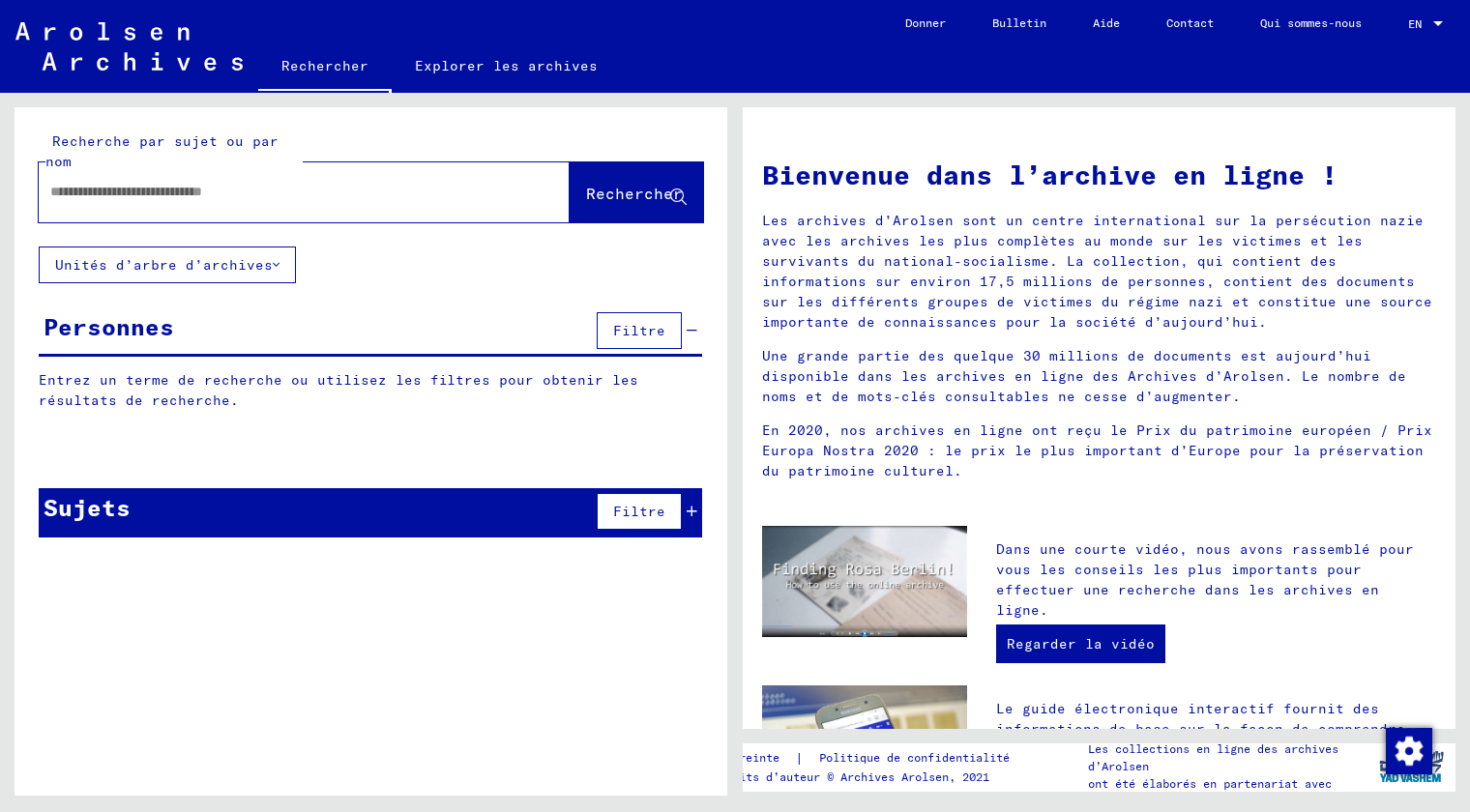
click at [426, 172] on div at bounding box center [275, 192] width 473 height 44
click at [325, 199] on input "text" at bounding box center [281, 191] width 461 height 20
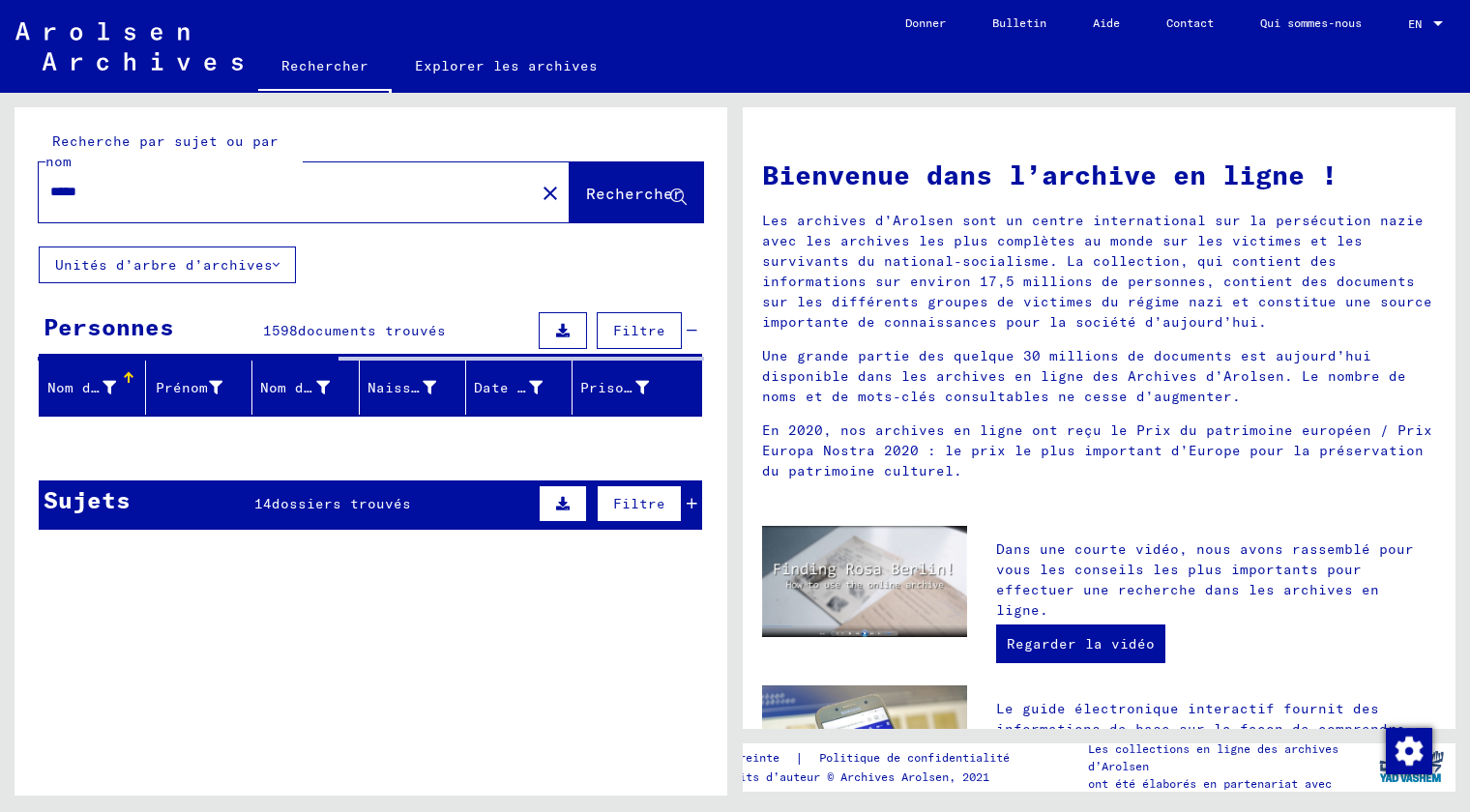
click at [325, 199] on input "****" at bounding box center [281, 191] width 461 height 20
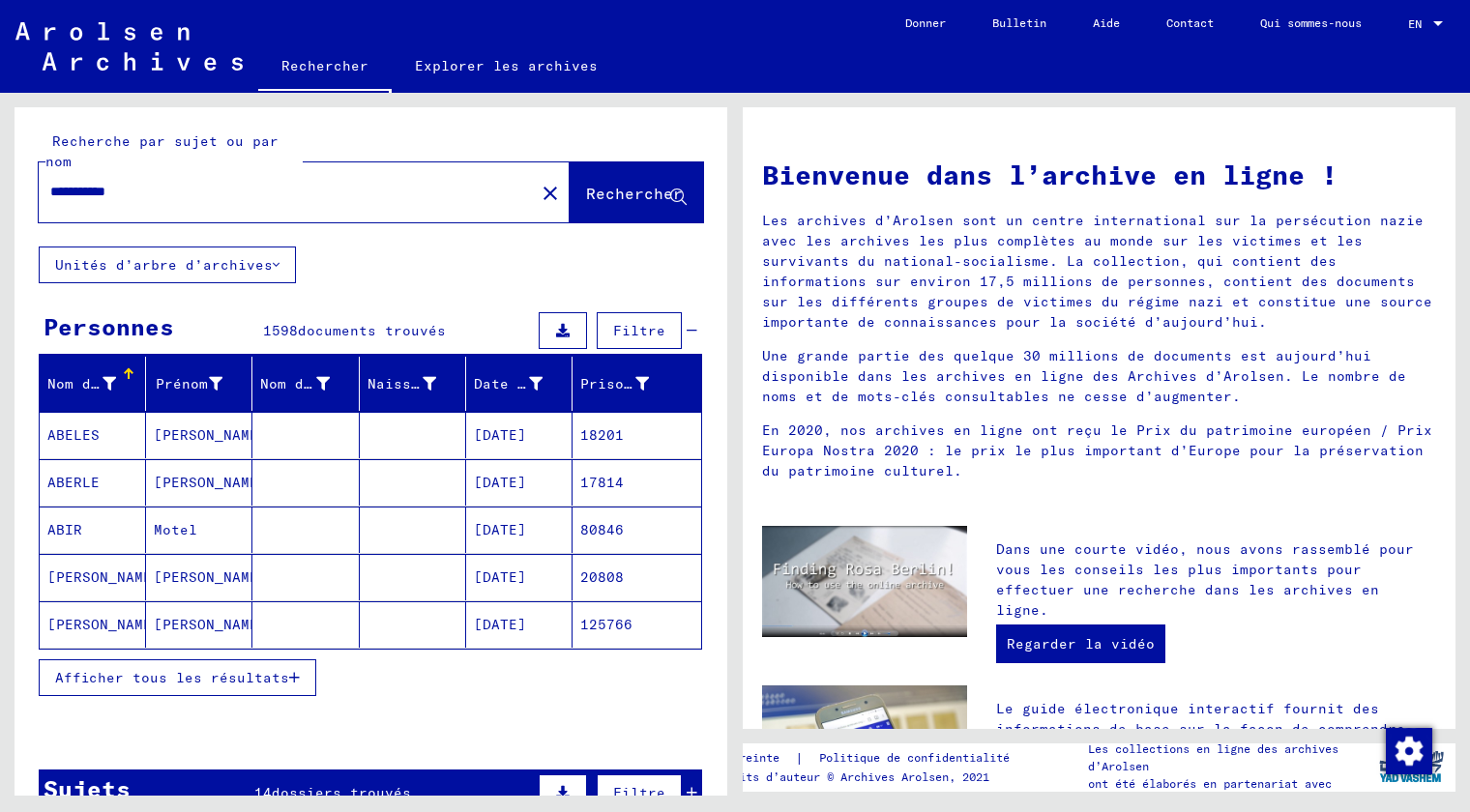
type input "**********"
click at [620, 211] on button "Rechercher" at bounding box center [636, 192] width 134 height 59
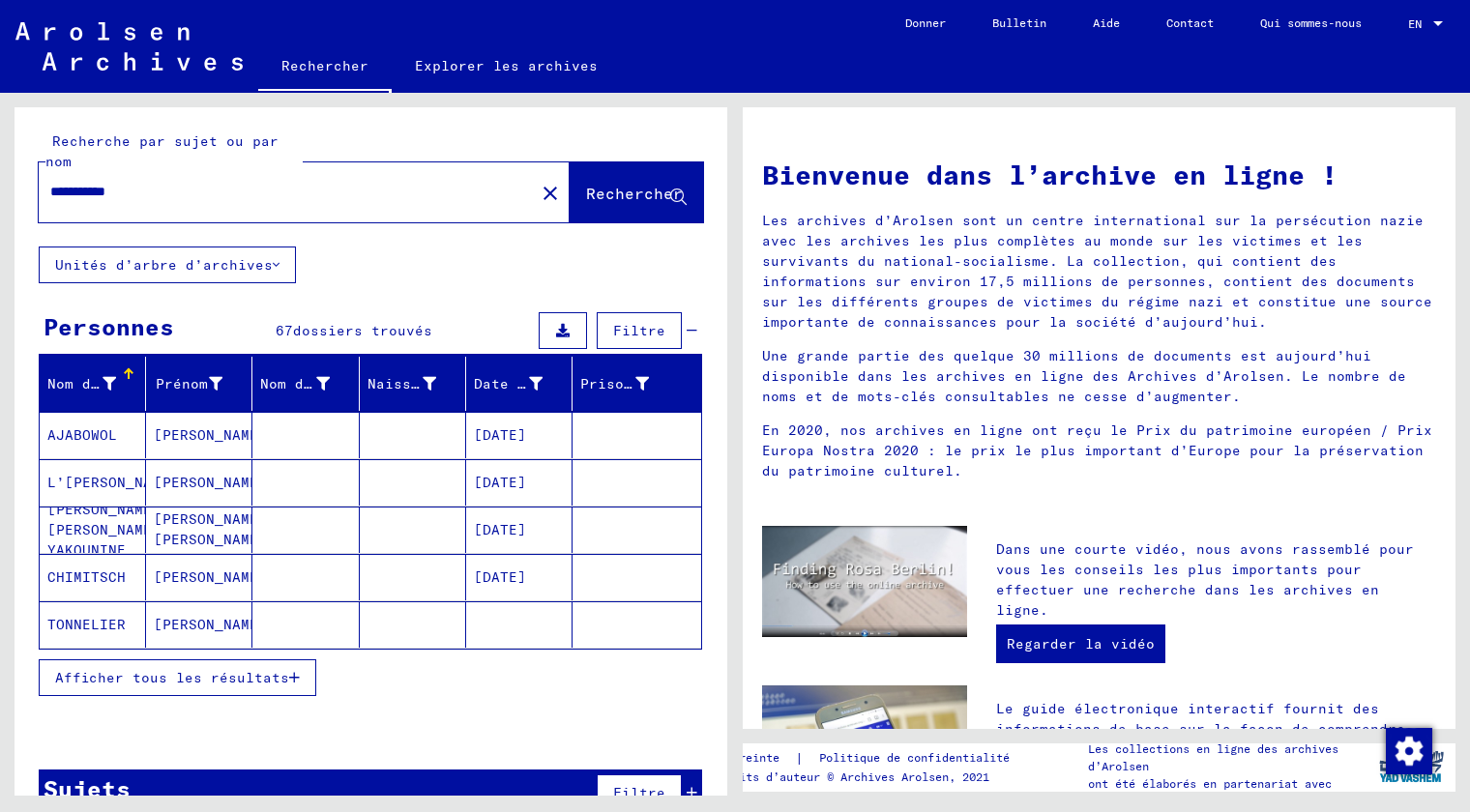
click at [188, 434] on mat-cell "[PERSON_NAME]" at bounding box center [198, 434] width 106 height 47
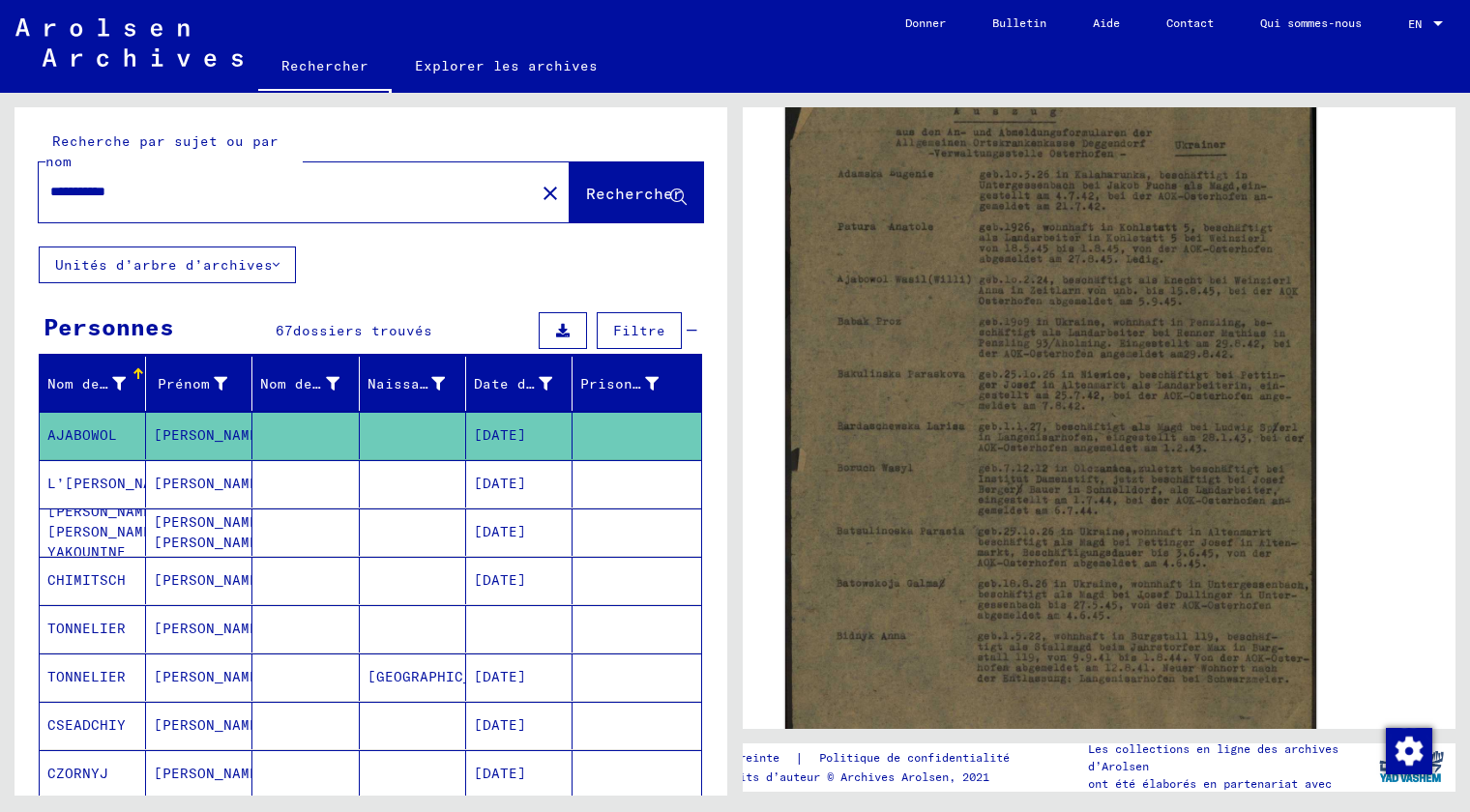
scroll to position [439, 0]
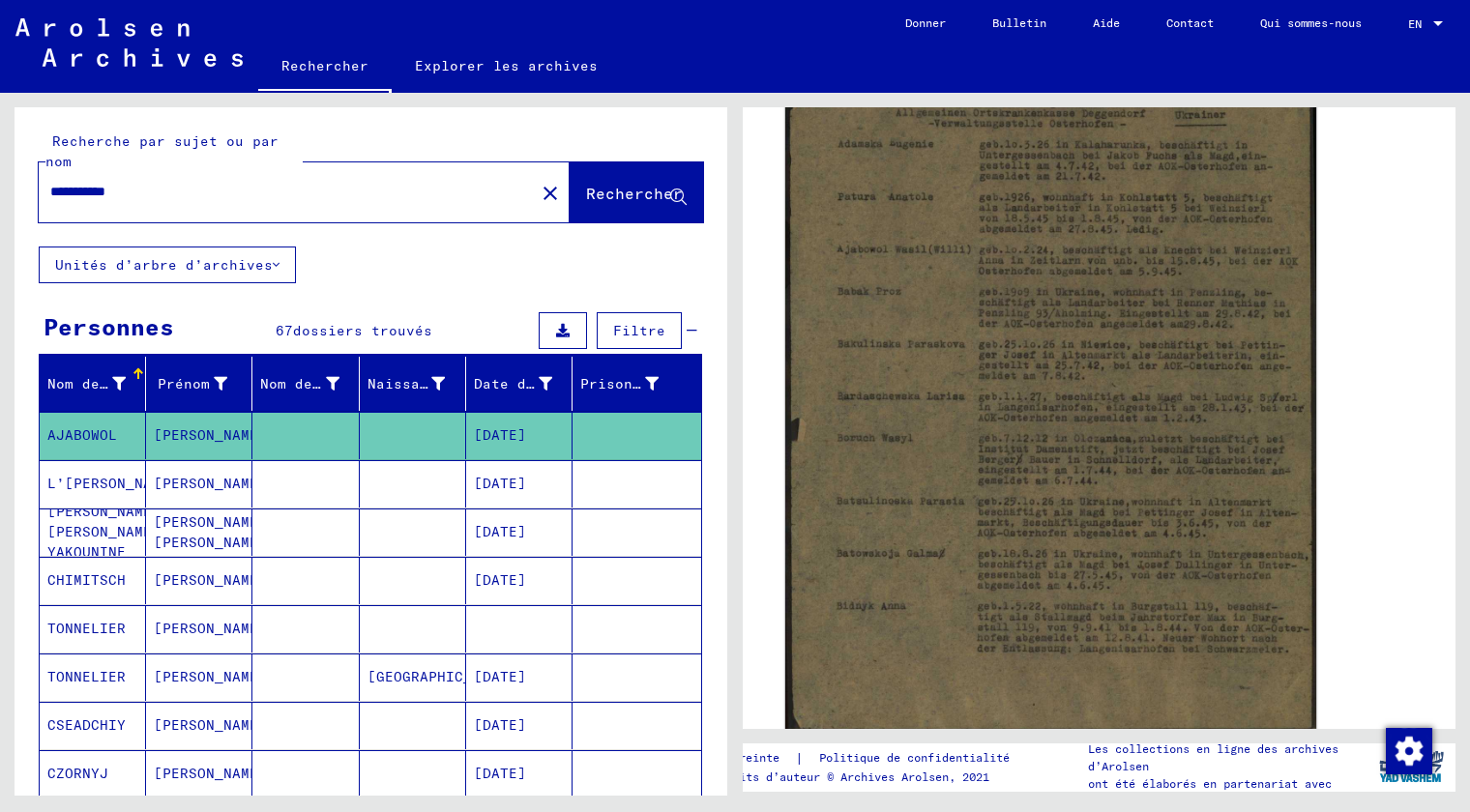
click at [1122, 523] on img at bounding box center [1049, 365] width 531 height 737
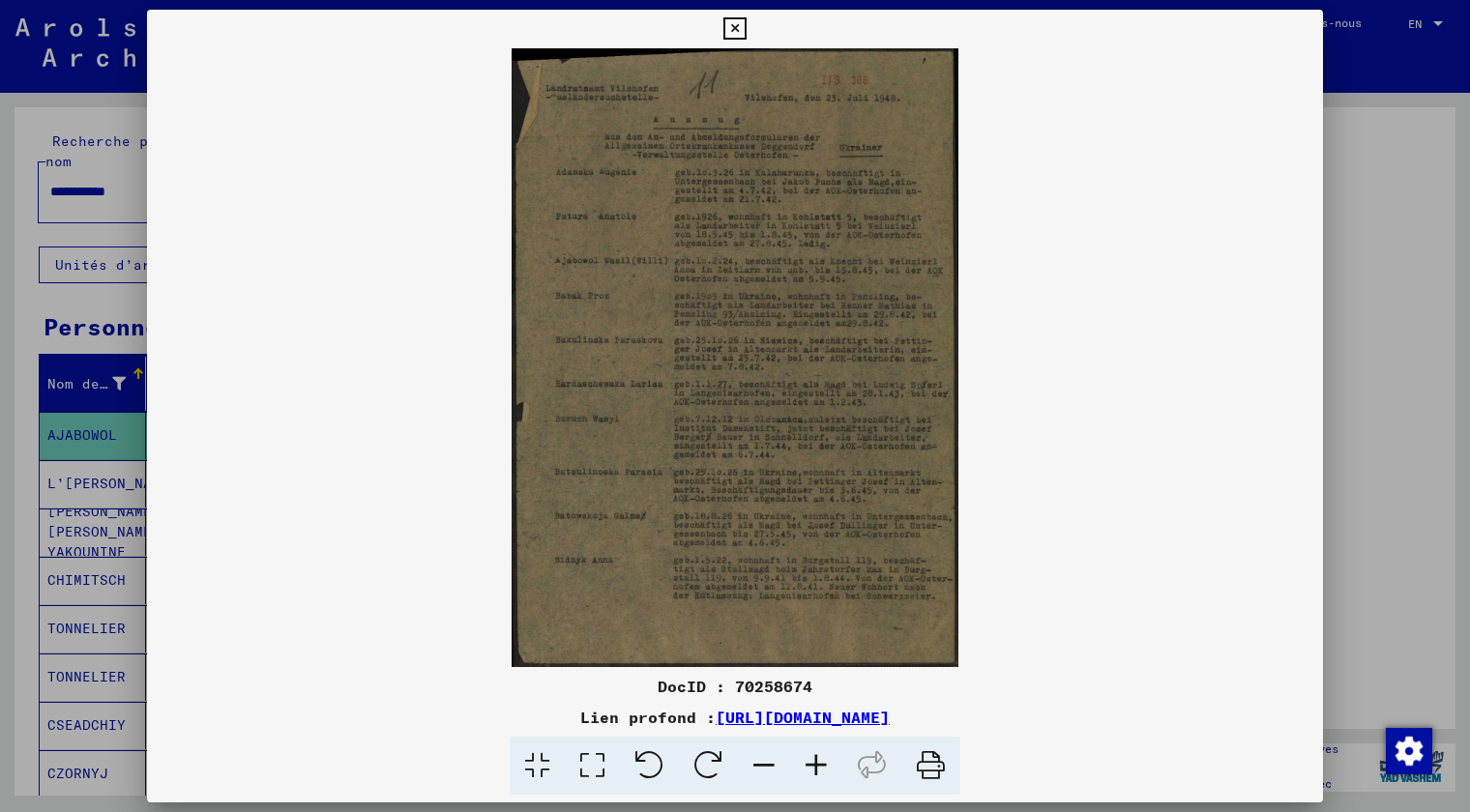
click at [830, 768] on icon at bounding box center [815, 765] width 53 height 58
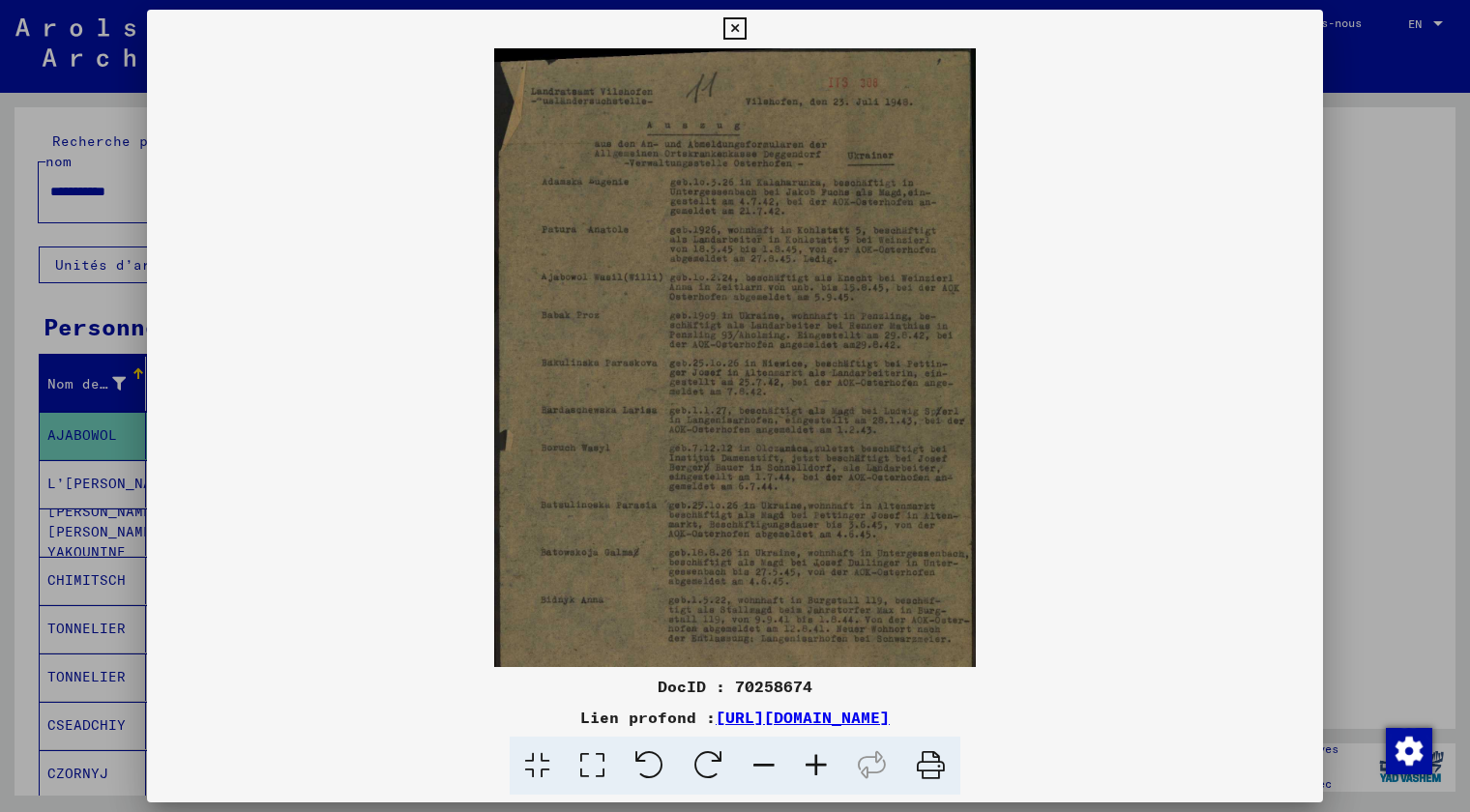
click at [828, 761] on icon at bounding box center [815, 765] width 53 height 58
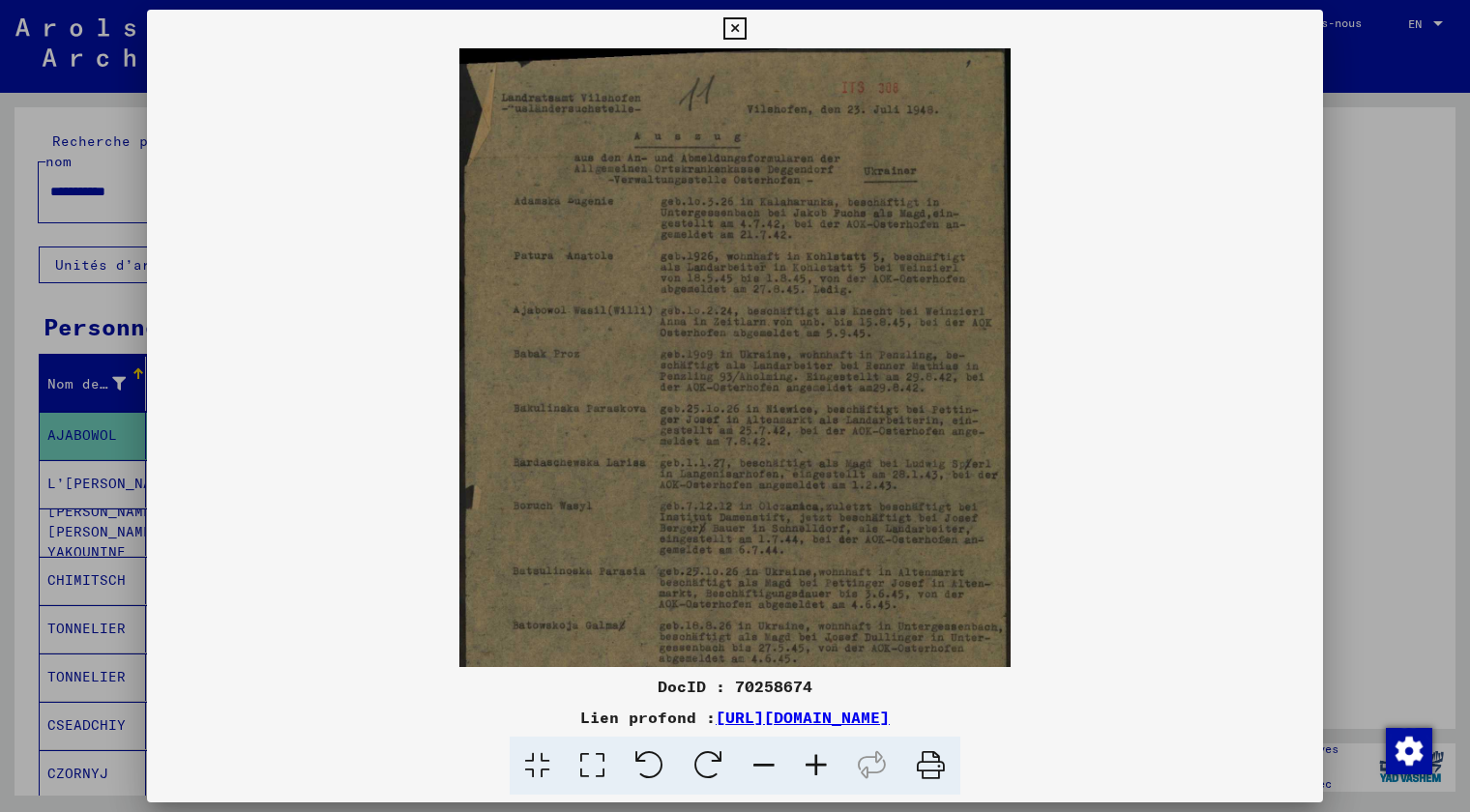
click at [822, 754] on icon at bounding box center [815, 765] width 53 height 58
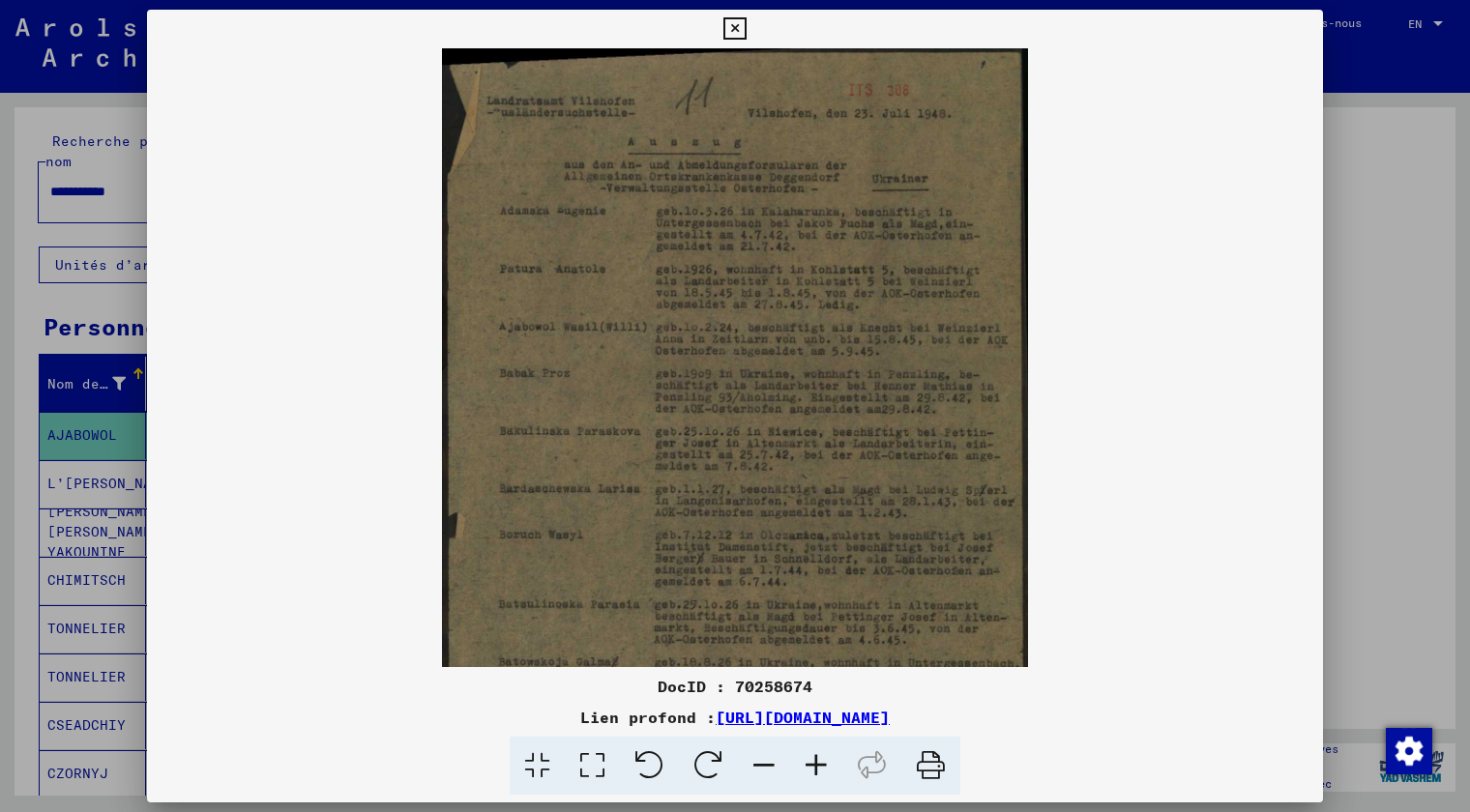
click at [822, 752] on icon at bounding box center [815, 765] width 53 height 58
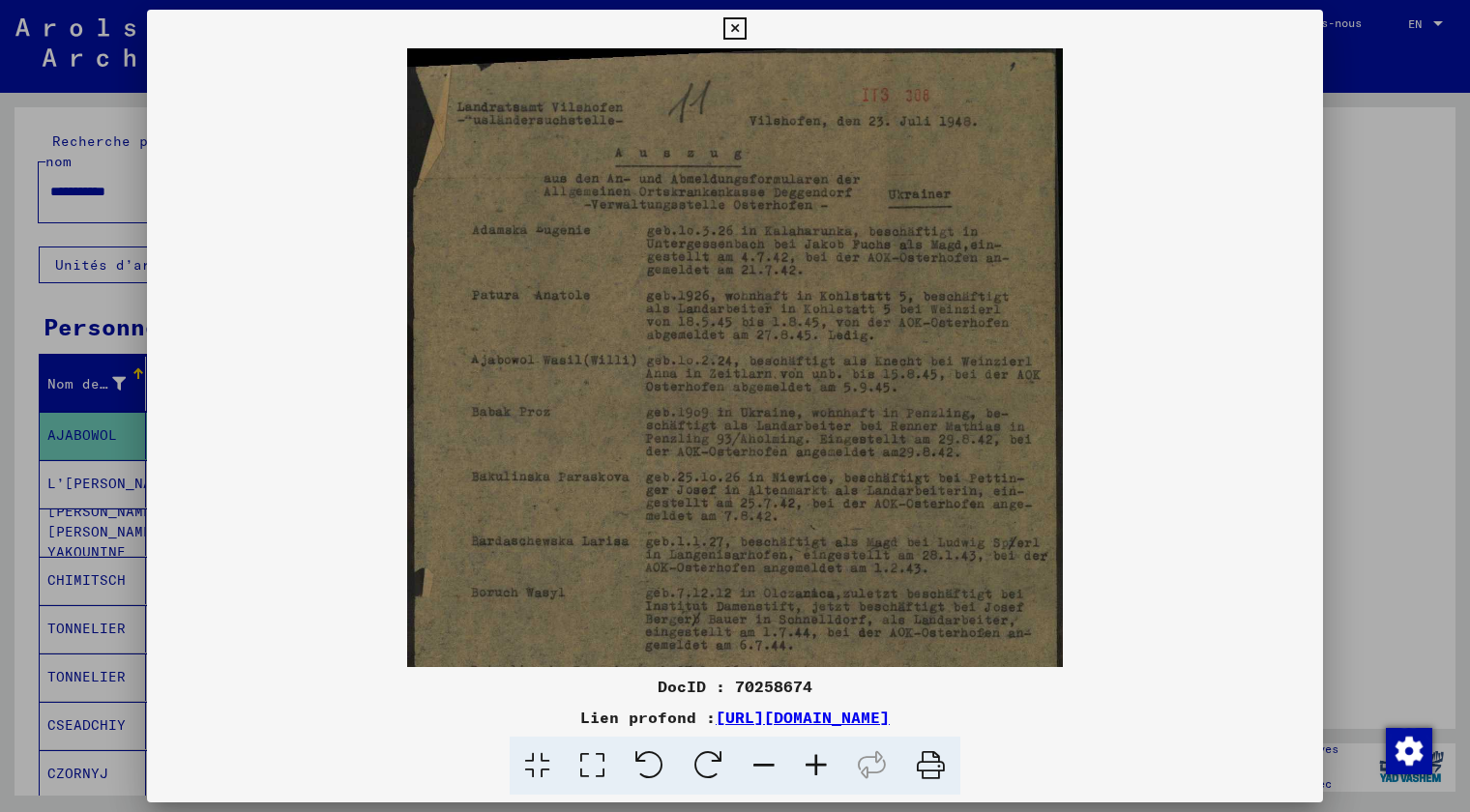
click at [822, 752] on icon at bounding box center [815, 765] width 53 height 58
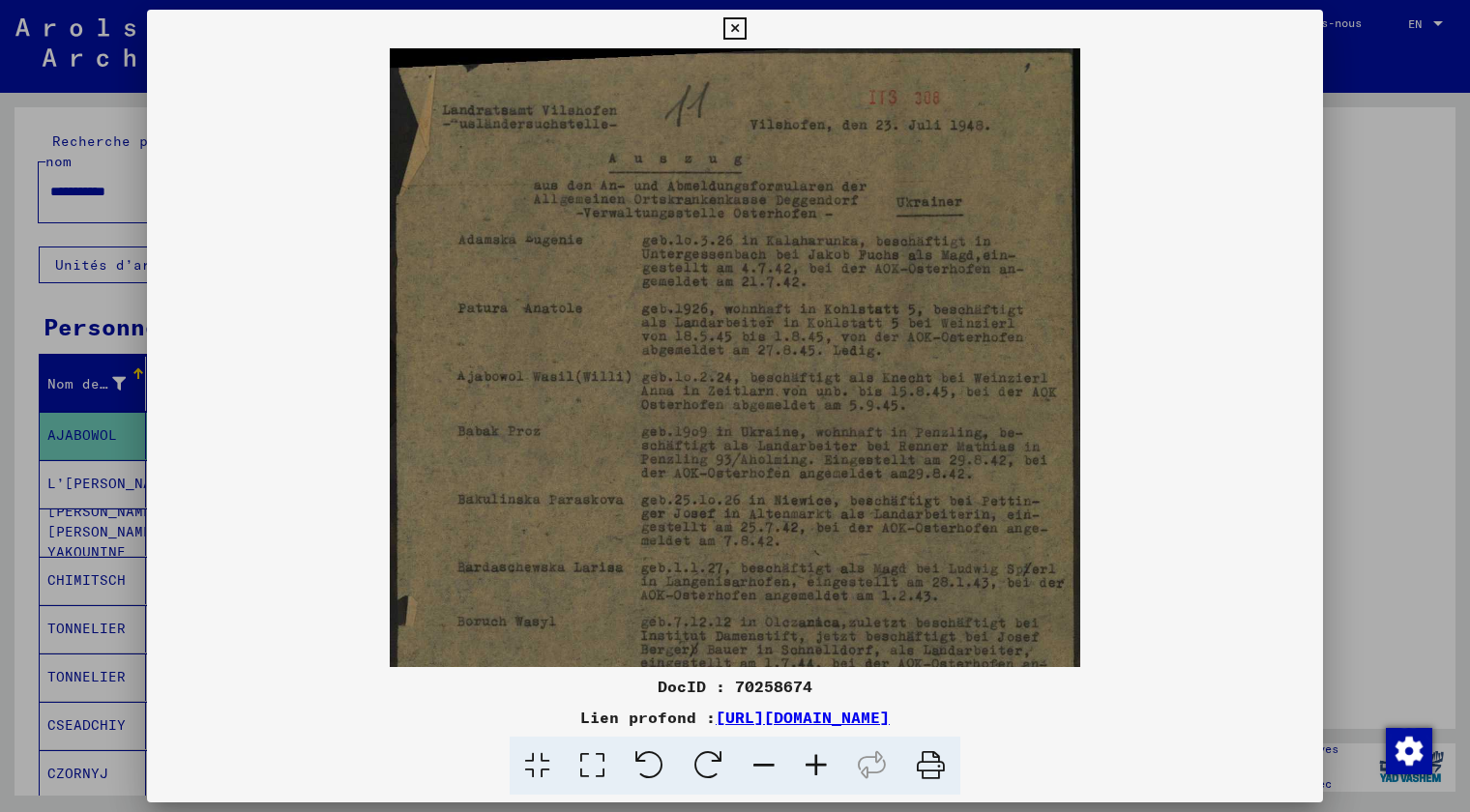
click at [821, 752] on icon at bounding box center [815, 765] width 53 height 58
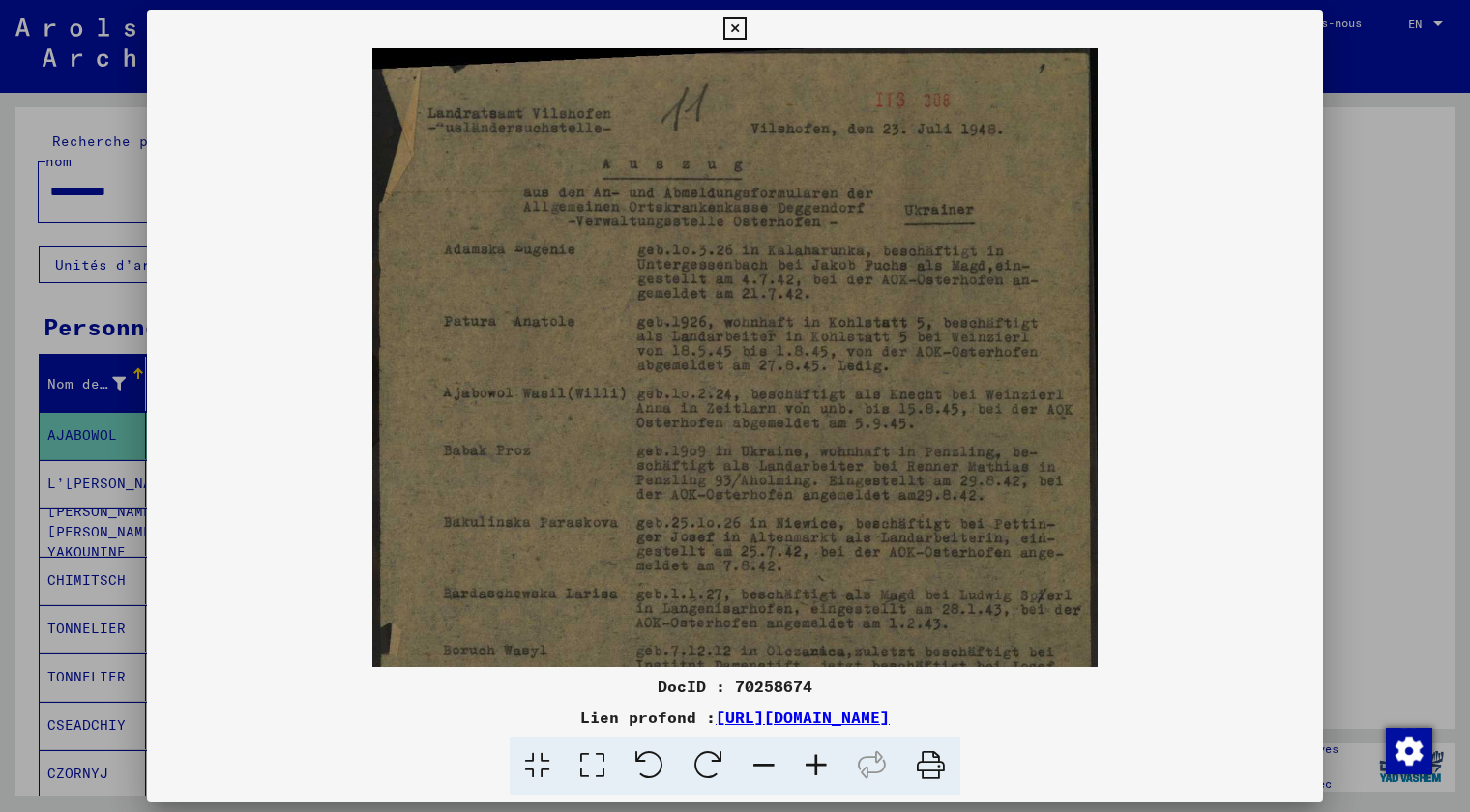
click at [821, 752] on icon at bounding box center [815, 765] width 53 height 58
click at [817, 755] on icon at bounding box center [815, 765] width 53 height 58
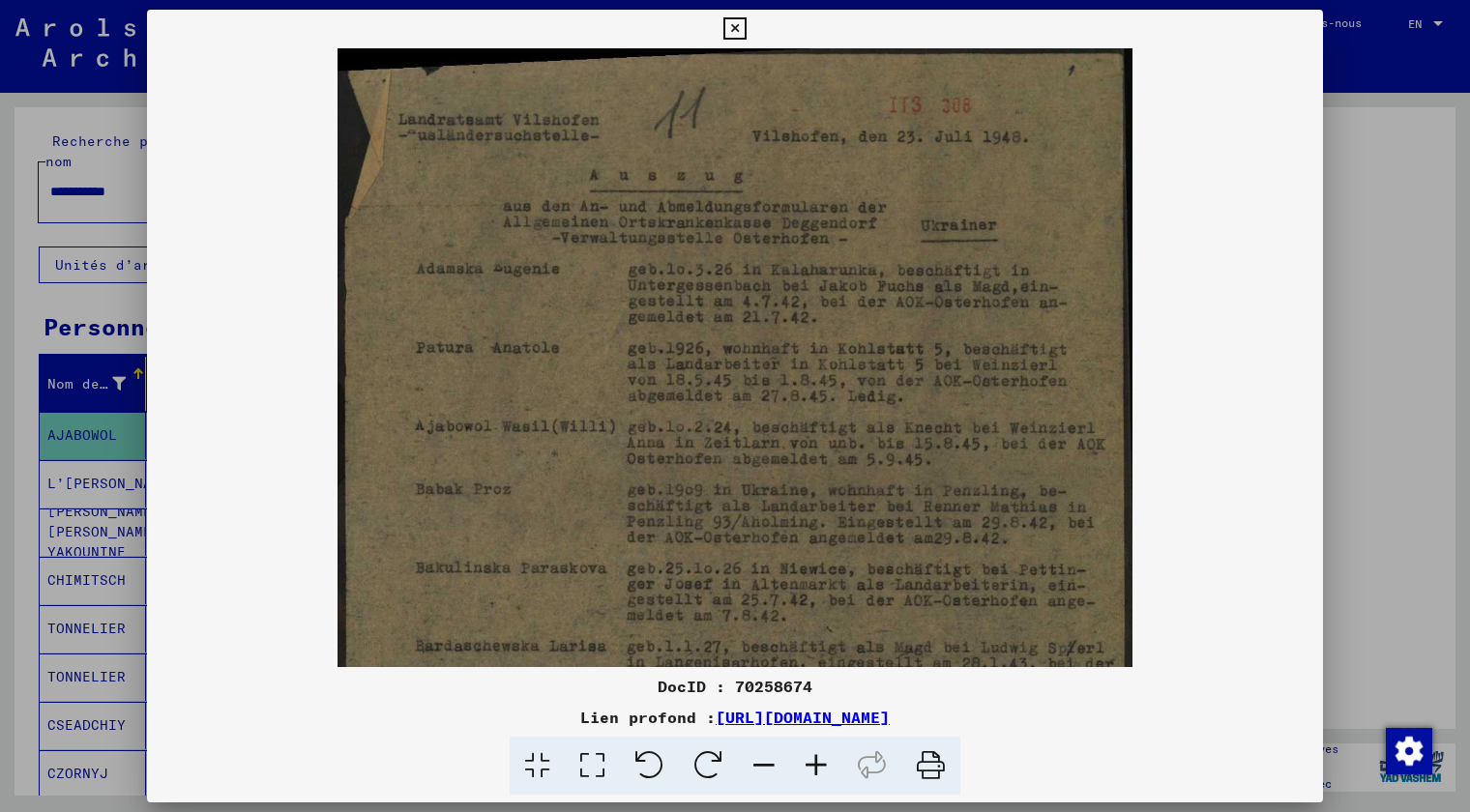
click at [816, 746] on icon at bounding box center [815, 765] width 53 height 58
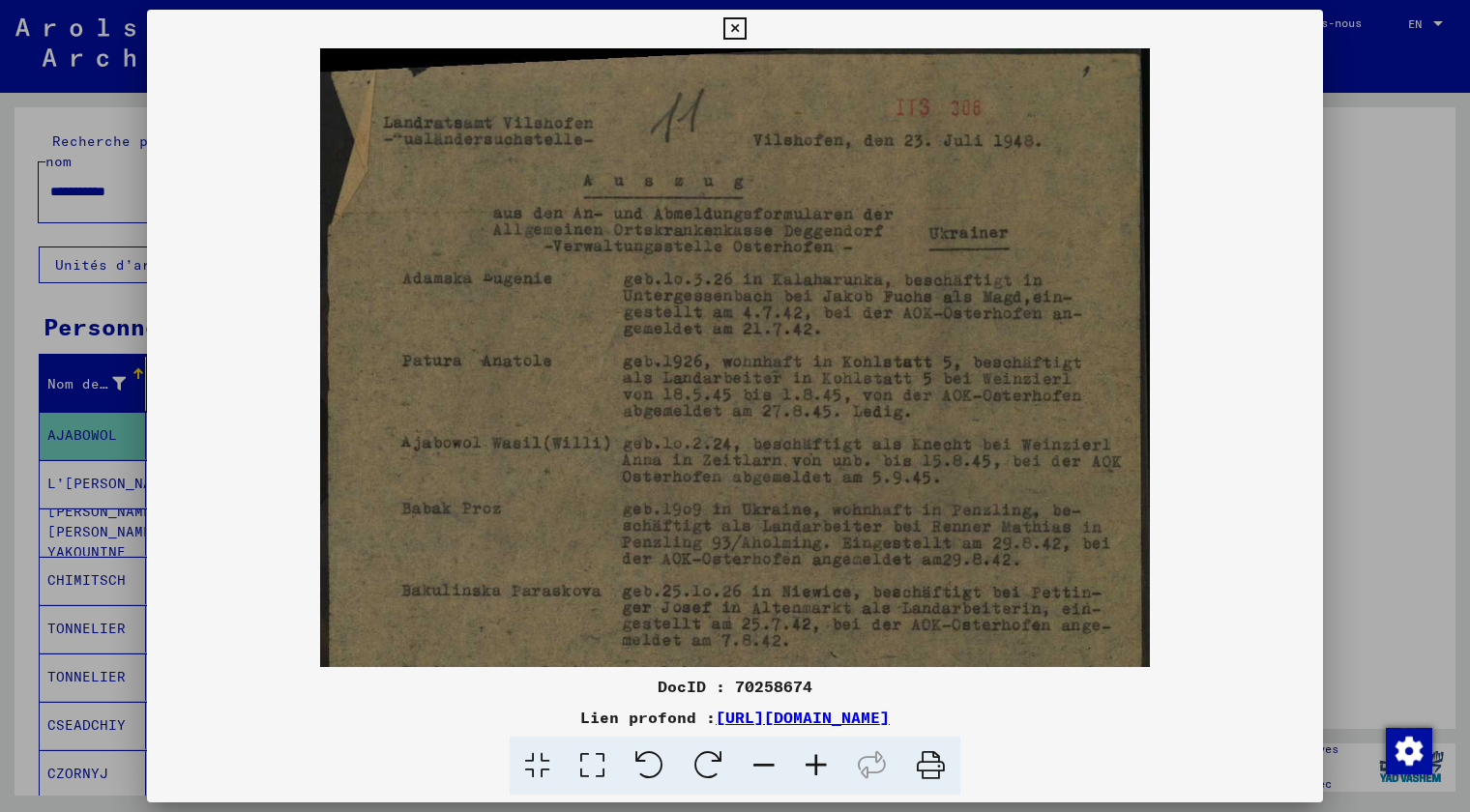
click at [814, 745] on icon at bounding box center [815, 765] width 53 height 58
click at [809, 737] on icon at bounding box center [815, 765] width 53 height 58
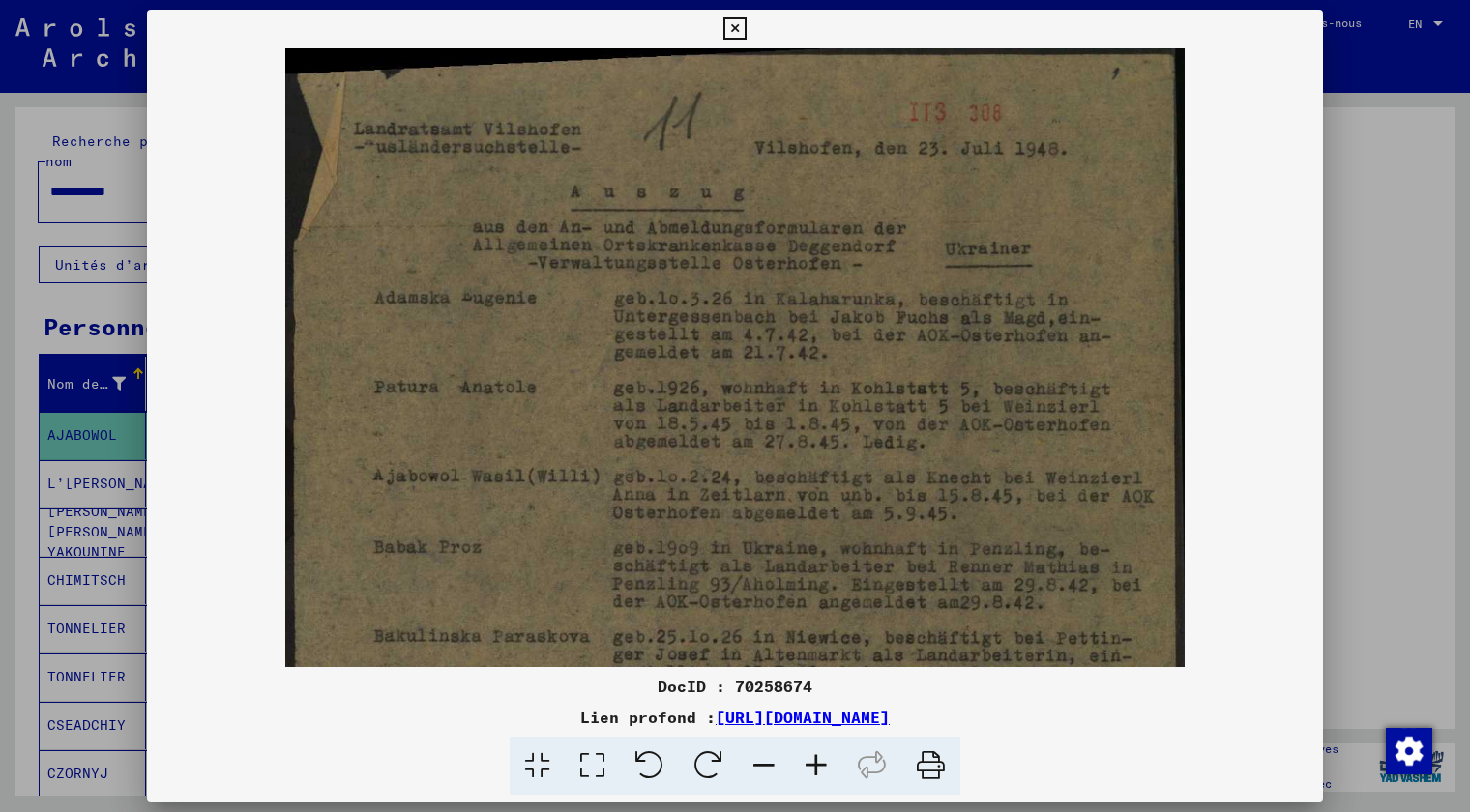
click at [808, 737] on icon at bounding box center [815, 765] width 53 height 58
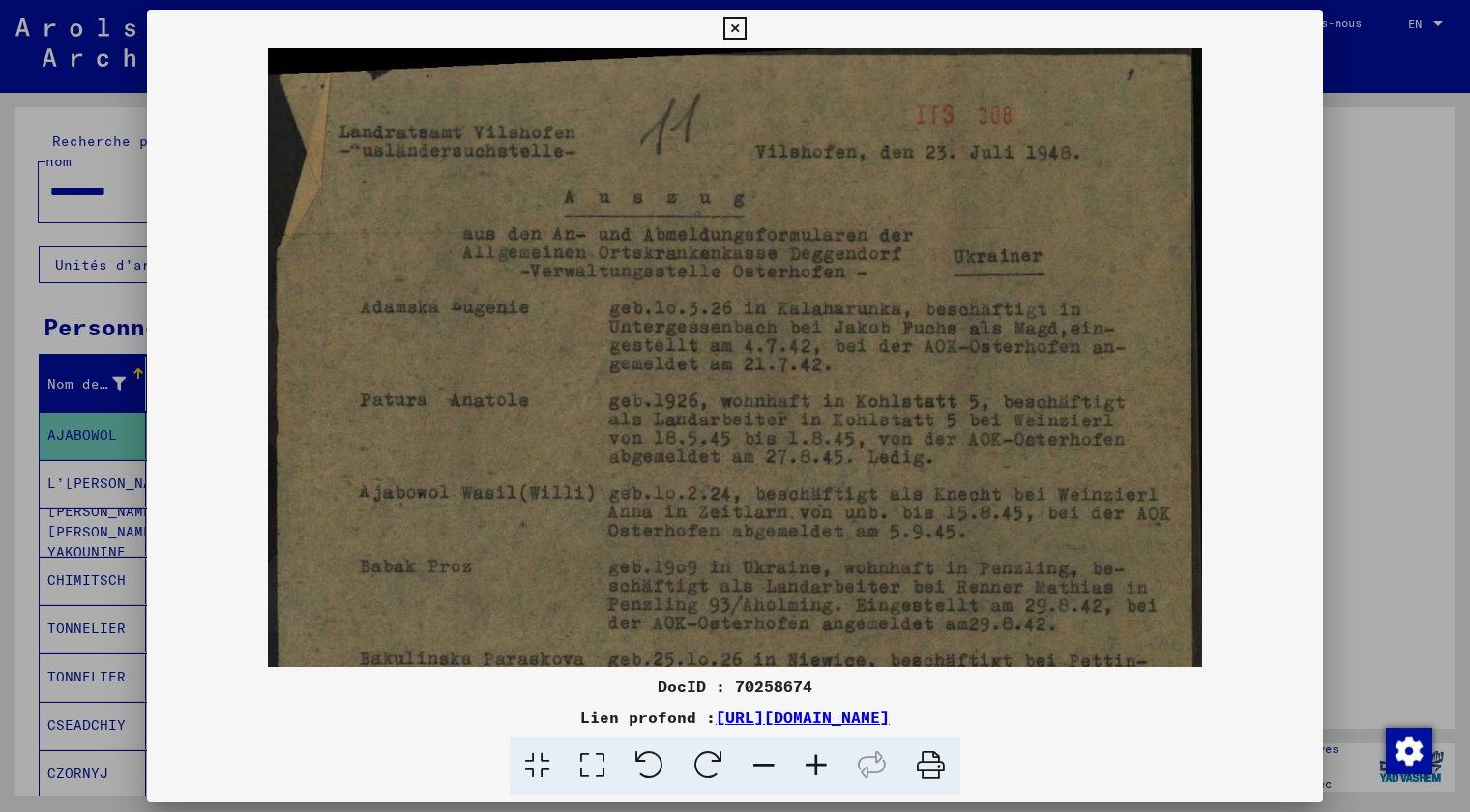
click at [806, 737] on icon at bounding box center [815, 765] width 53 height 58
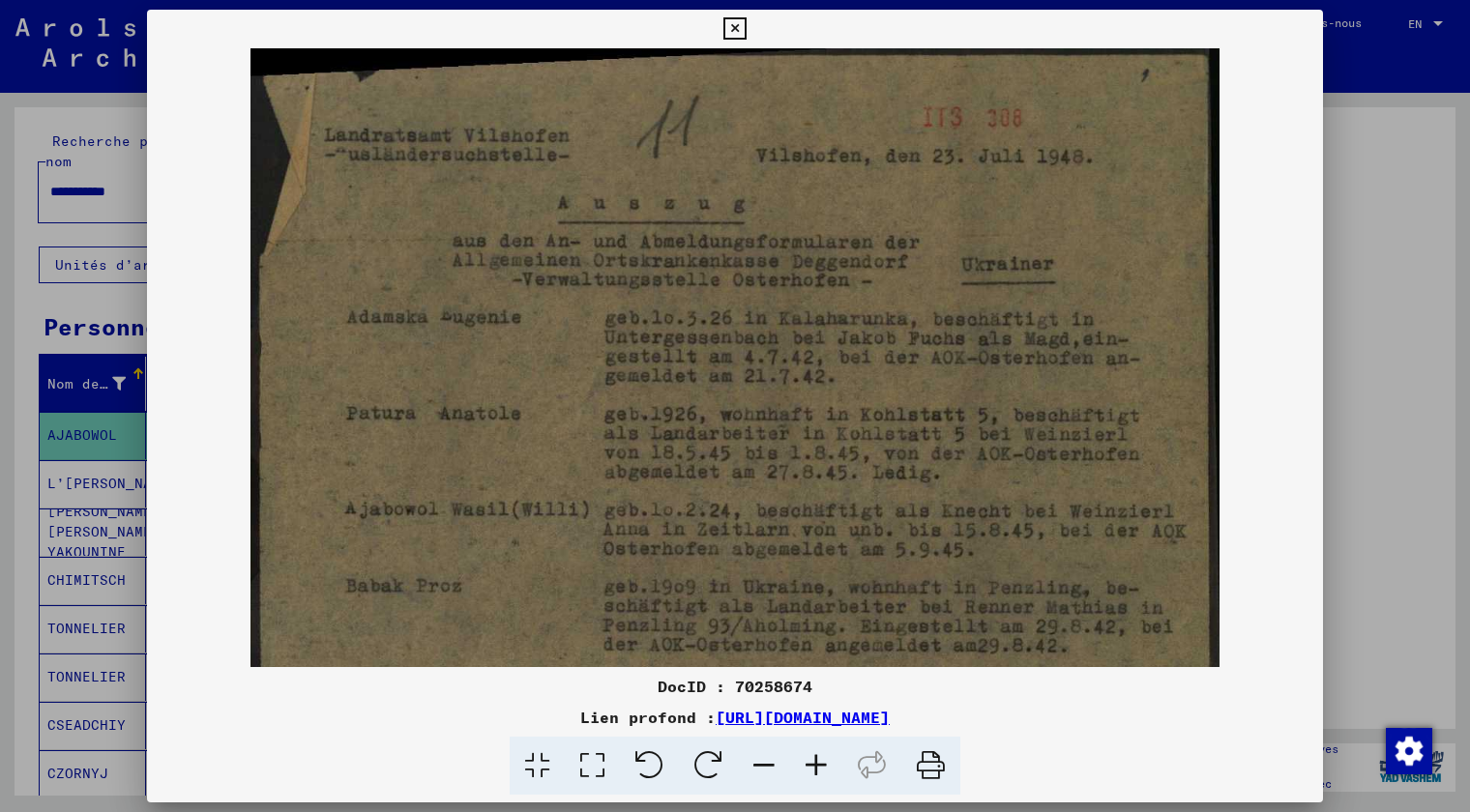
click at [746, 766] on icon at bounding box center [764, 765] width 53 height 58
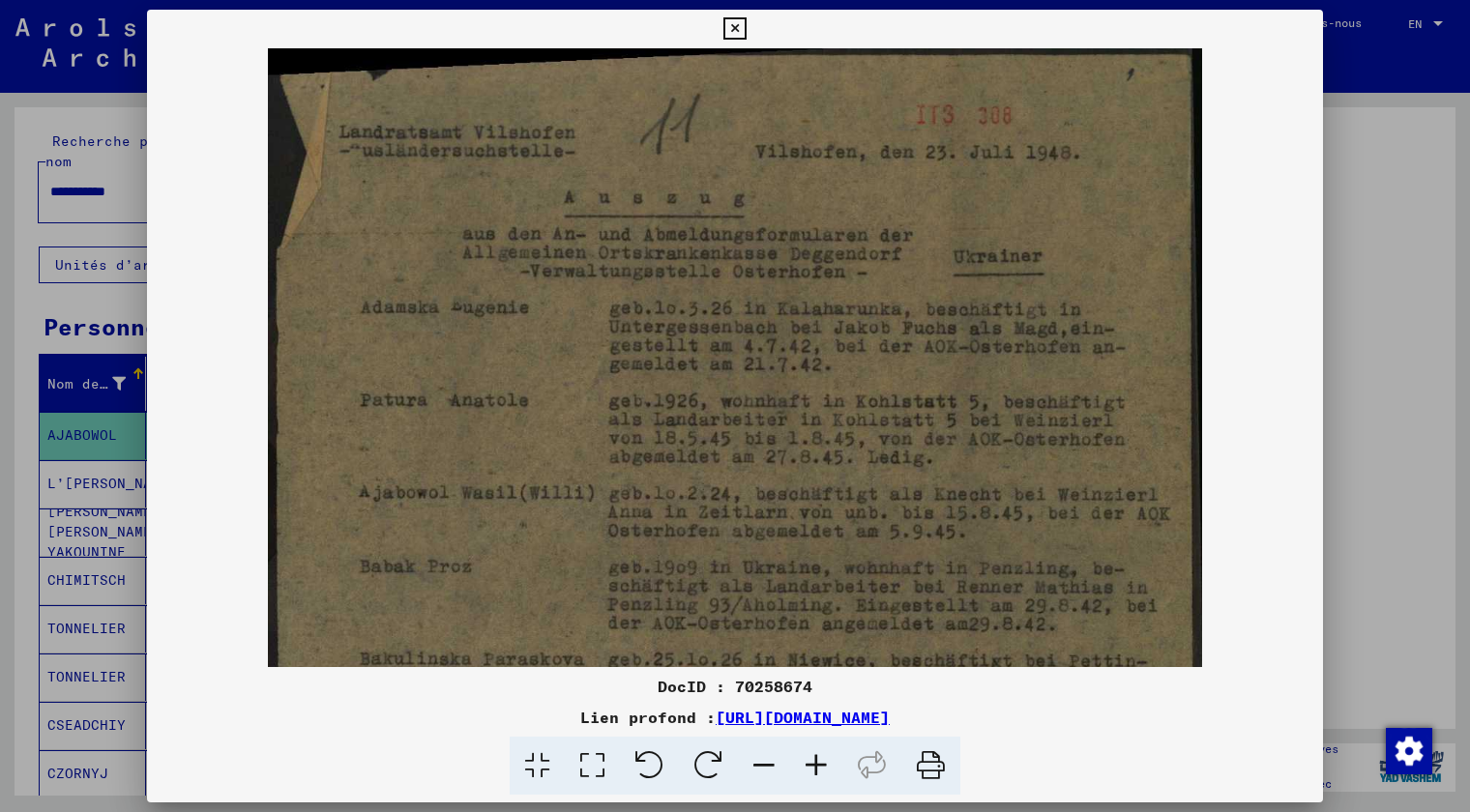
click at [746, 766] on icon at bounding box center [764, 765] width 53 height 58
click at [746, 765] on icon at bounding box center [764, 765] width 53 height 58
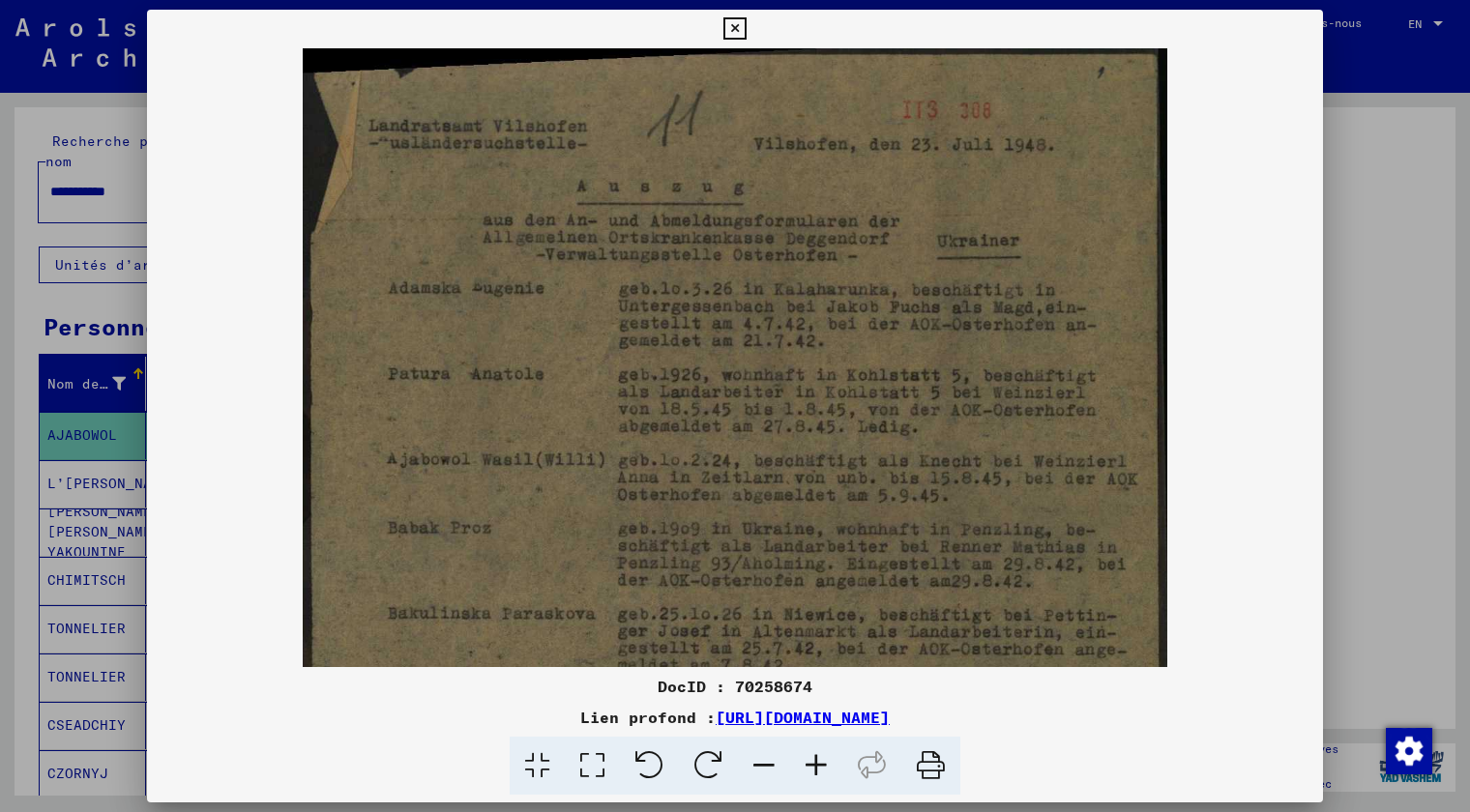
click at [746, 765] on icon at bounding box center [764, 765] width 53 height 58
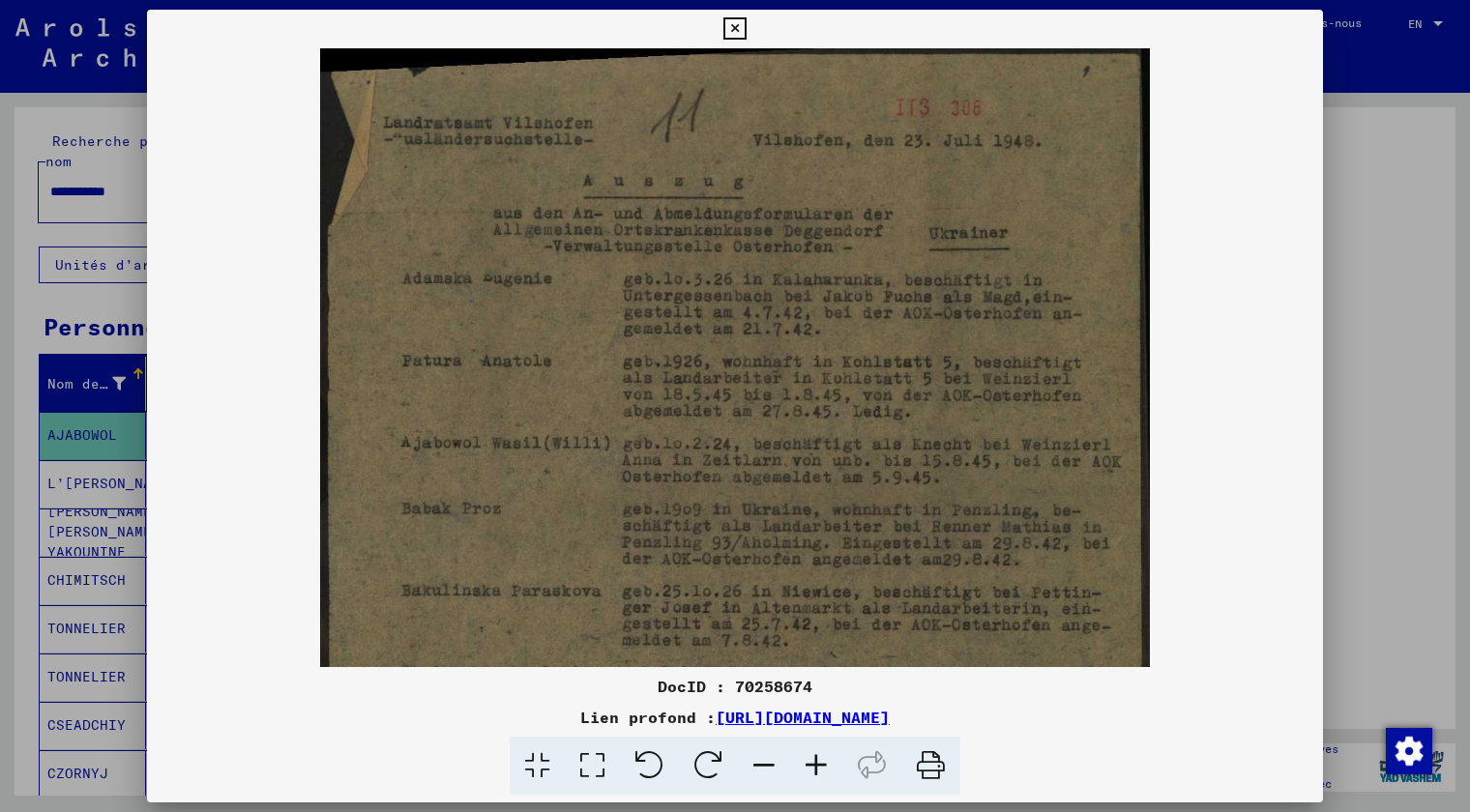
click at [746, 765] on icon at bounding box center [764, 765] width 53 height 58
click at [747, 760] on icon at bounding box center [764, 765] width 53 height 58
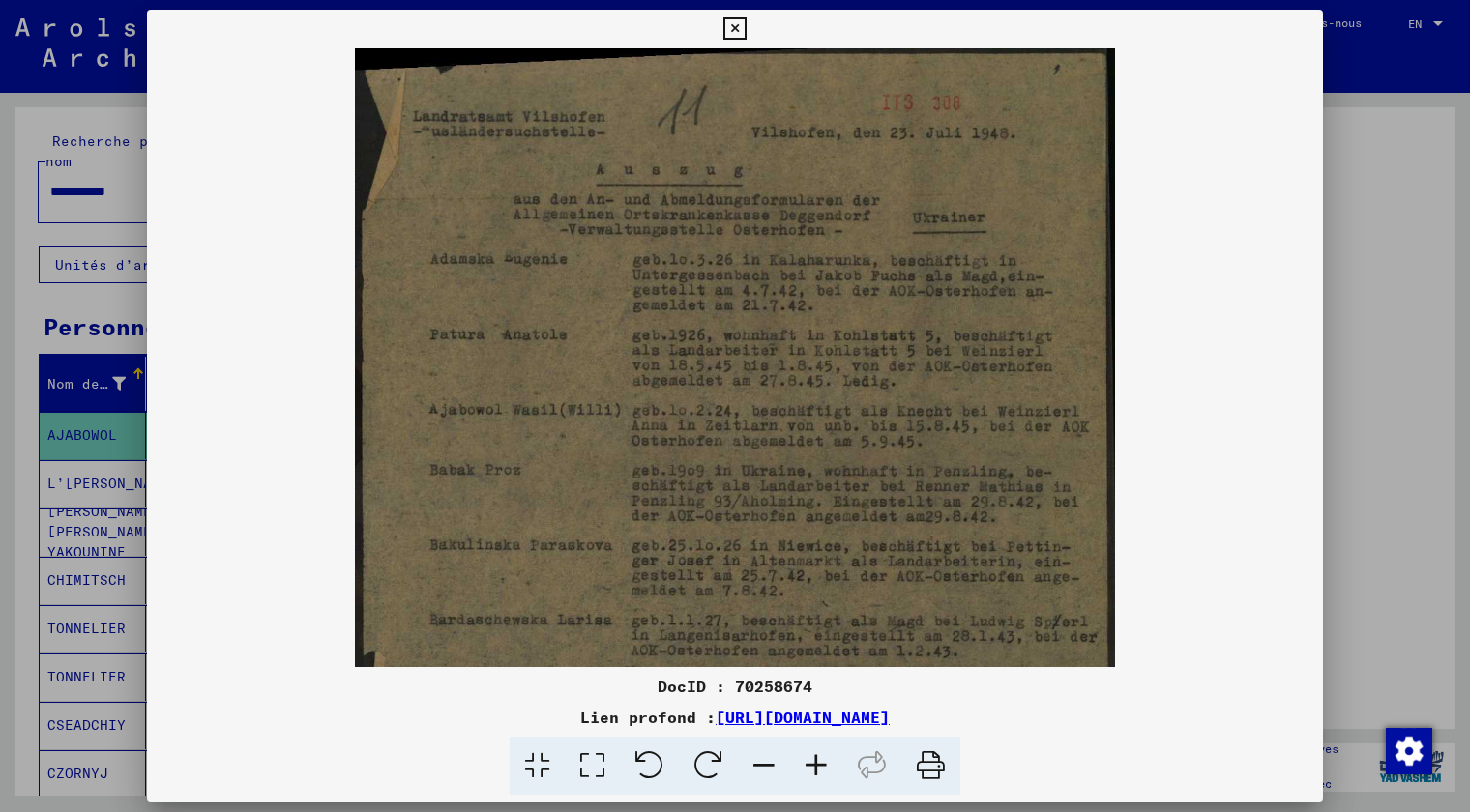
click at [749, 753] on icon at bounding box center [764, 765] width 53 height 58
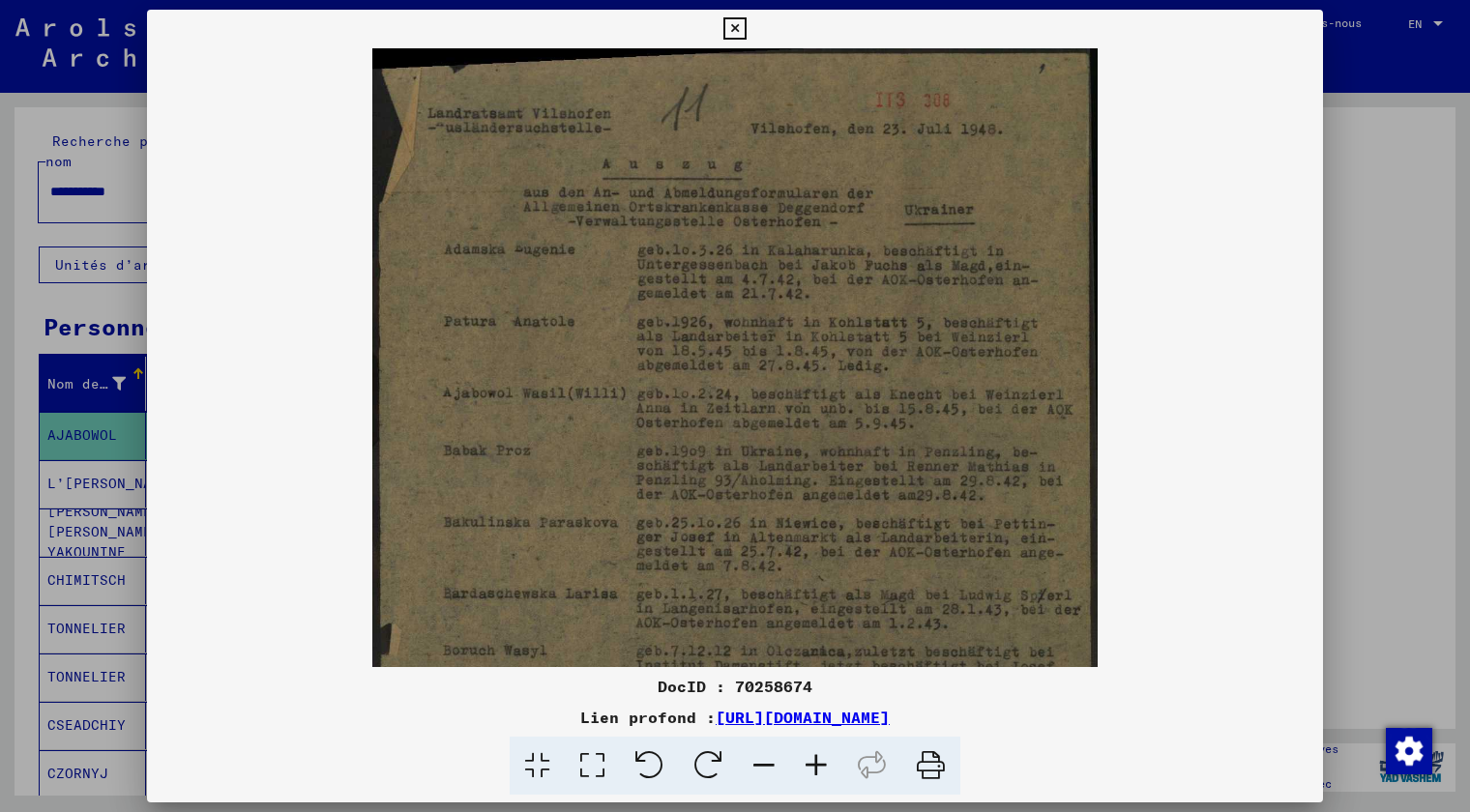
click at [749, 753] on icon at bounding box center [764, 765] width 53 height 58
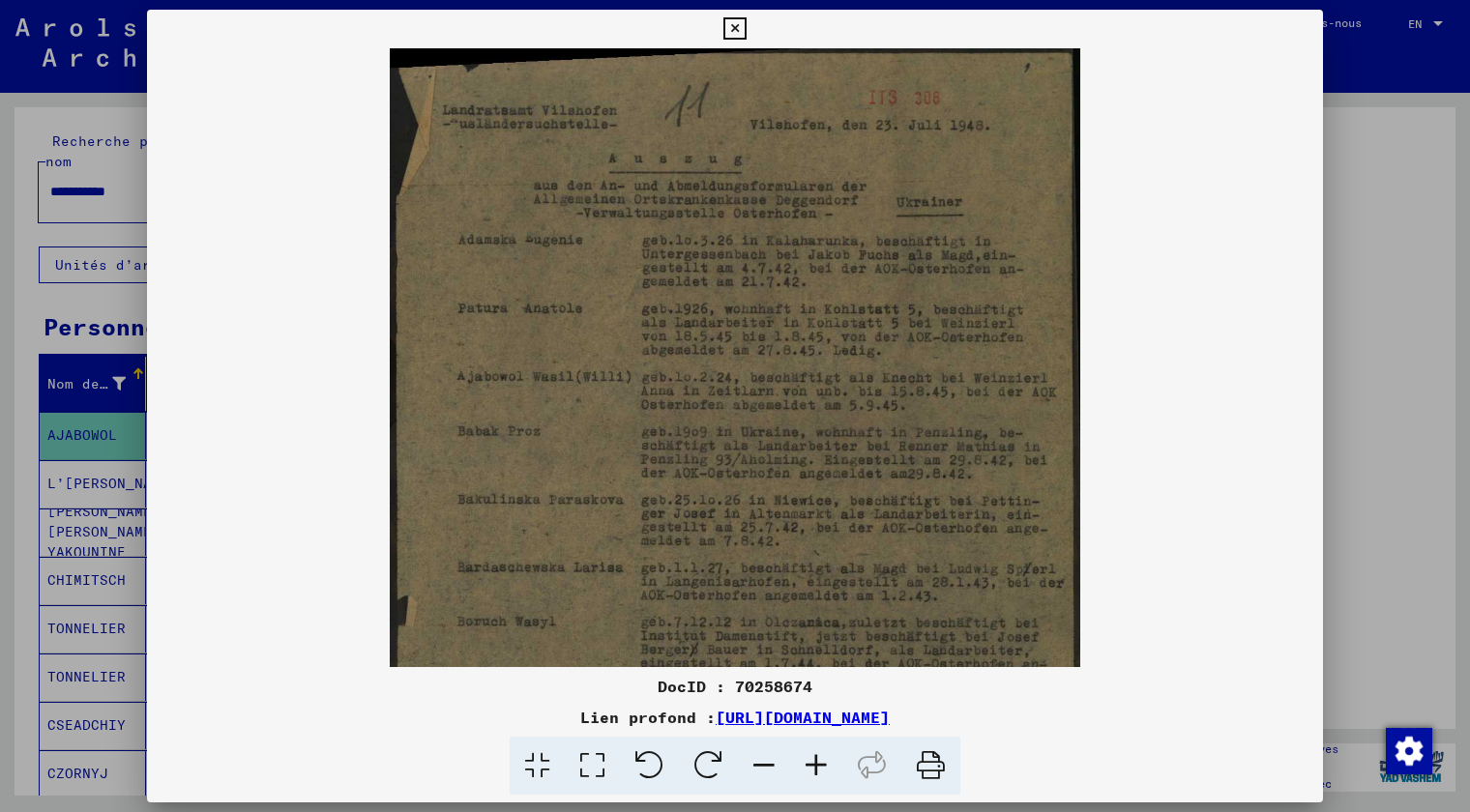
click at [749, 753] on icon at bounding box center [764, 765] width 53 height 58
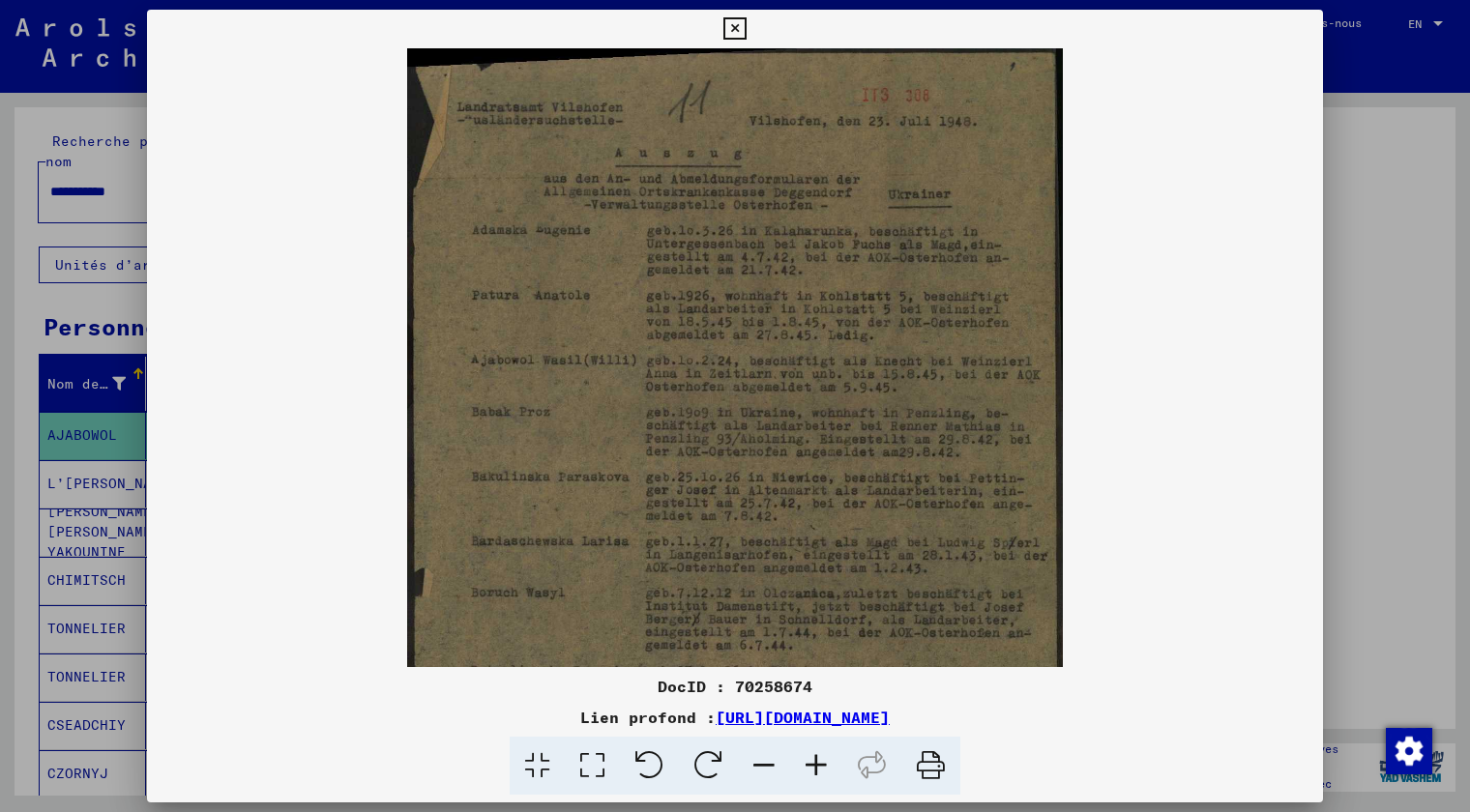
click at [749, 753] on icon at bounding box center [764, 765] width 53 height 58
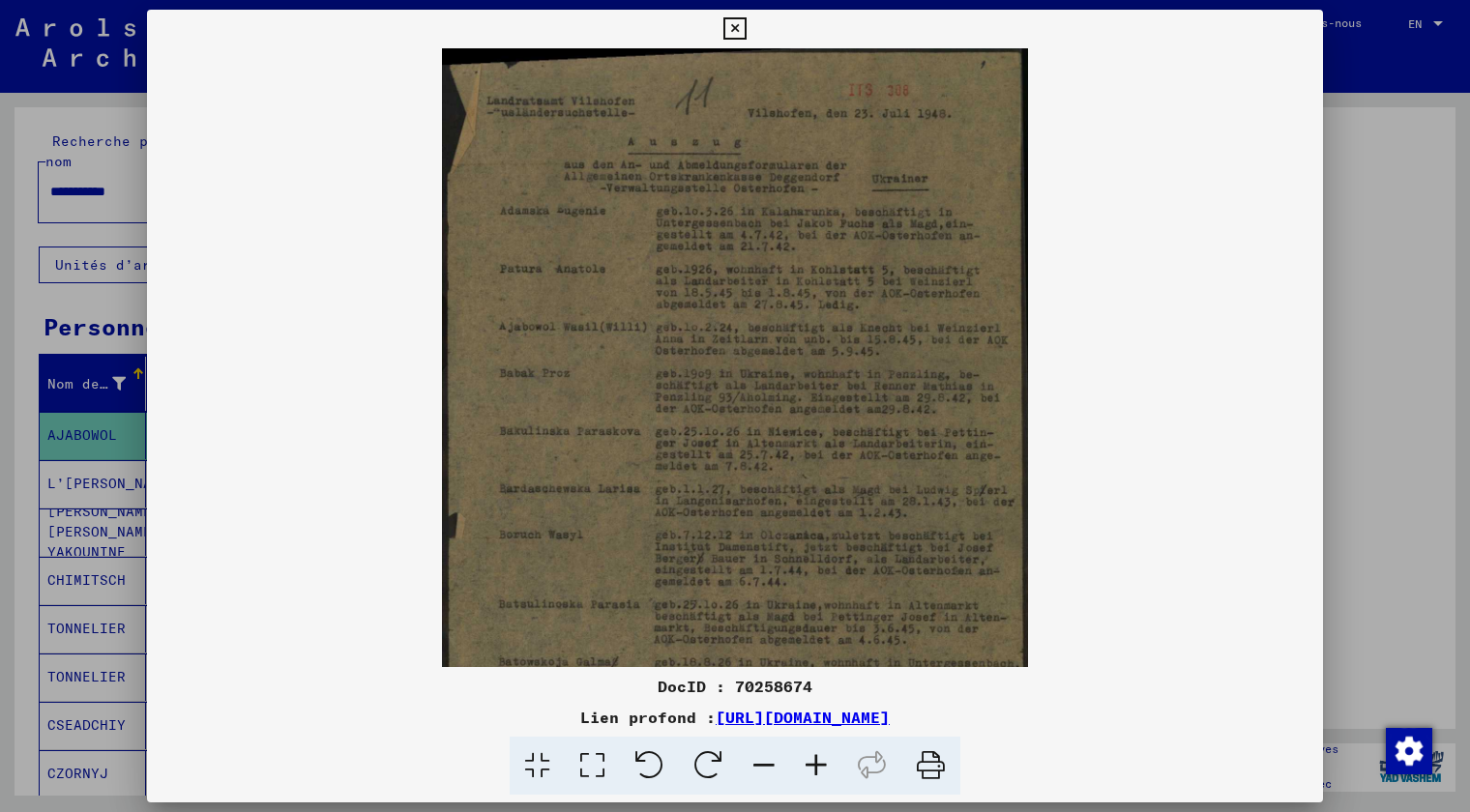
click at [742, 710] on link "[URL][DOMAIN_NAME]" at bounding box center [801, 716] width 174 height 19
click at [729, 30] on icon at bounding box center [734, 29] width 22 height 23
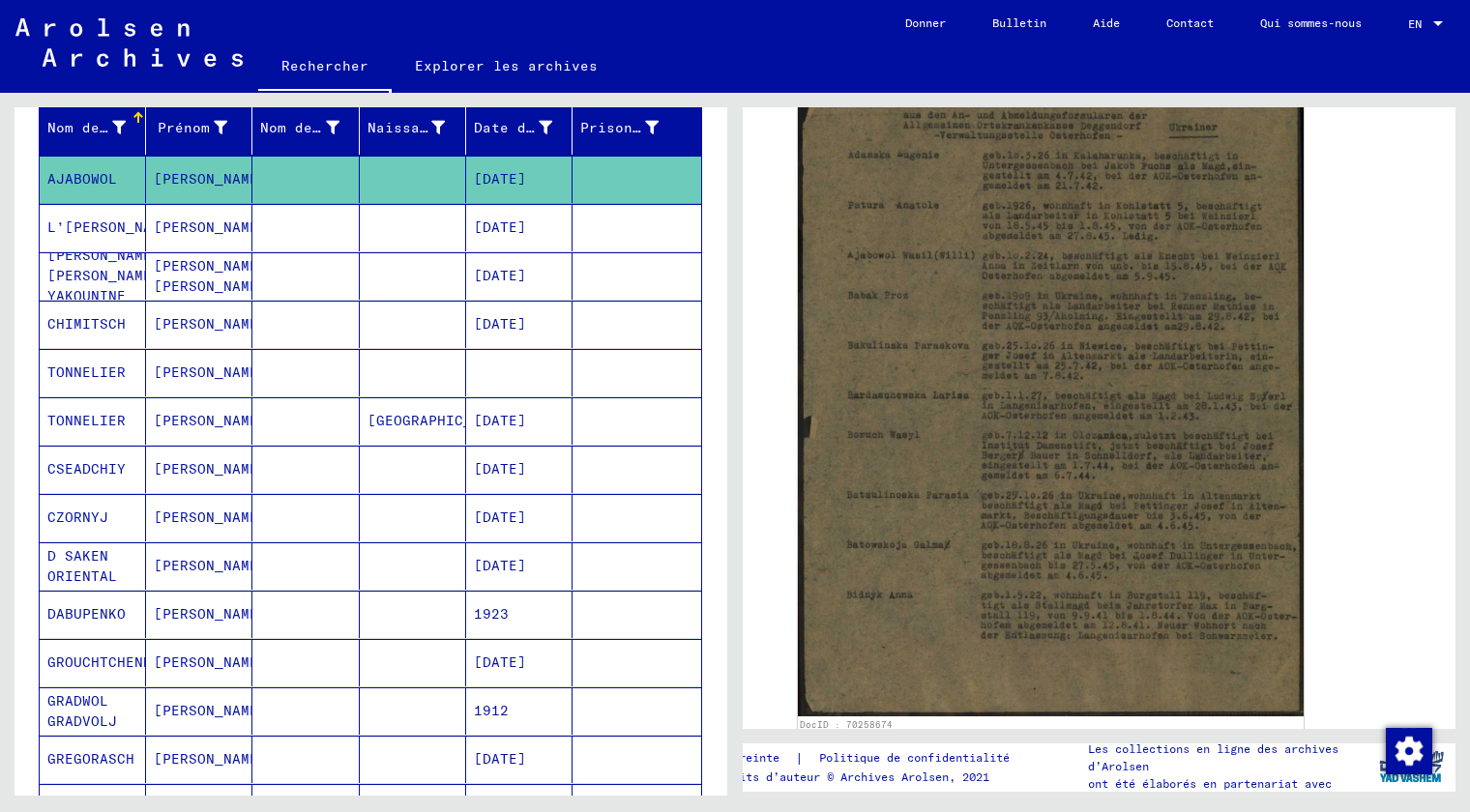
scroll to position [263, 0]
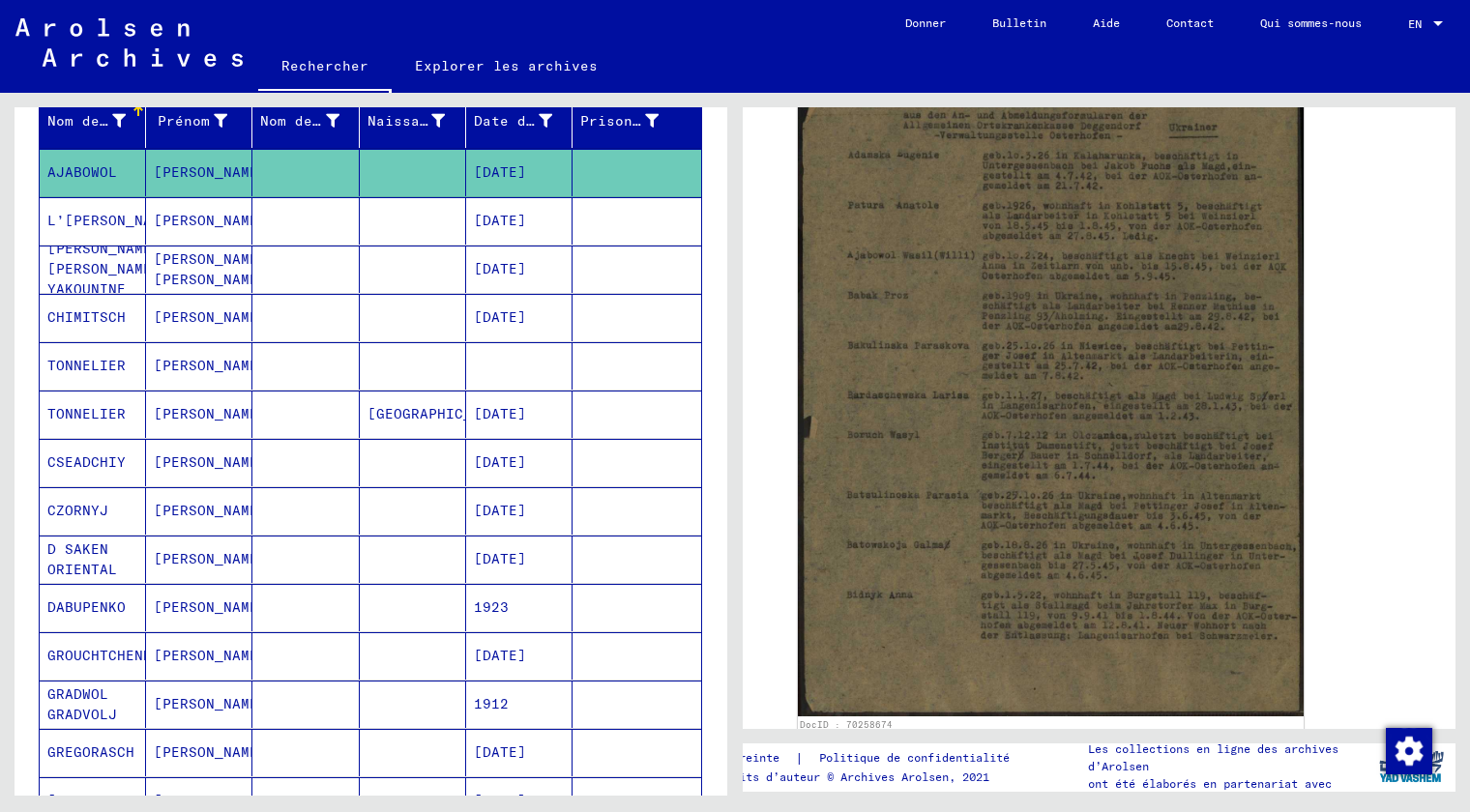
click at [505, 391] on mat-cell "[DATE]" at bounding box center [519, 414] width 106 height 48
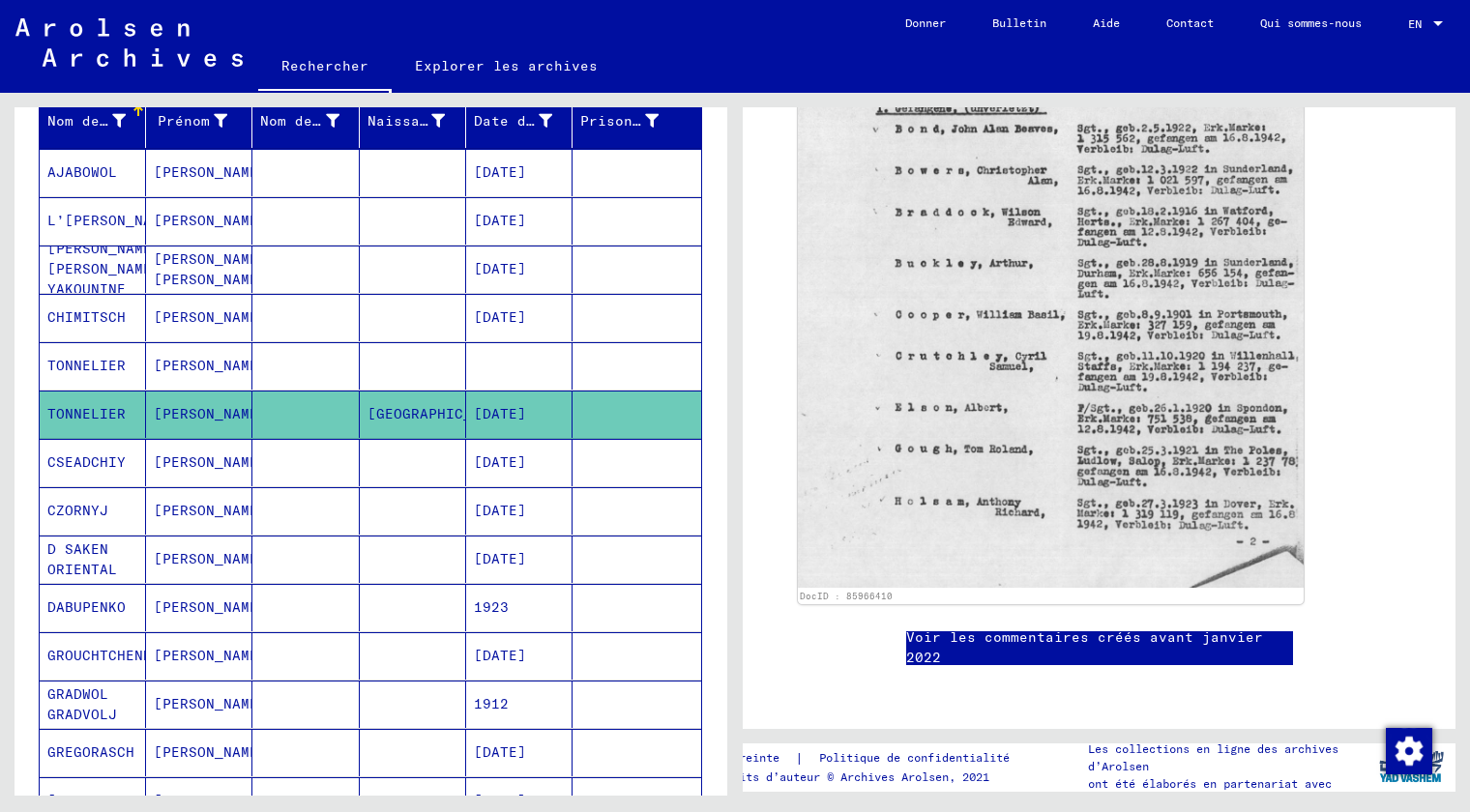
scroll to position [967, 0]
click at [439, 569] on mat-cell at bounding box center [413, 559] width 106 height 48
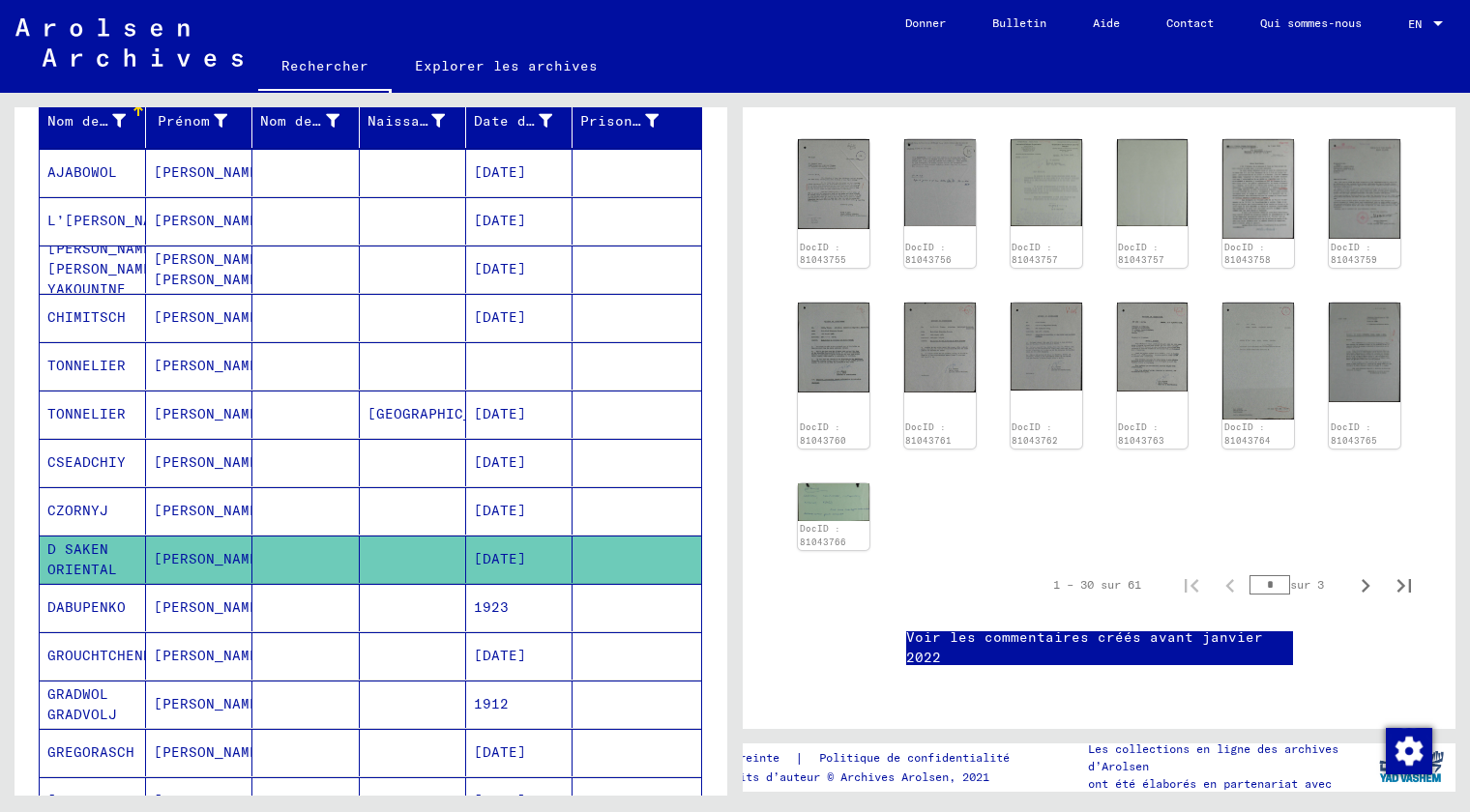
scroll to position [1718, 0]
click at [835, 523] on link "DocID : 81043766" at bounding box center [821, 535] width 49 height 25
click at [834, 523] on link "DocID : 81043766" at bounding box center [821, 535] width 49 height 25
